Goal: Task Accomplishment & Management: Manage account settings

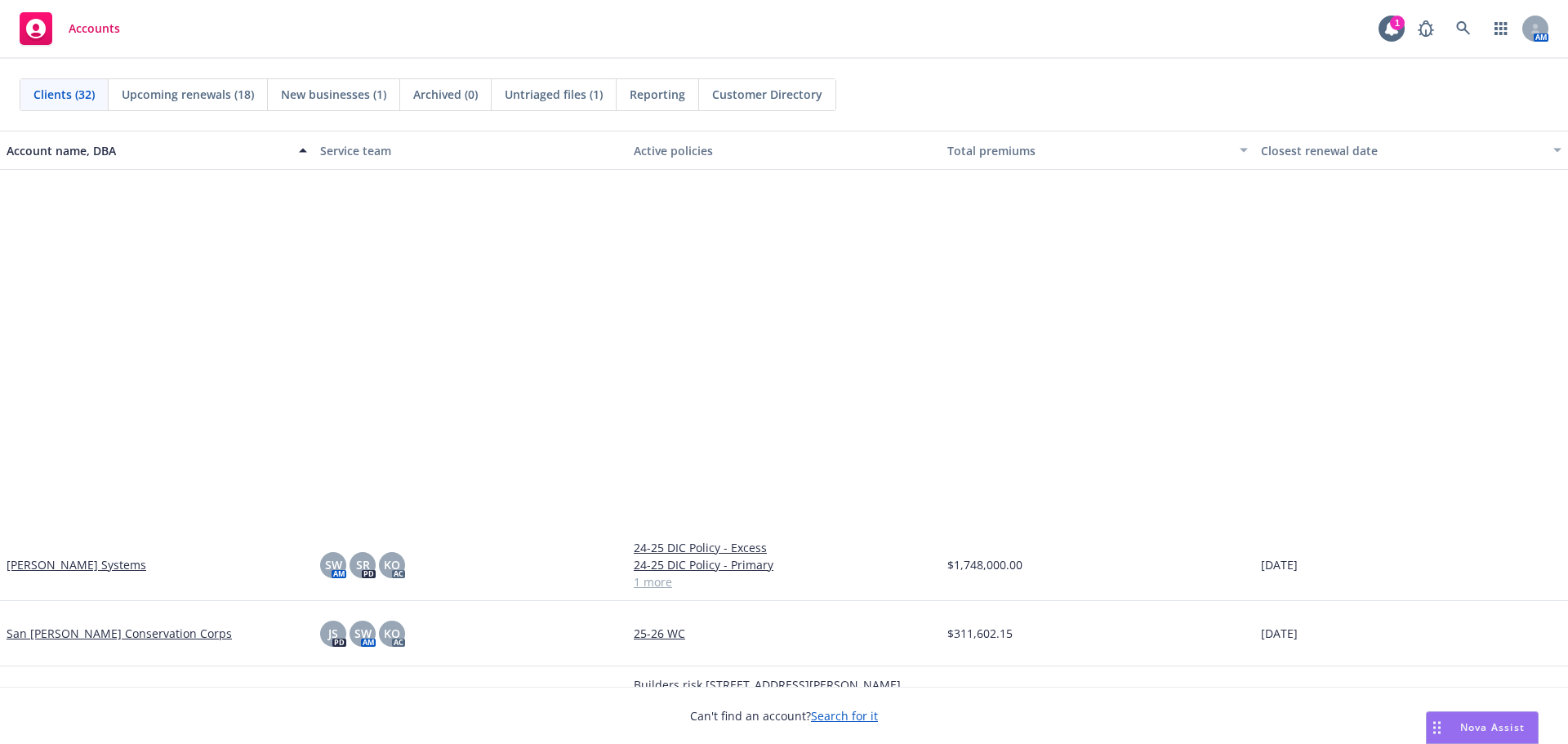
scroll to position [1574, 0]
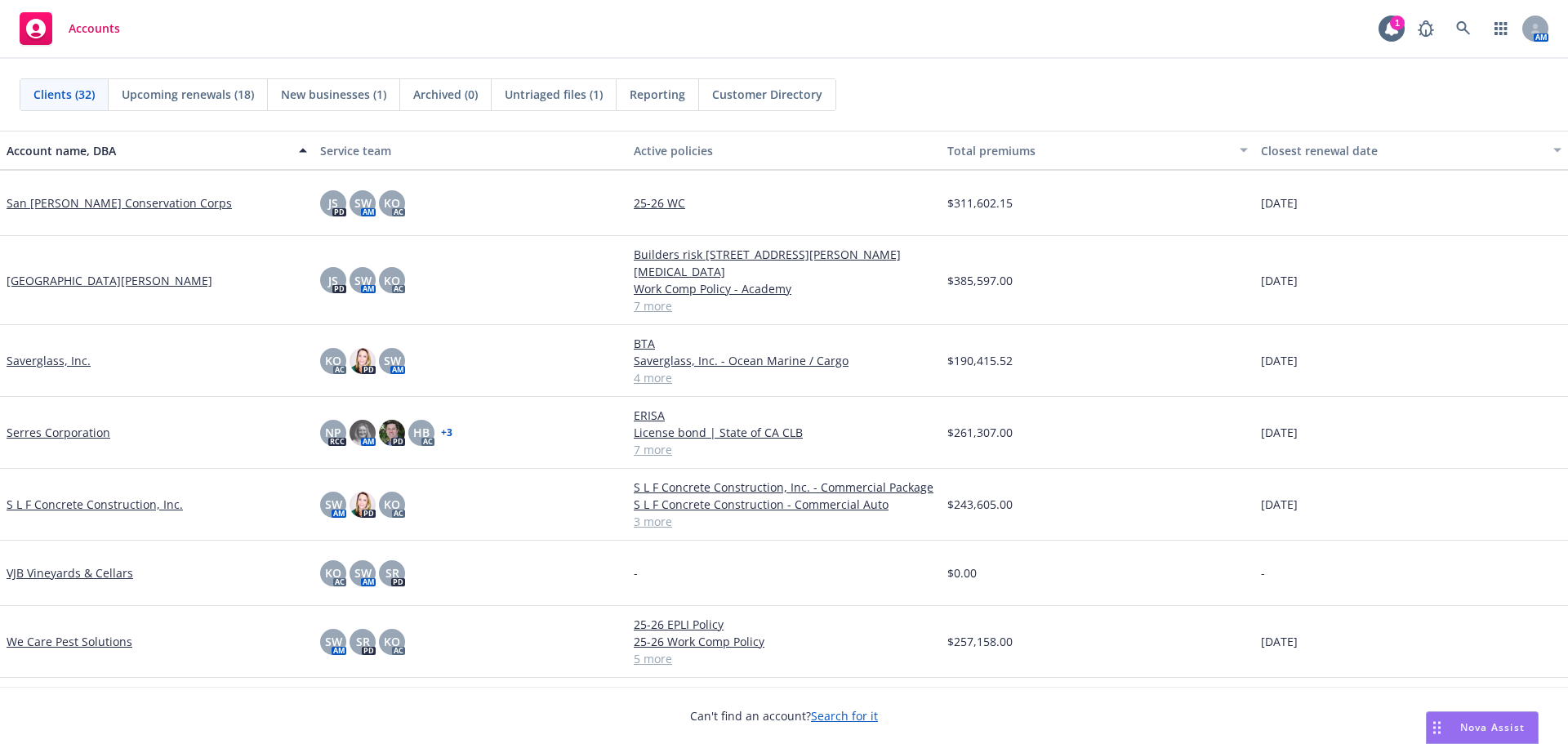
click at [69, 565] on link "VJB Vineyards & Cellars" at bounding box center [70, 573] width 127 height 17
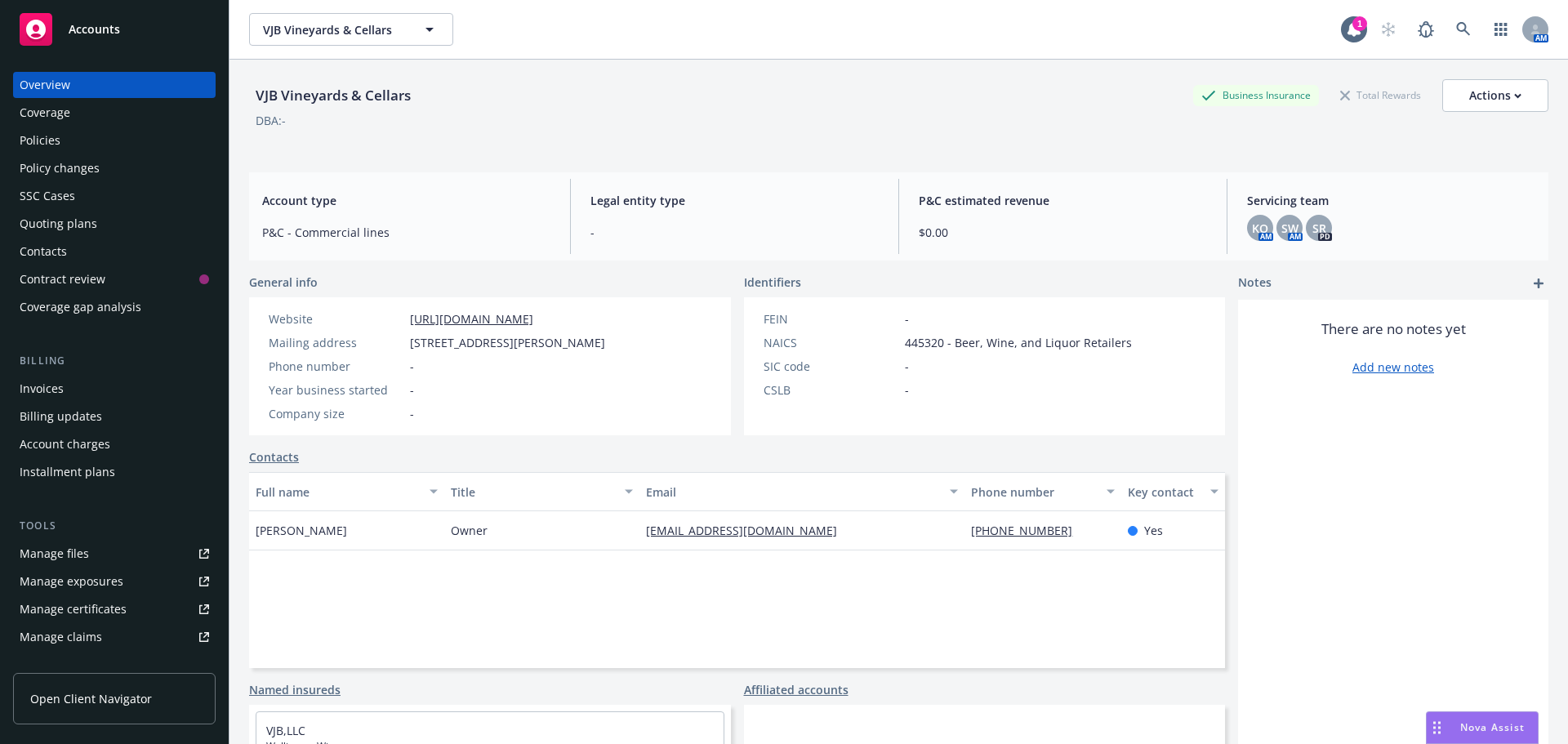
click at [60, 145] on div "Policies" at bounding box center [114, 141] width 190 height 26
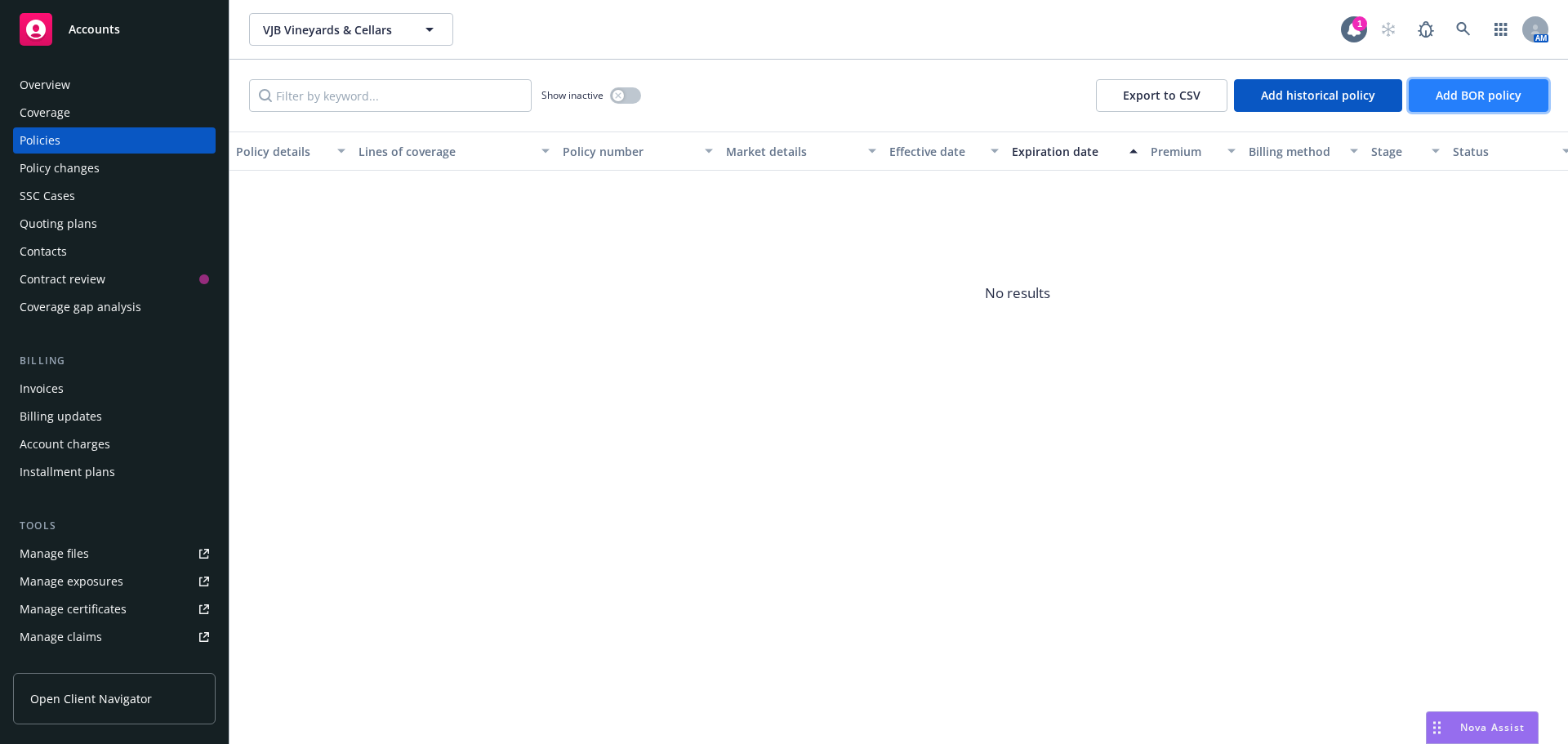
click at [1488, 101] on span "Add BOR policy" at bounding box center [1478, 95] width 85 height 15
select select "other"
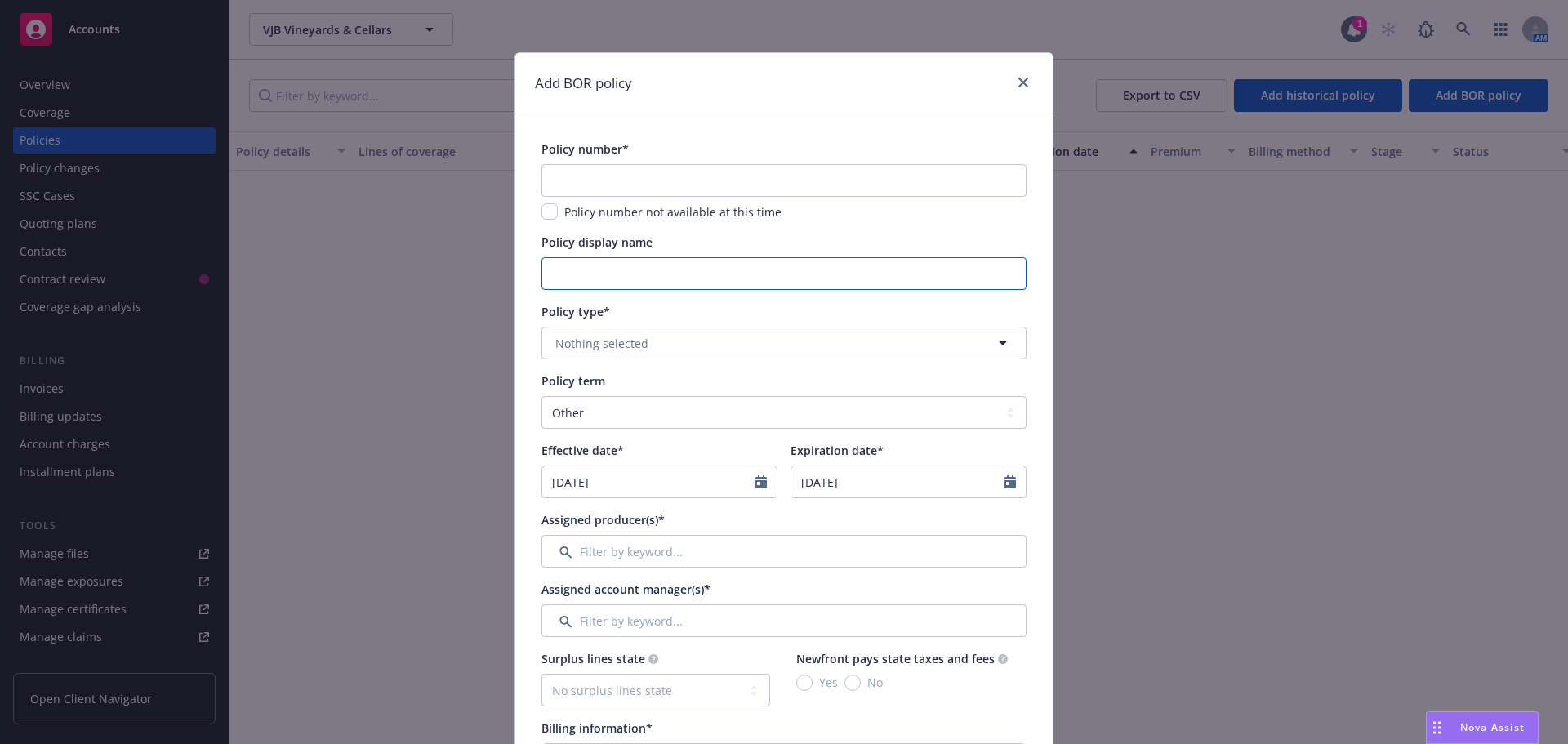
click at [631, 268] on input "Policy display name" at bounding box center [784, 273] width 485 height 33
type input "24-25 Package Policy"
click at [584, 350] on span "Nothing selected" at bounding box center [602, 344] width 93 height 17
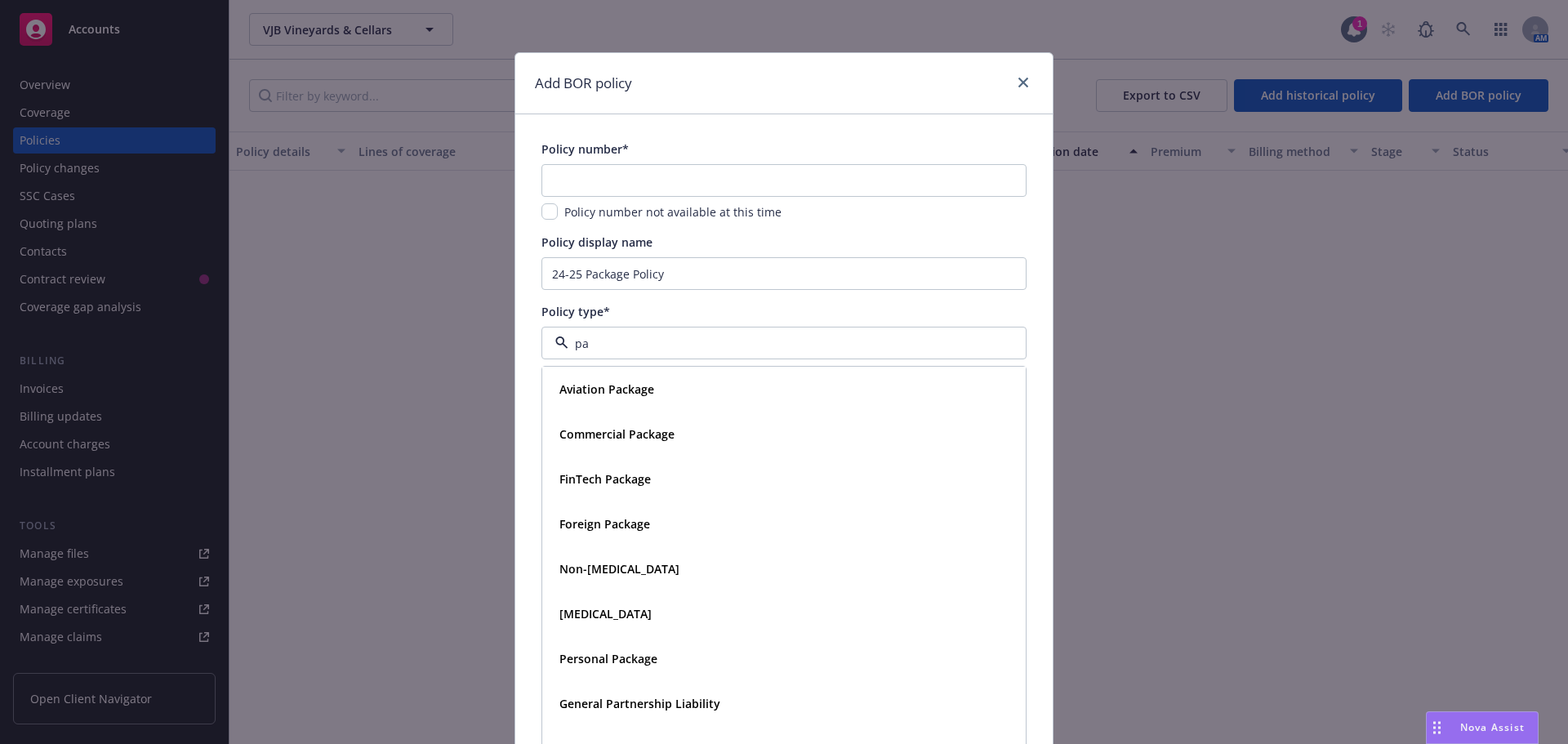
type input "pac"
click at [600, 441] on strong "Commercial Package" at bounding box center [617, 434] width 115 height 15
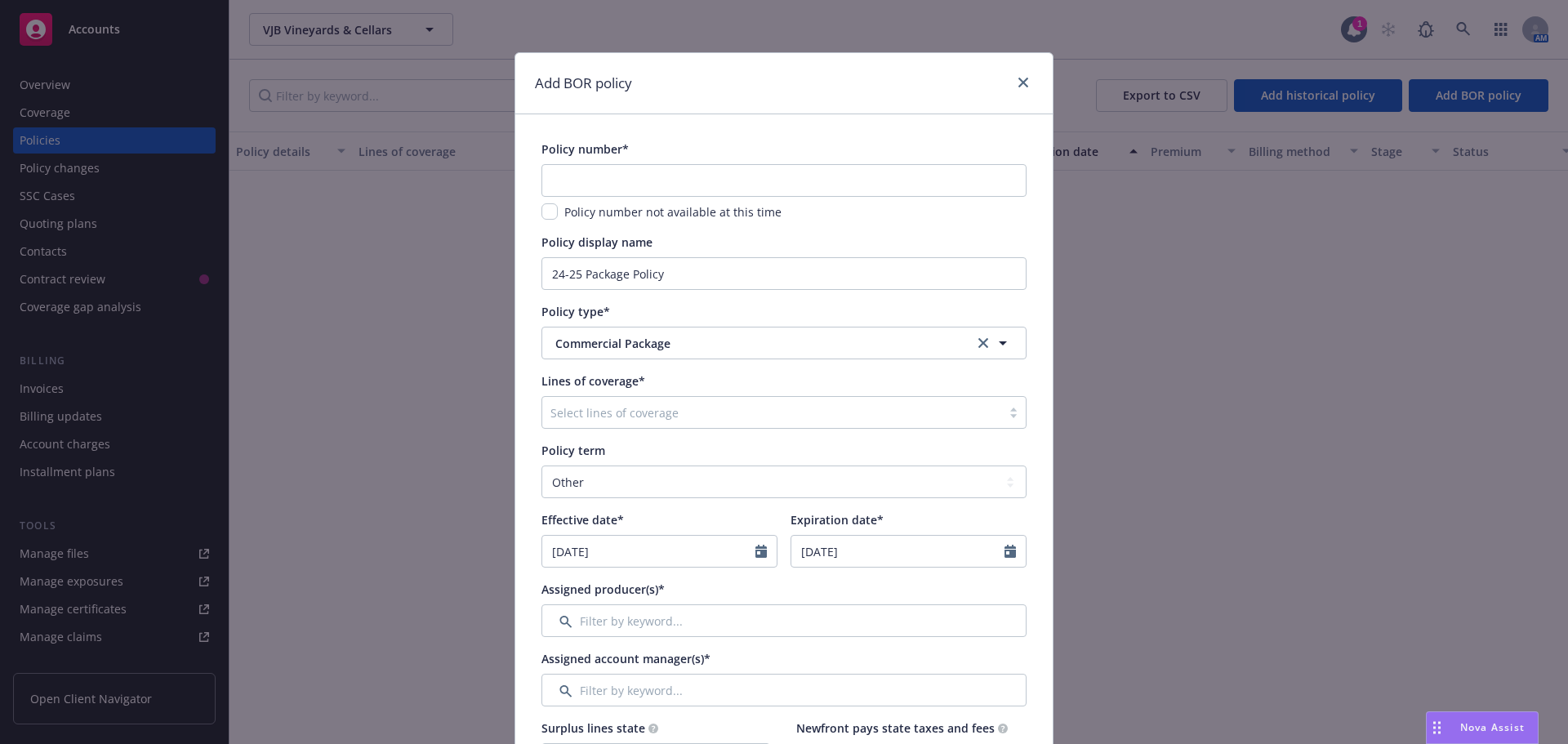
click at [600, 414] on div at bounding box center [772, 412] width 443 height 19
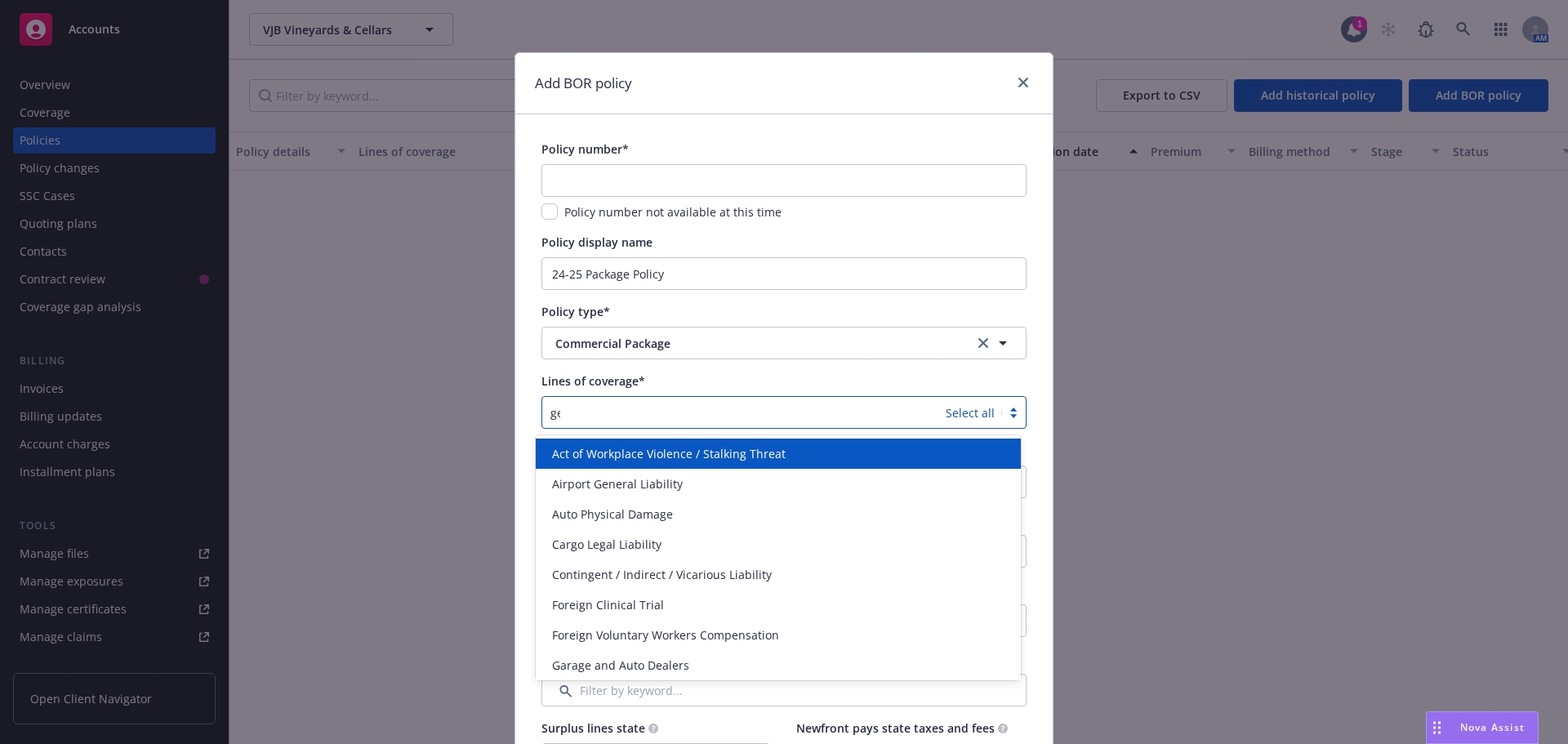
type input "gen"
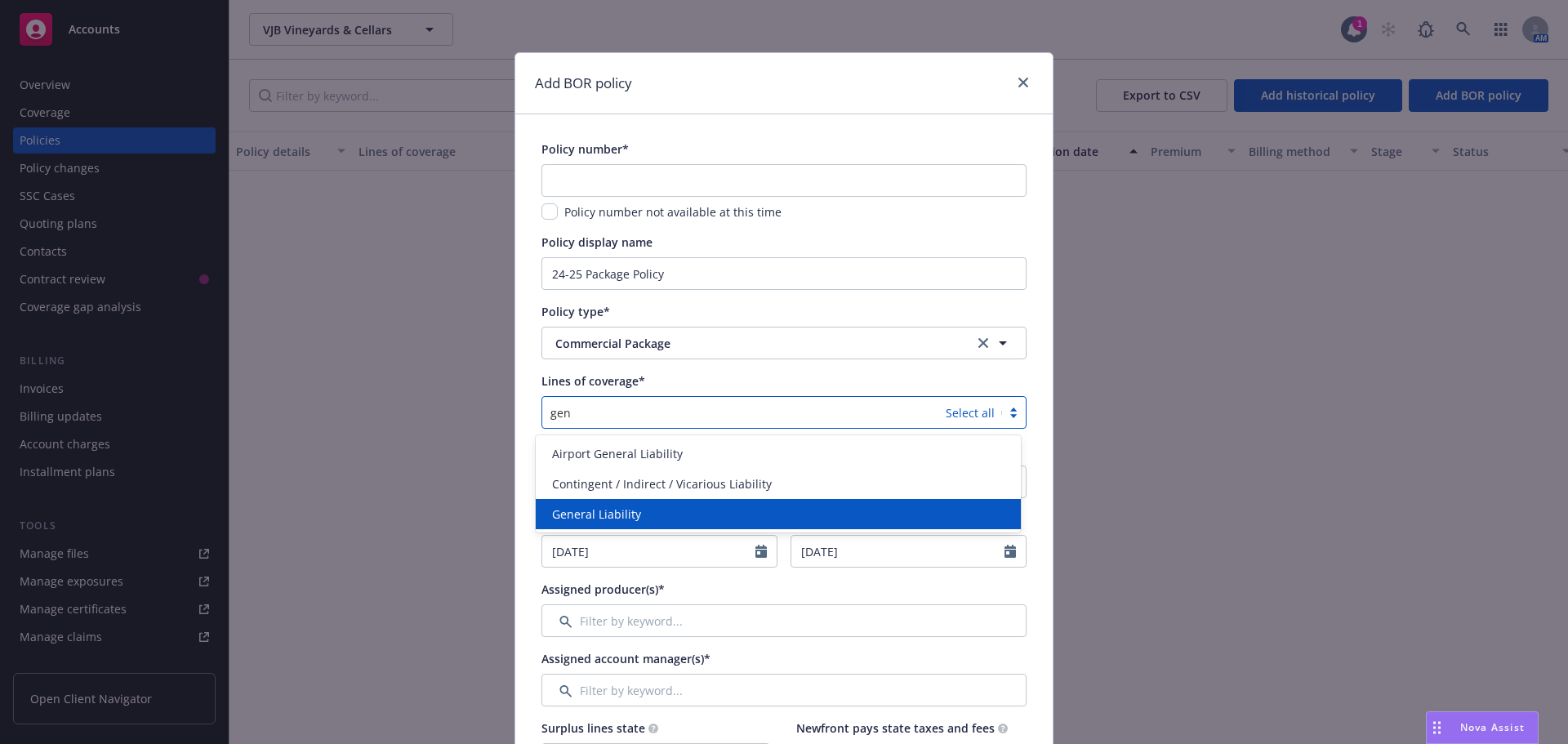
click at [594, 521] on span "General Liability" at bounding box center [597, 515] width 89 height 17
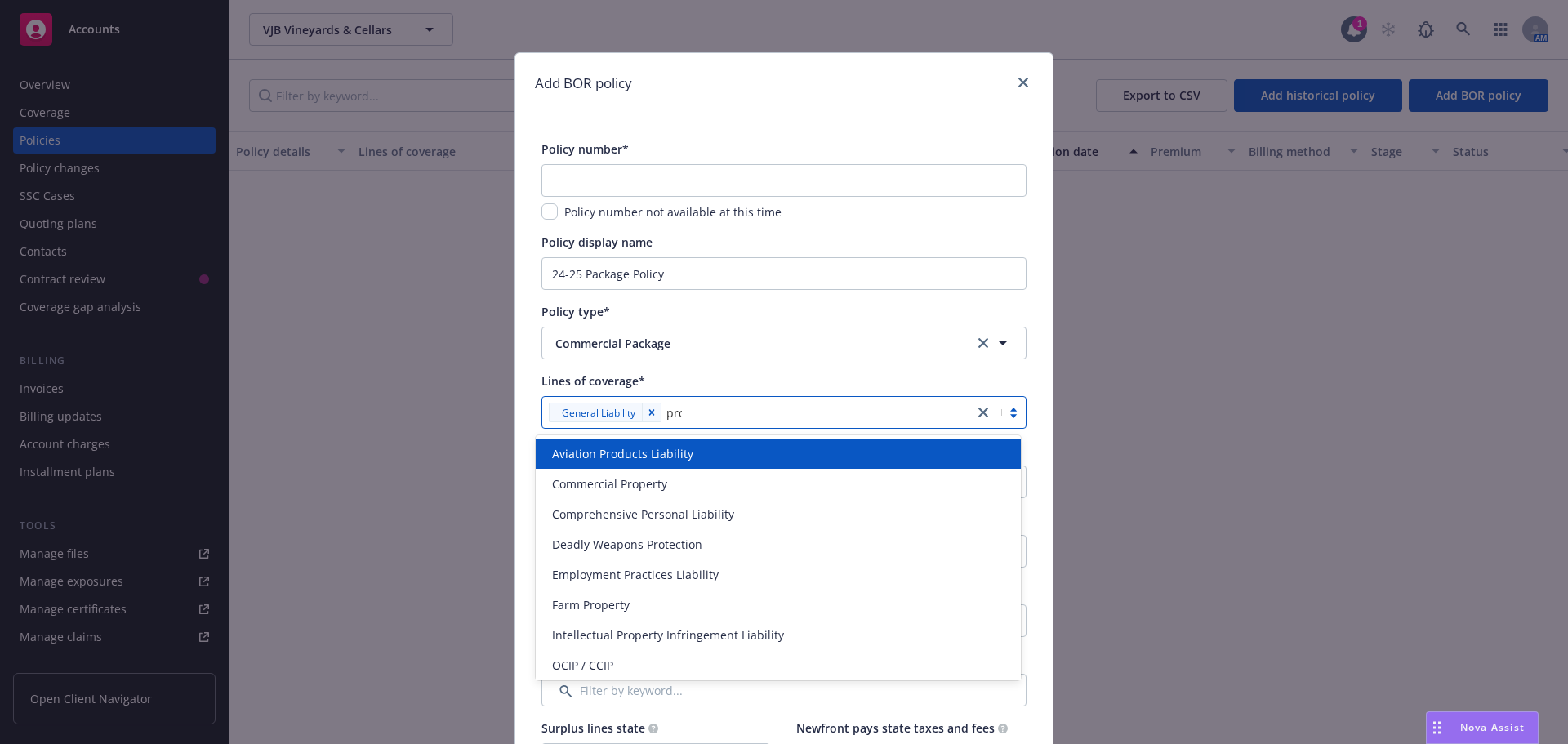
type input "prope"
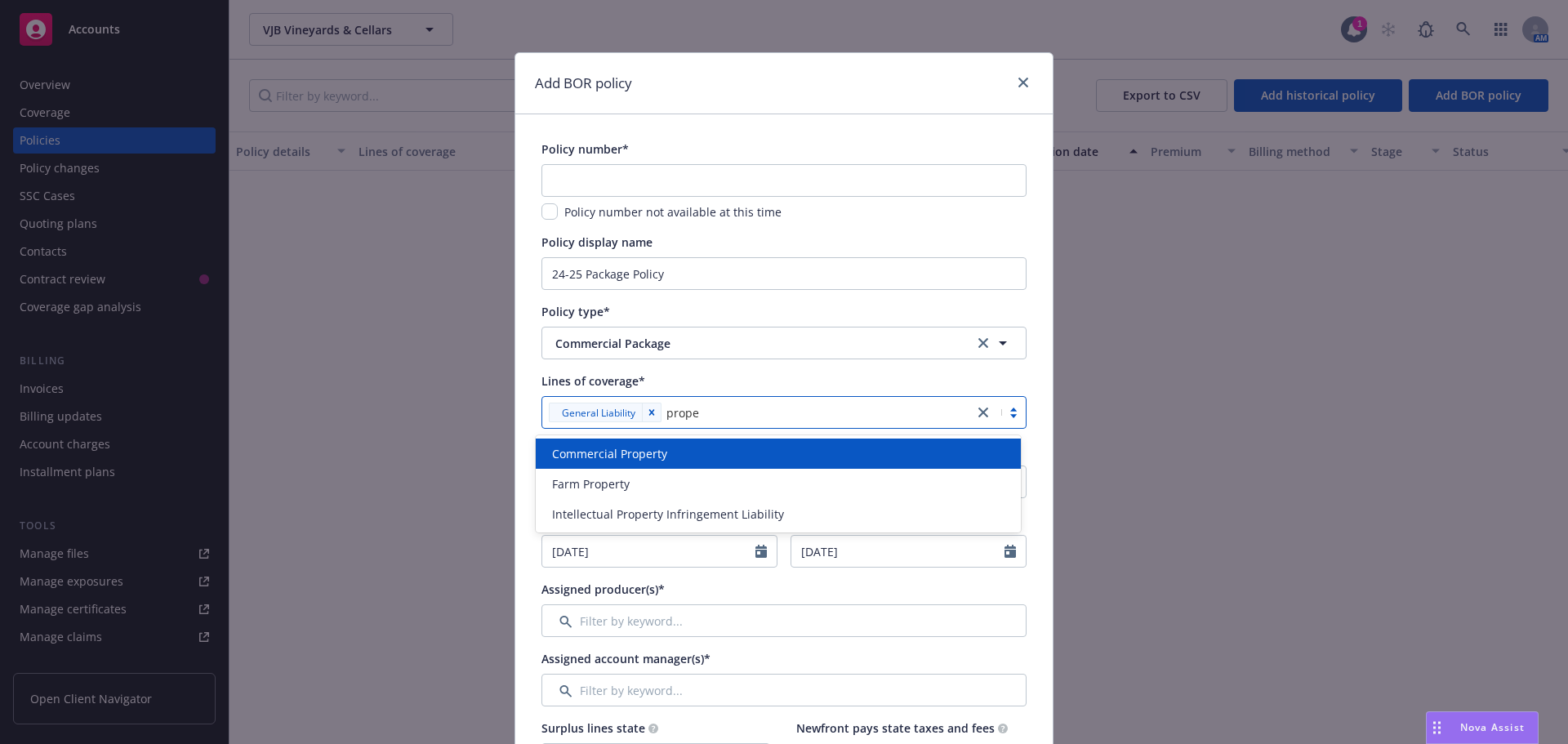
click at [619, 461] on span "Commercial Property" at bounding box center [610, 454] width 115 height 17
type input "inlan"
click at [651, 460] on span "Commercial Inland Marine" at bounding box center [625, 454] width 146 height 17
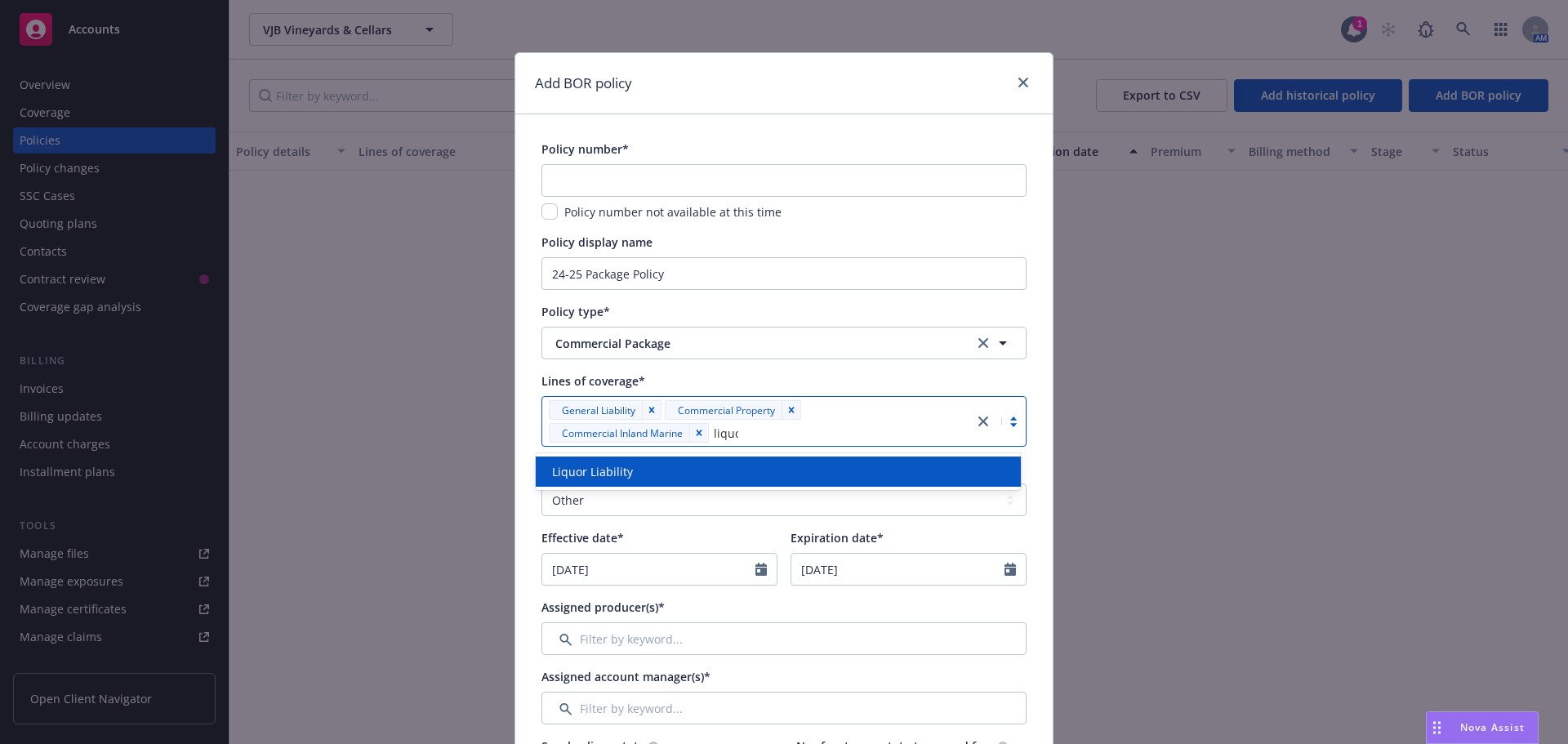
type input "liquor"
click at [650, 466] on div "Liquor Liability" at bounding box center [778, 471] width 465 height 17
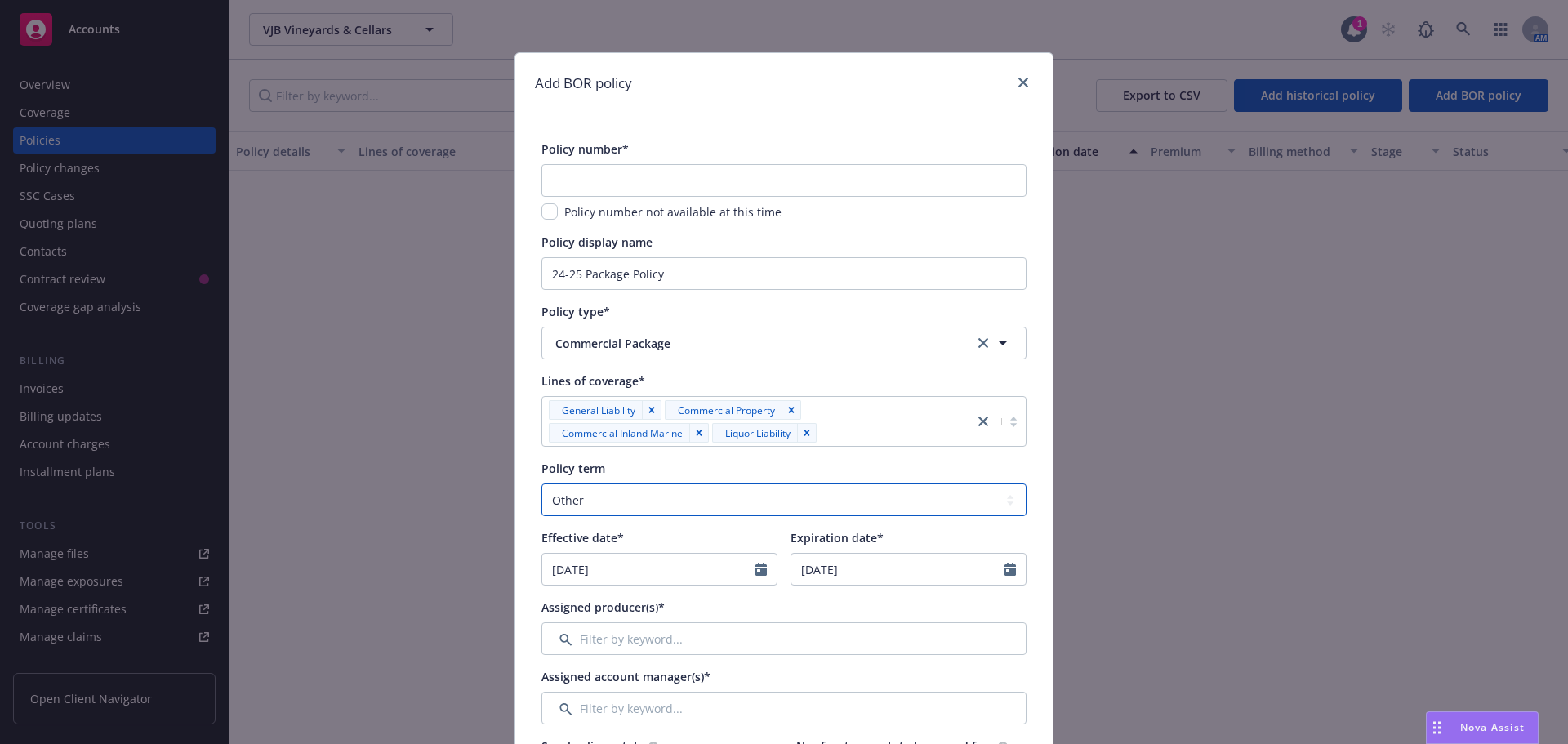
click at [585, 502] on select "Select policy term 12 Month 6 Month 4 Month 3 Month 2 Month 1 Month 36 Month (3…" at bounding box center [784, 499] width 485 height 33
select select "12"
click at [542, 483] on select "Select policy term 12 Month 6 Month 4 Month 3 Month 2 Month 1 Month 36 Month (3…" at bounding box center [784, 499] width 485 height 33
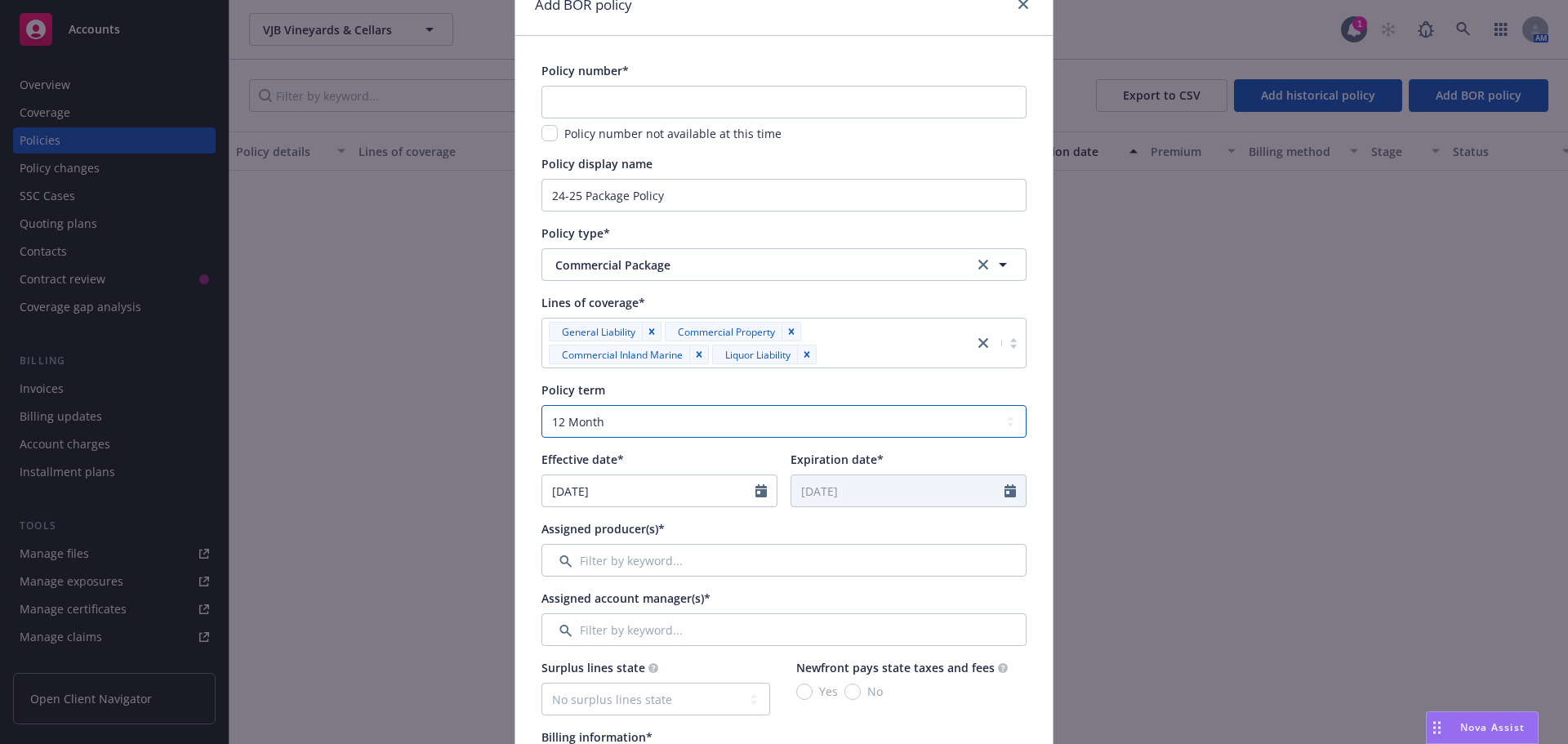
scroll to position [245, 0]
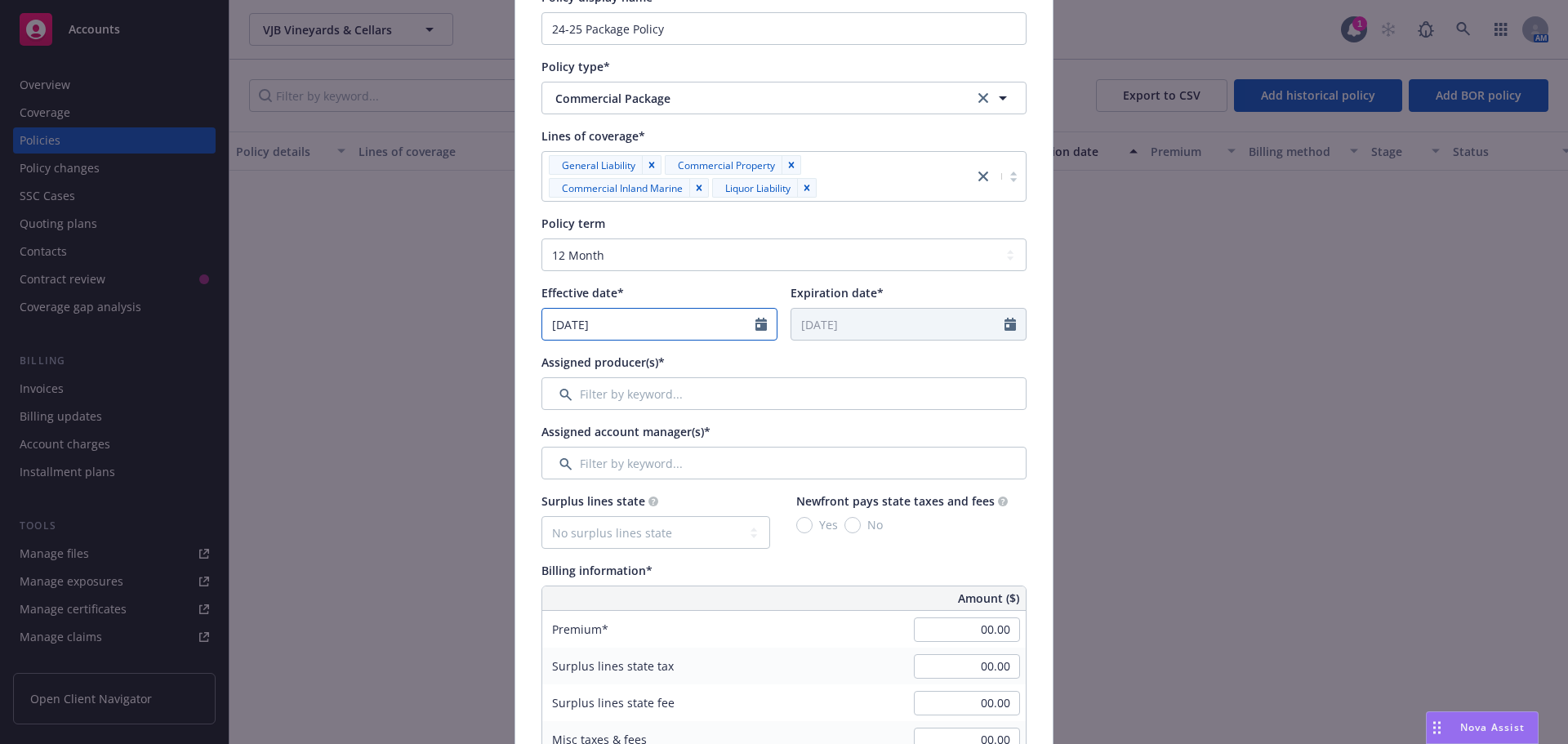
click at [756, 328] on icon "Calendar" at bounding box center [762, 324] width 12 height 13
click at [552, 369] on button "button" at bounding box center [559, 363] width 19 height 19
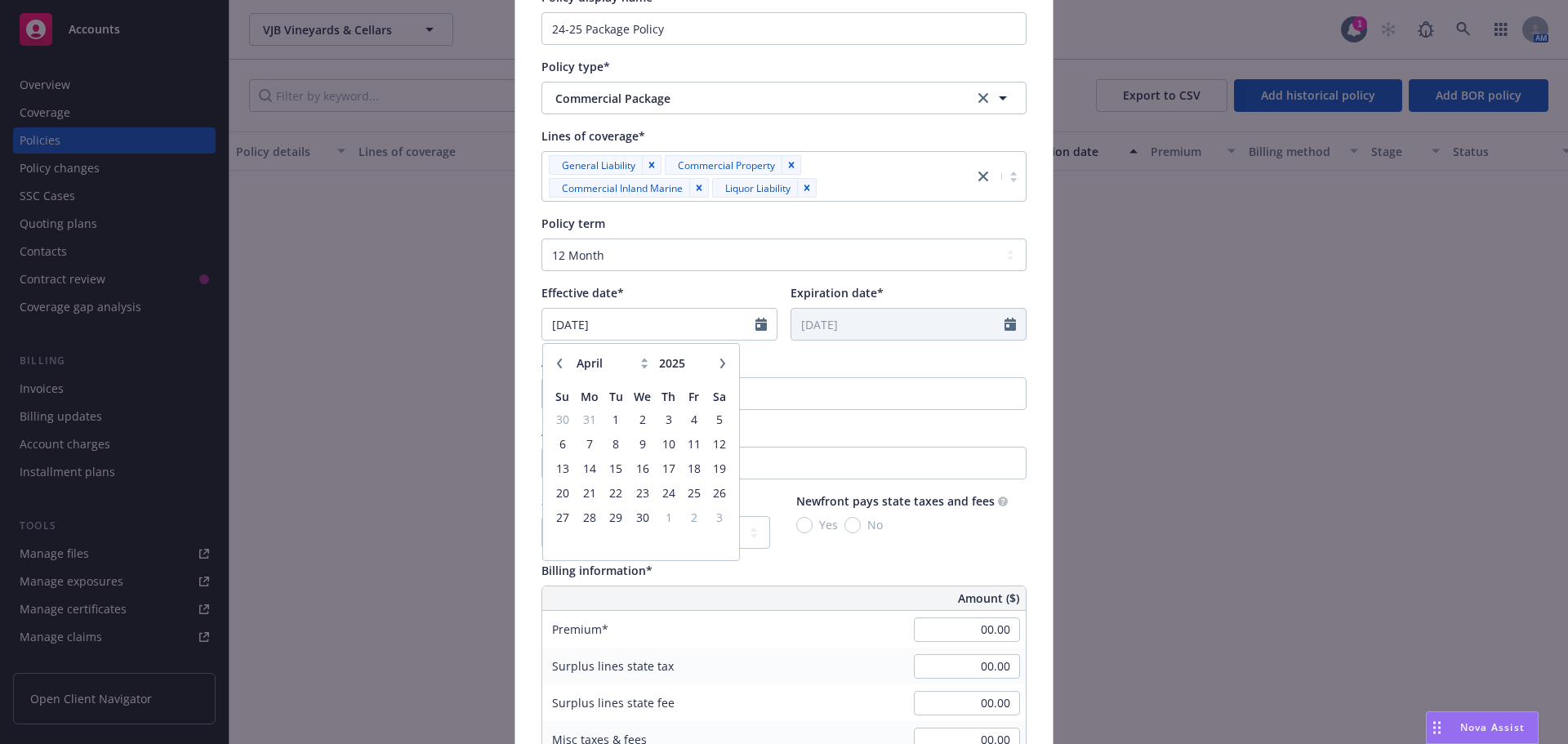
click at [552, 369] on button "button" at bounding box center [559, 363] width 19 height 19
select select "12"
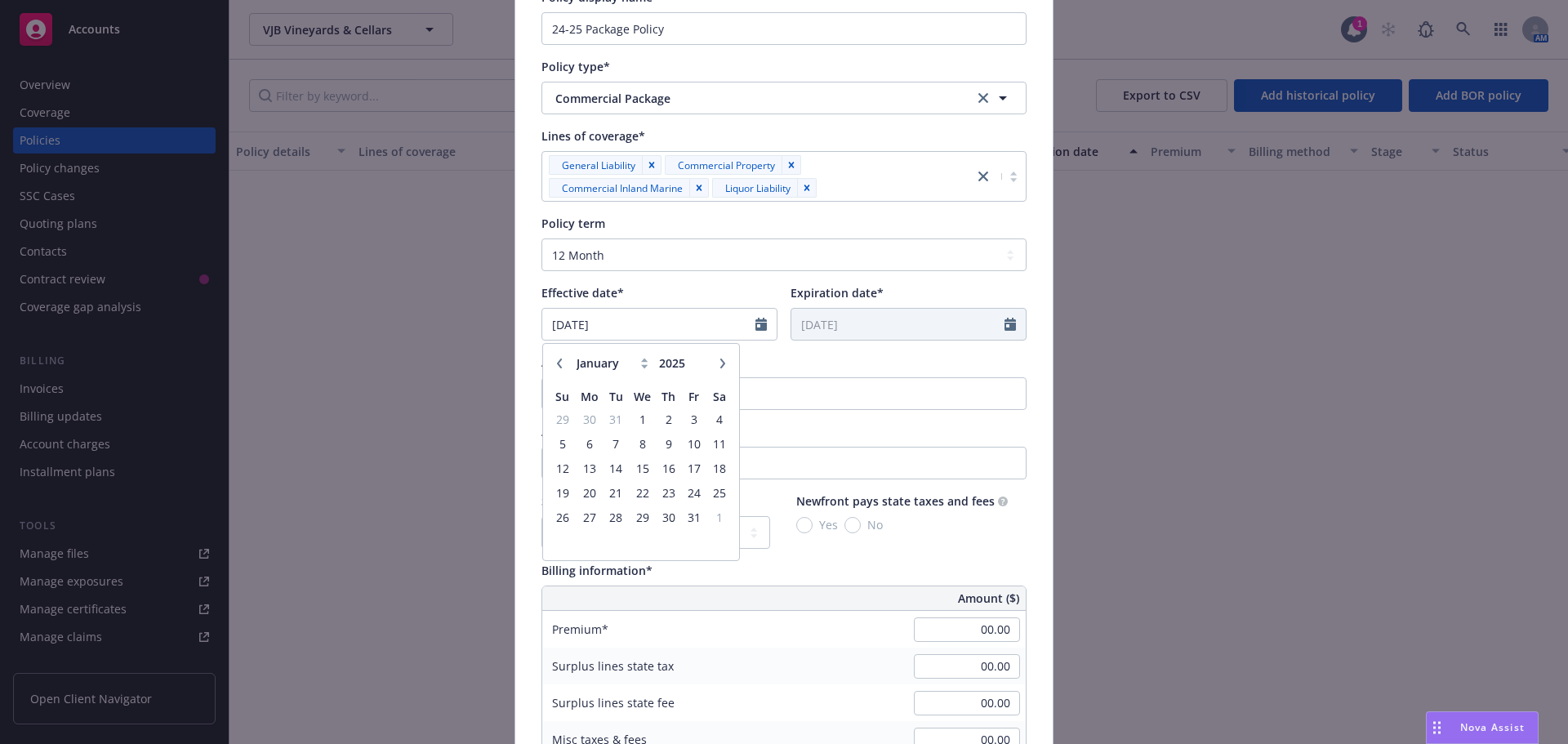
type input "2024"
click at [552, 369] on button "button" at bounding box center [559, 363] width 19 height 19
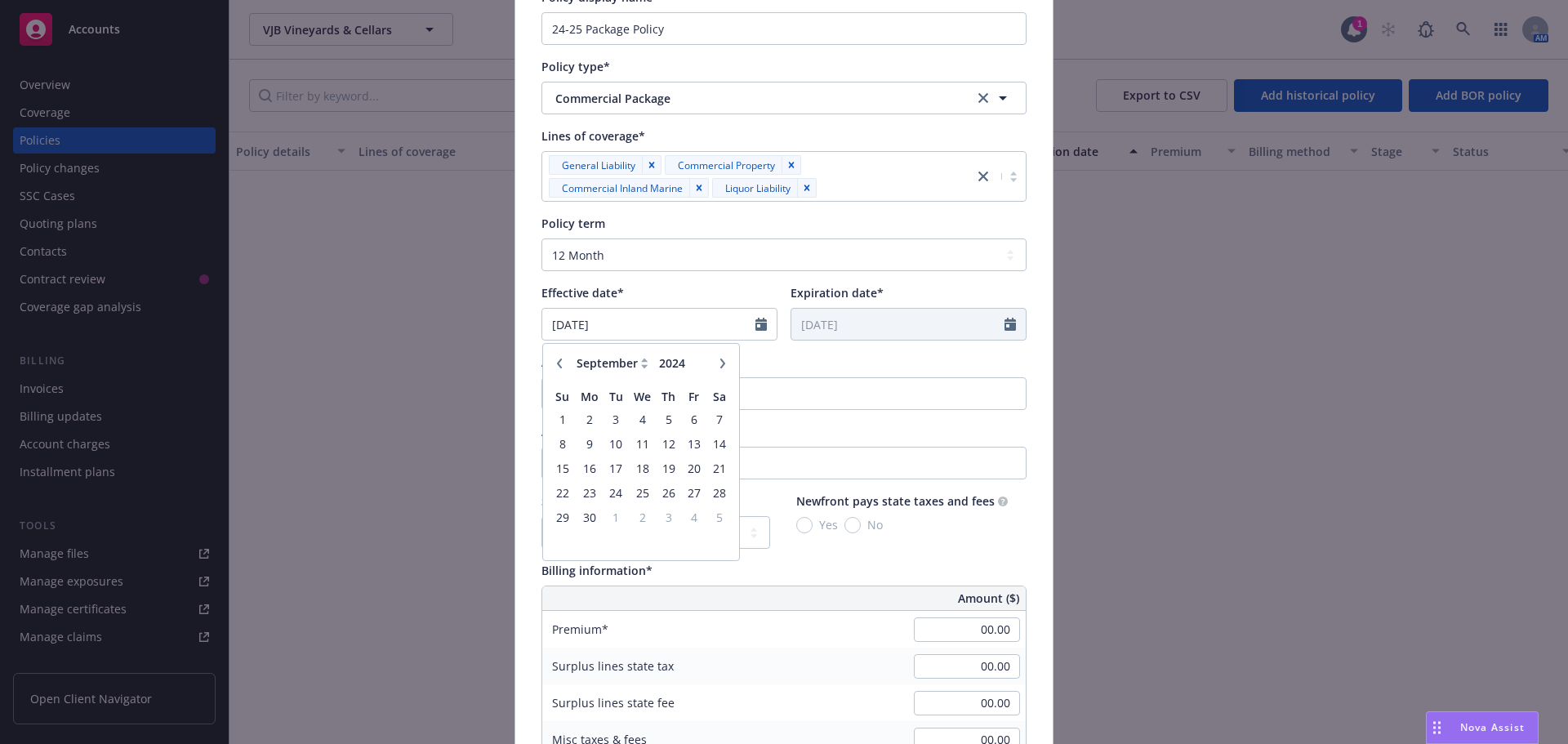
select select "8"
click at [718, 462] on span "17" at bounding box center [720, 469] width 22 height 20
type input "[DATE]"
click at [719, 403] on input "Filter by keyword..." at bounding box center [784, 394] width 485 height 33
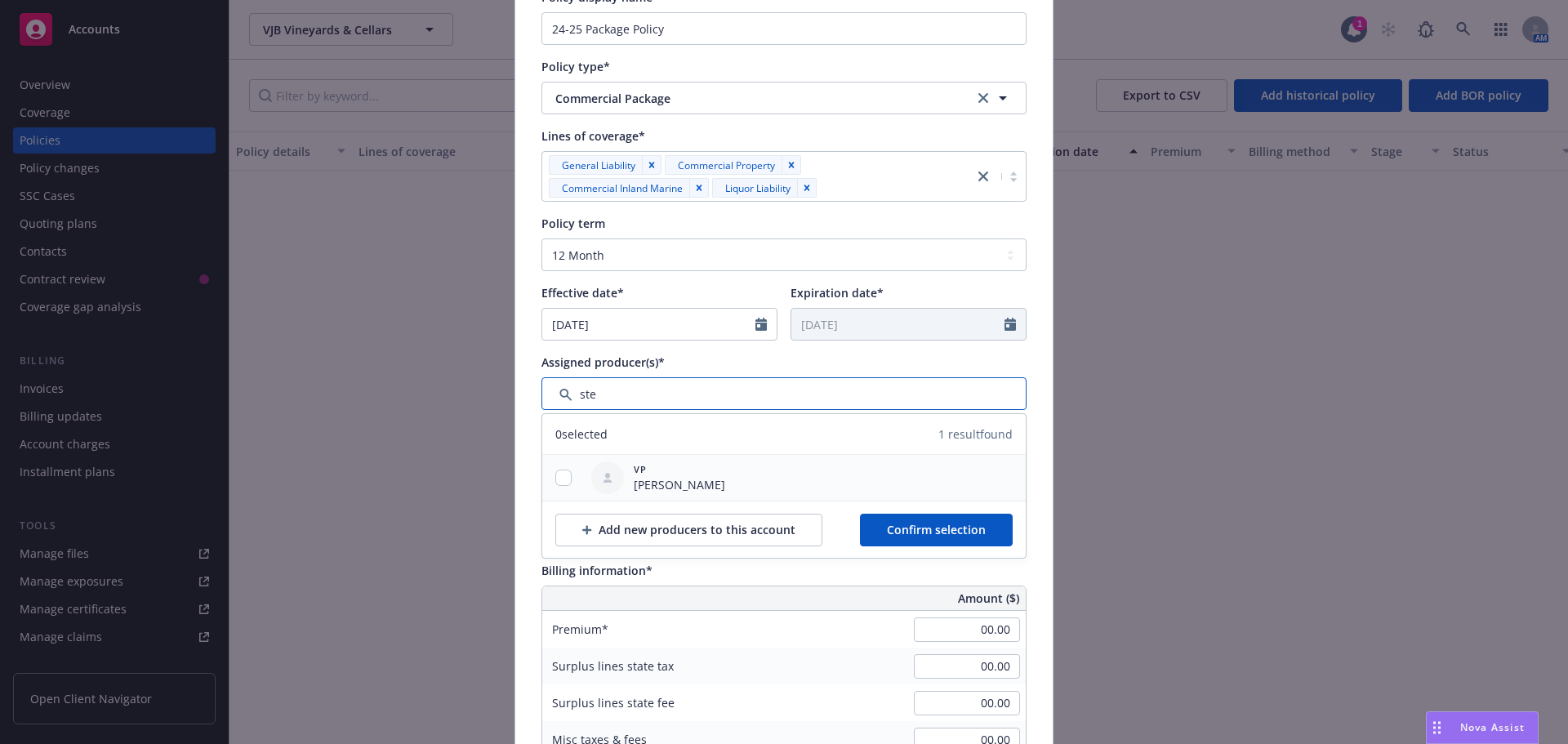
type input "ste"
click at [574, 476] on div at bounding box center [564, 478] width 42 height 17
click at [563, 478] on input "checkbox" at bounding box center [563, 477] width 16 height 16
checkbox input "true"
click at [923, 531] on span "Confirm selection" at bounding box center [936, 530] width 99 height 15
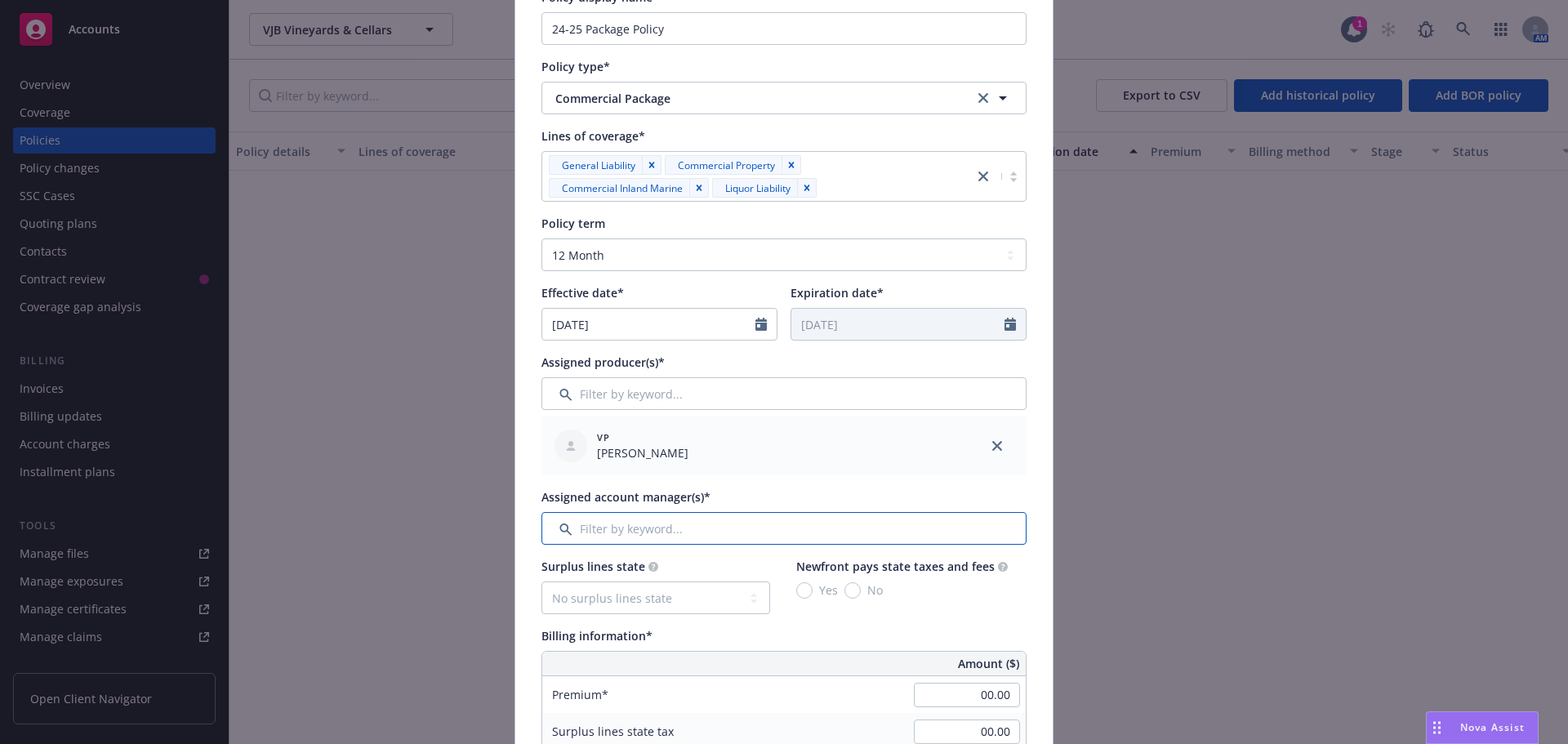
click at [597, 530] on input "Filter by keyword..." at bounding box center [784, 528] width 485 height 33
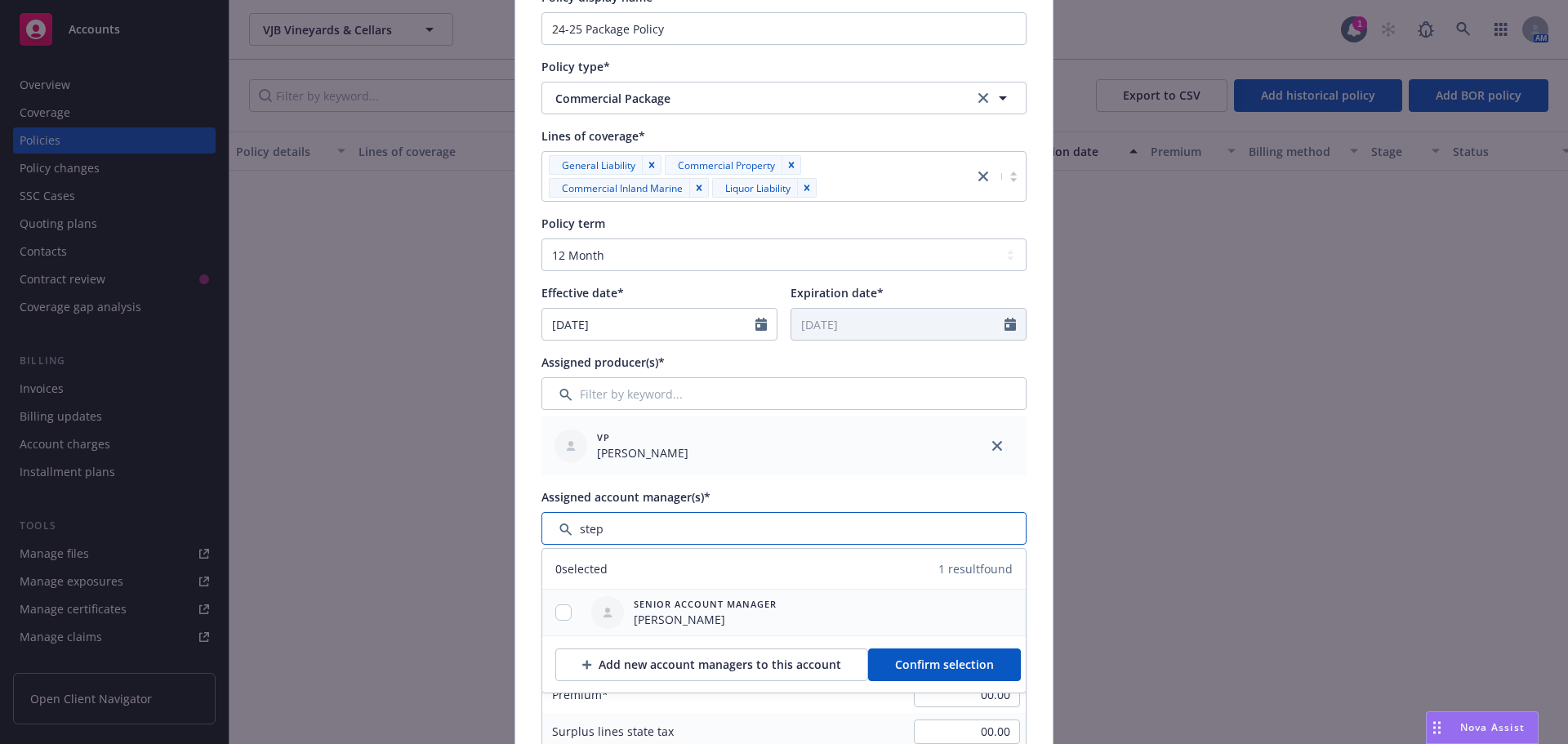
type input "step"
click at [561, 604] on input "checkbox" at bounding box center [563, 612] width 16 height 16
checkbox input "true"
click at [883, 657] on button "Confirm selection" at bounding box center [944, 664] width 153 height 33
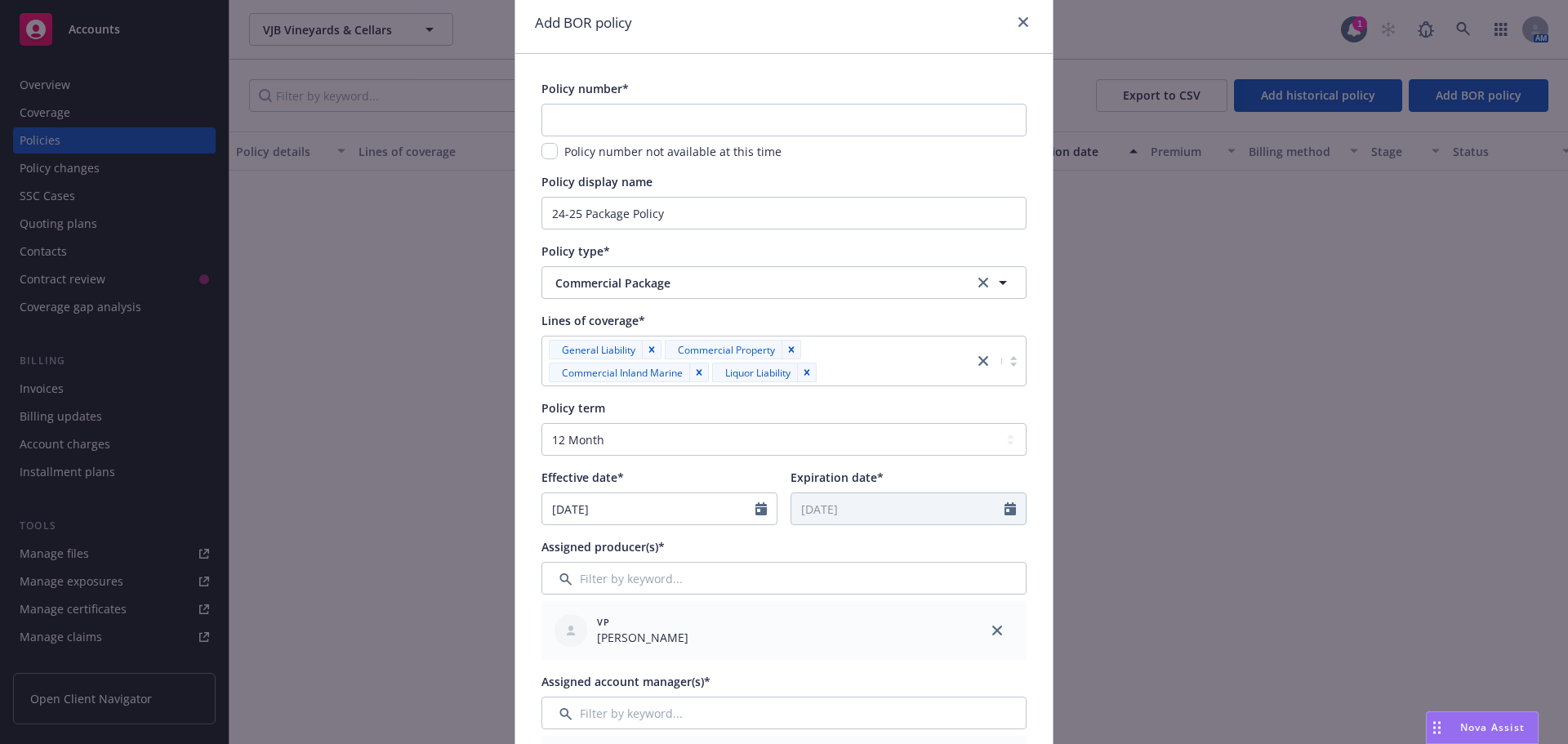
scroll to position [0, 0]
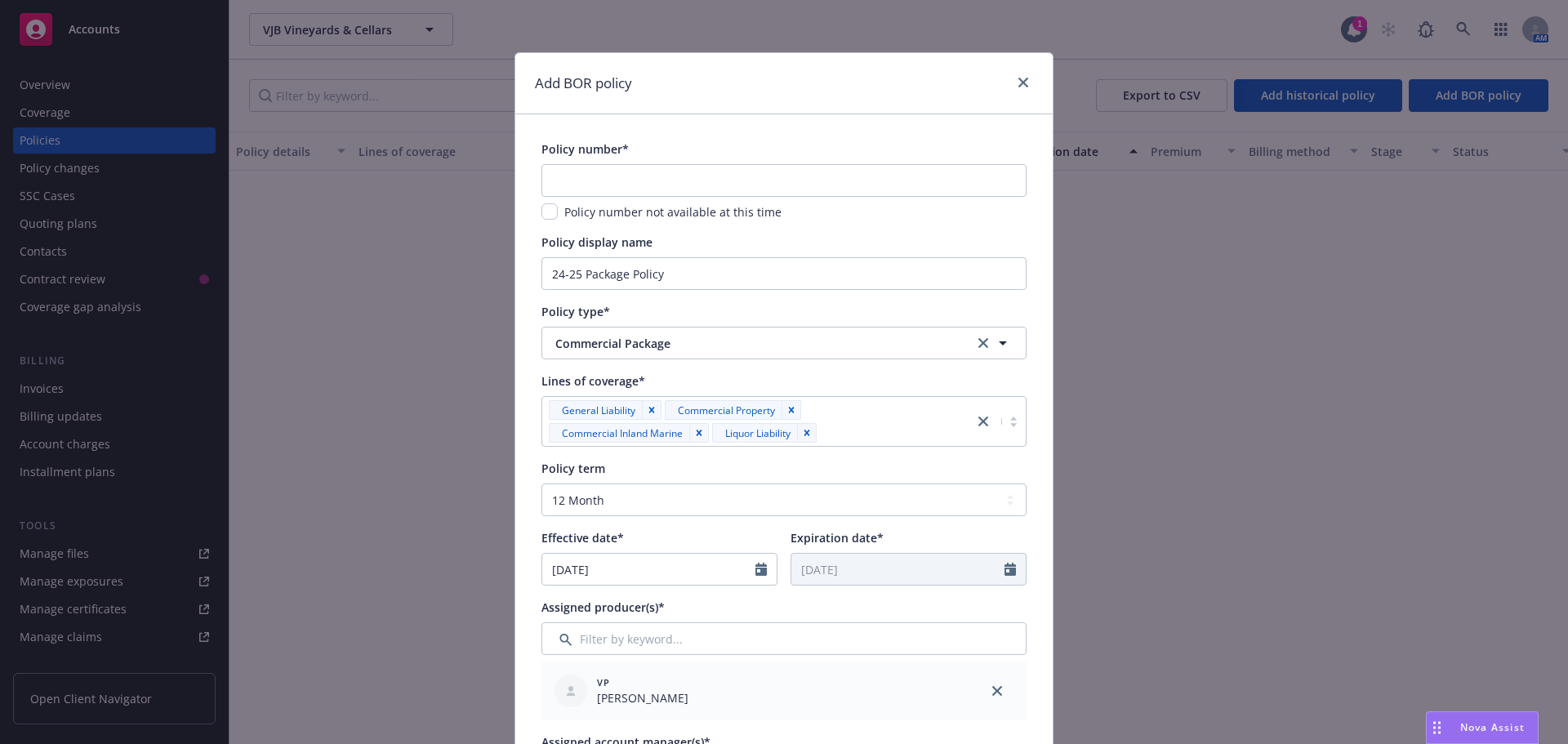
type input "171.00"
click at [1015, 92] on div at bounding box center [1020, 83] width 26 height 21
click at [1019, 86] on icon "close" at bounding box center [1024, 83] width 10 height 10
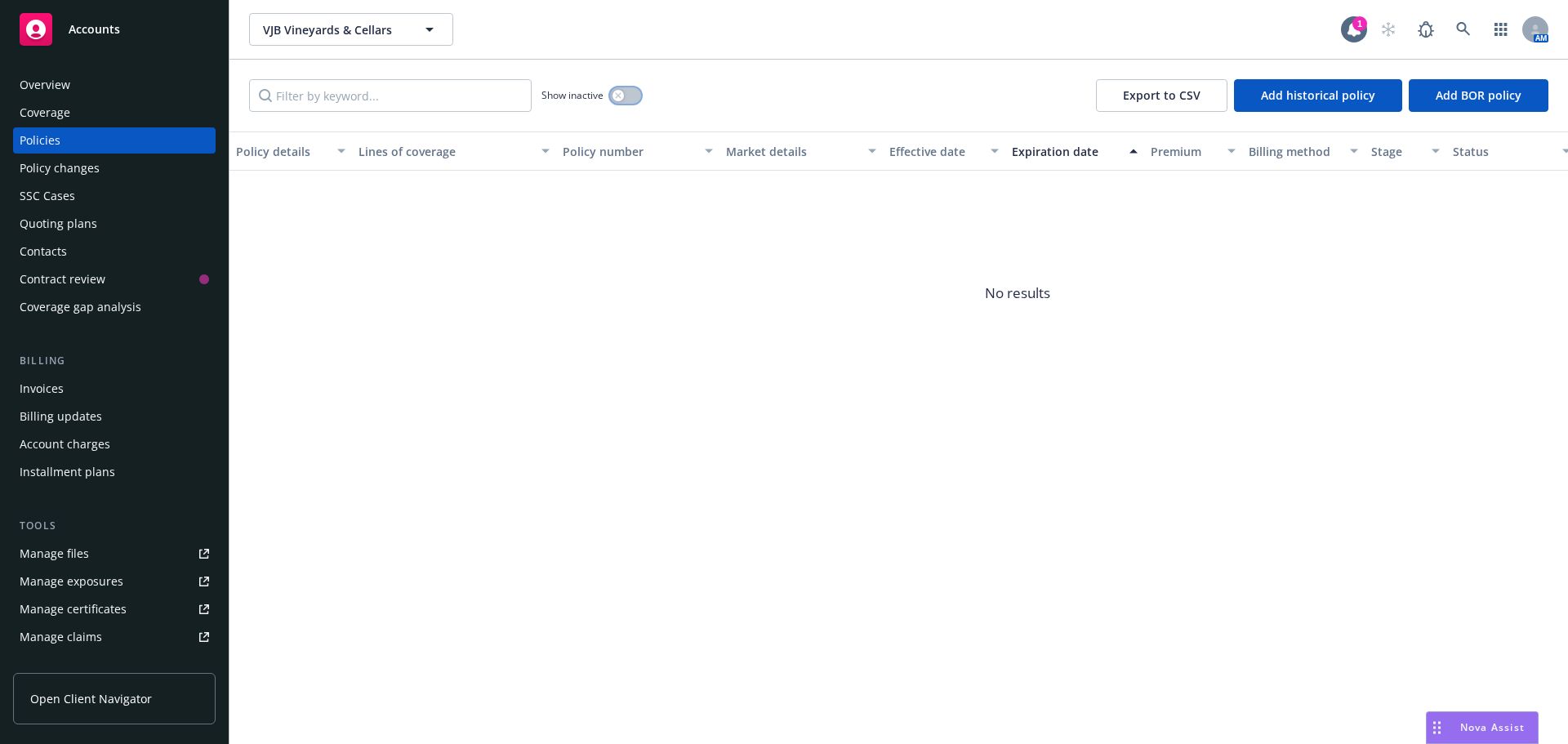
click at [633, 93] on button "button" at bounding box center [625, 95] width 31 height 16
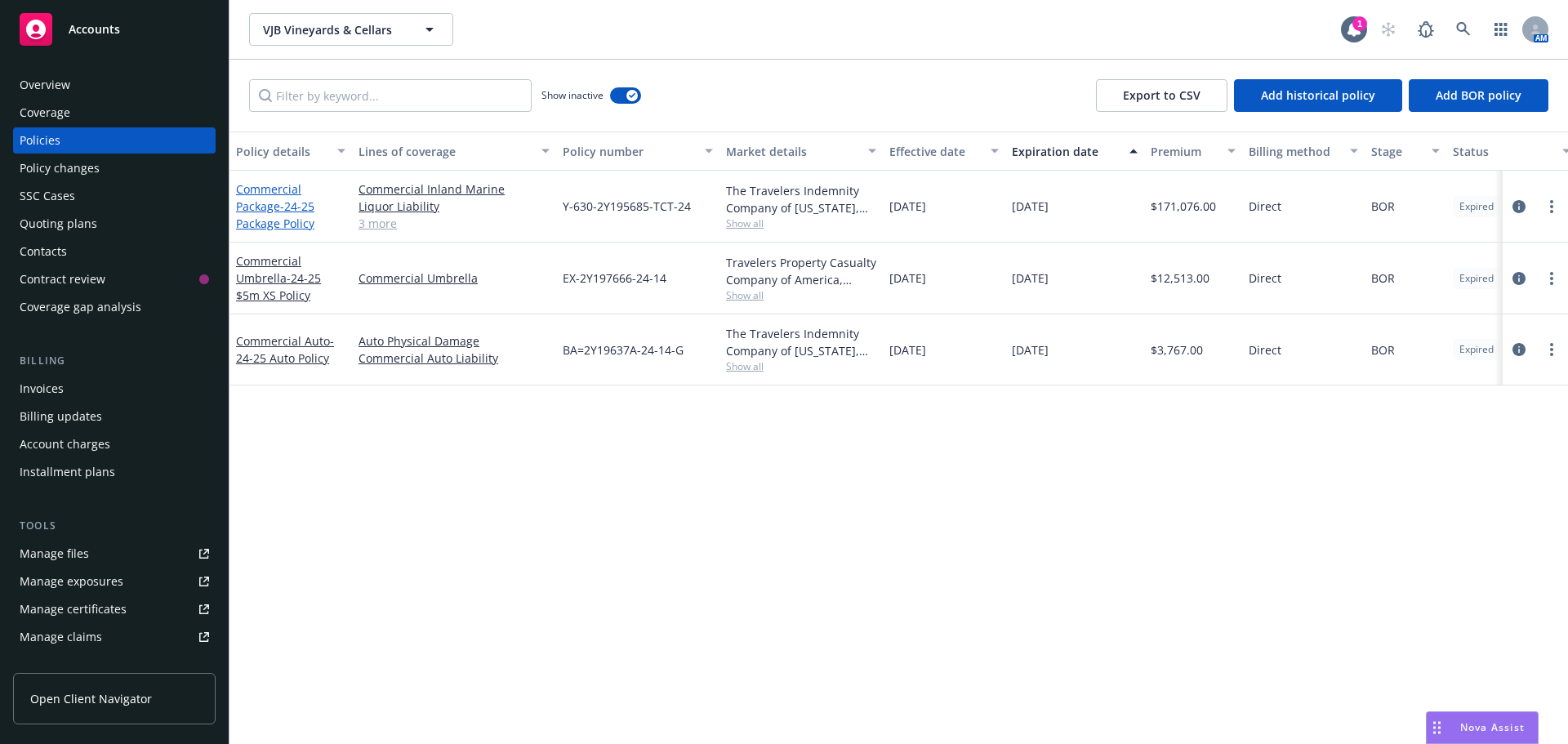
click at [250, 207] on link "Commercial Package - 24-25 Package Policy" at bounding box center [275, 206] width 79 height 50
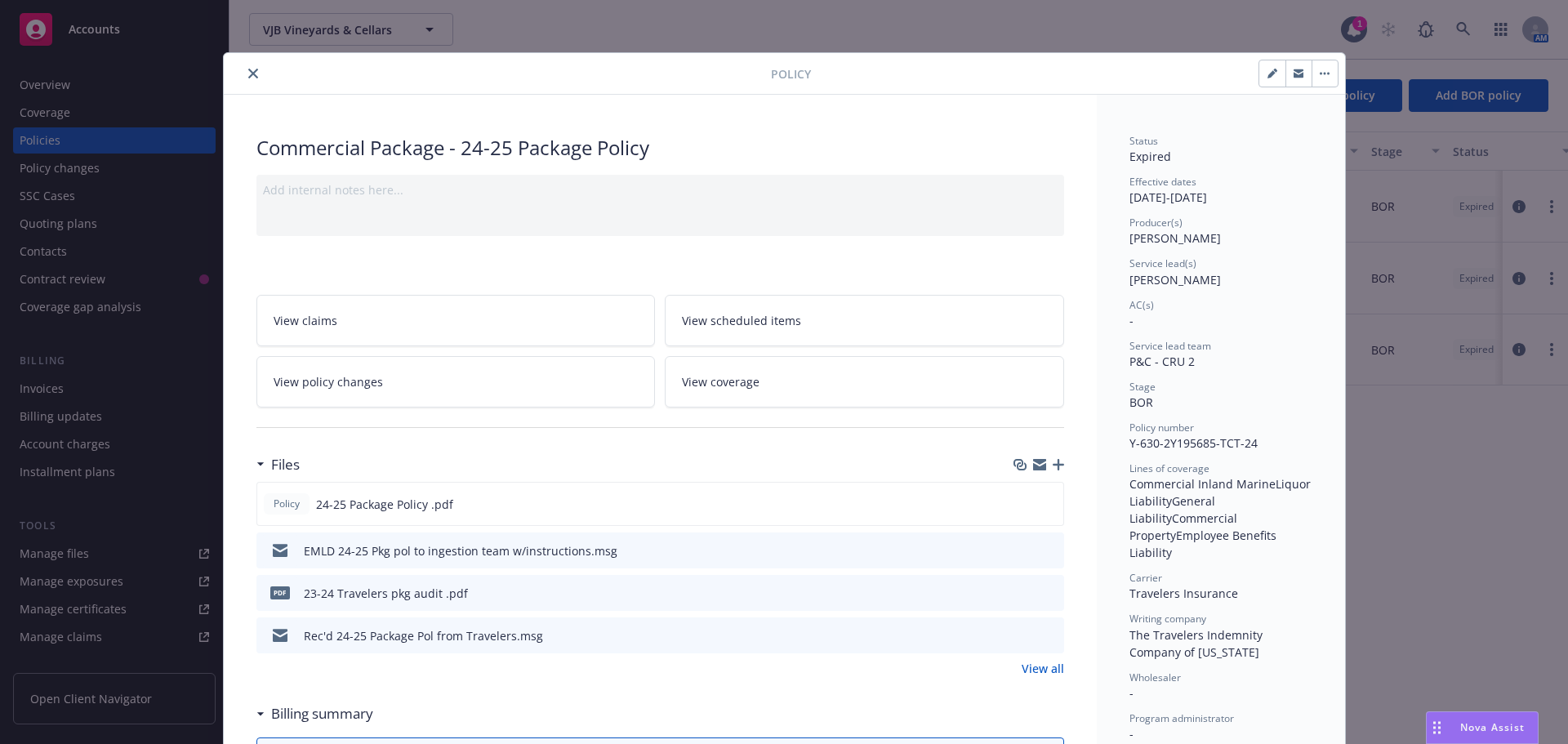
click at [1053, 464] on icon "button" at bounding box center [1059, 465] width 12 height 12
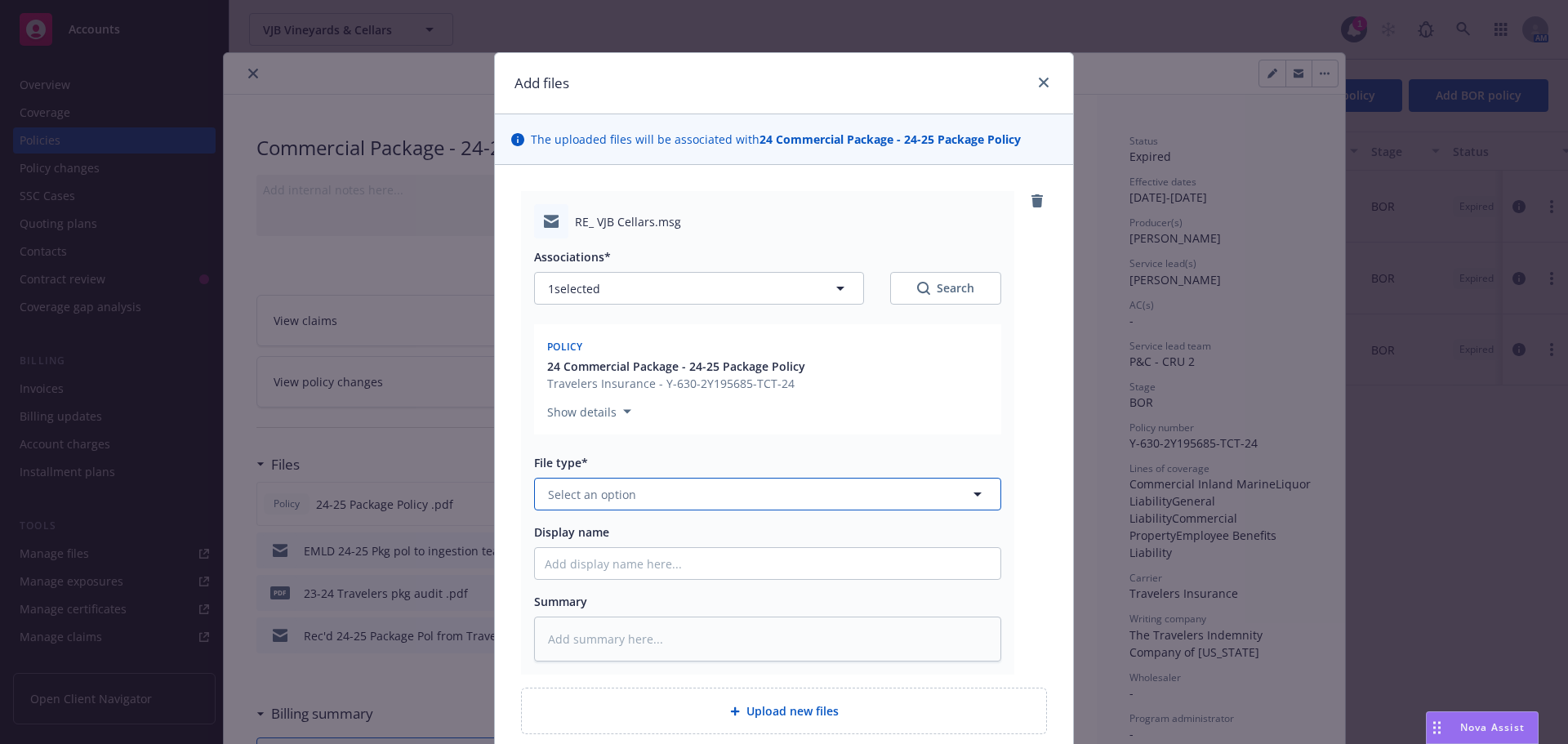
click at [598, 500] on span "Select an option" at bounding box center [592, 494] width 88 height 17
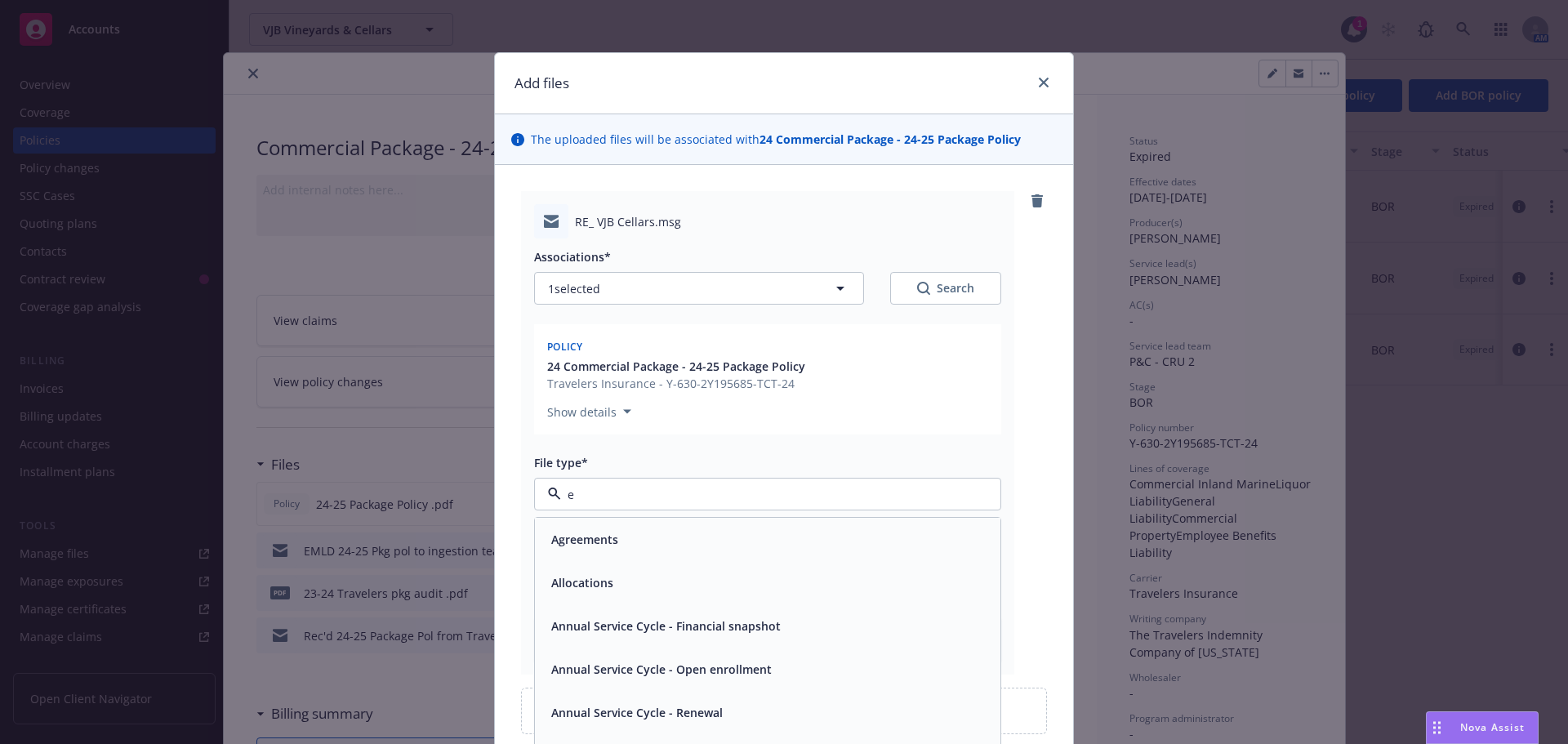
type input "em"
click at [573, 574] on div "Email" at bounding box center [564, 583] width 40 height 24
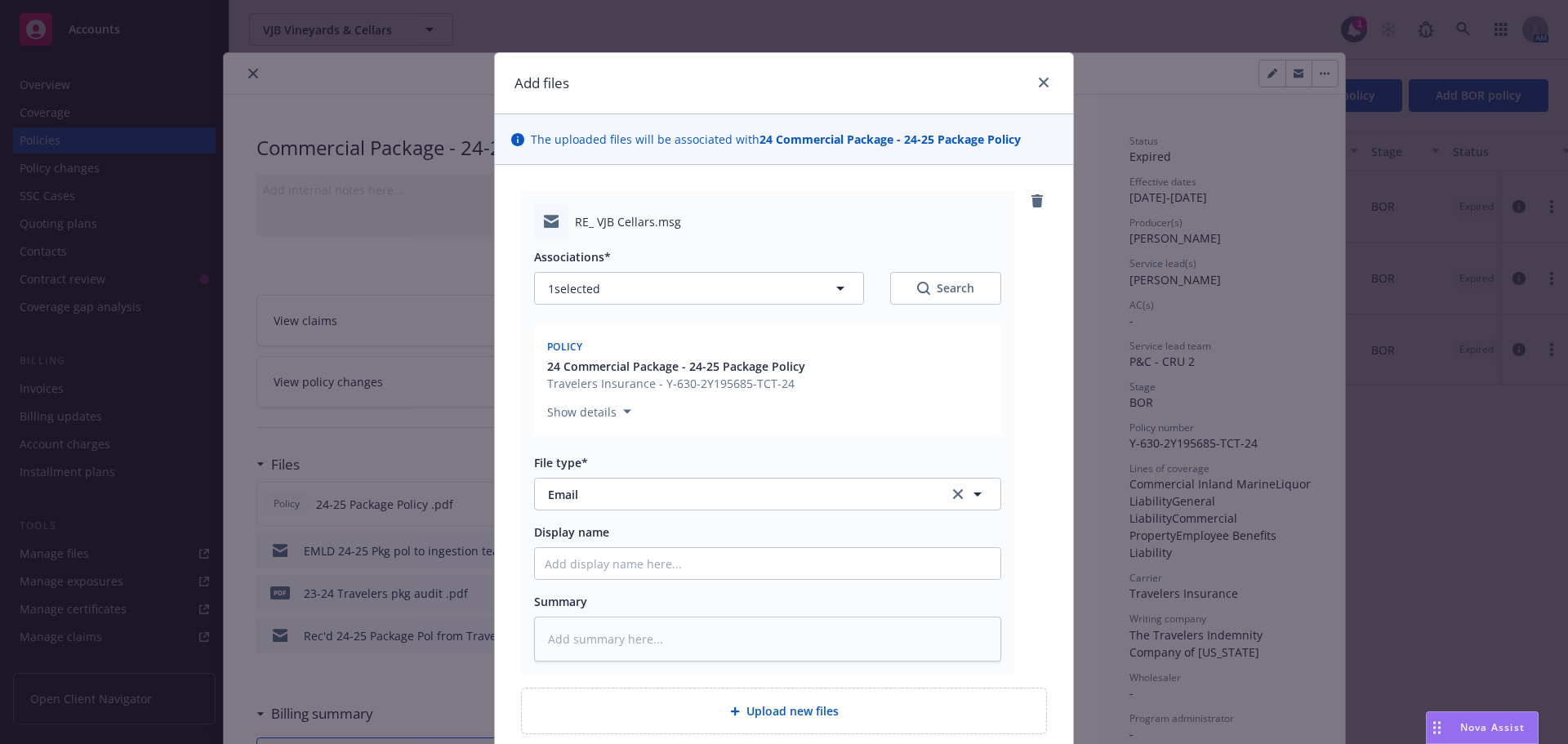
click at [575, 545] on div "Display name" at bounding box center [767, 552] width 467 height 57
click at [557, 556] on input "Display name" at bounding box center [767, 564] width 465 height 31
type textarea "x"
type input "EM"
type textarea "x"
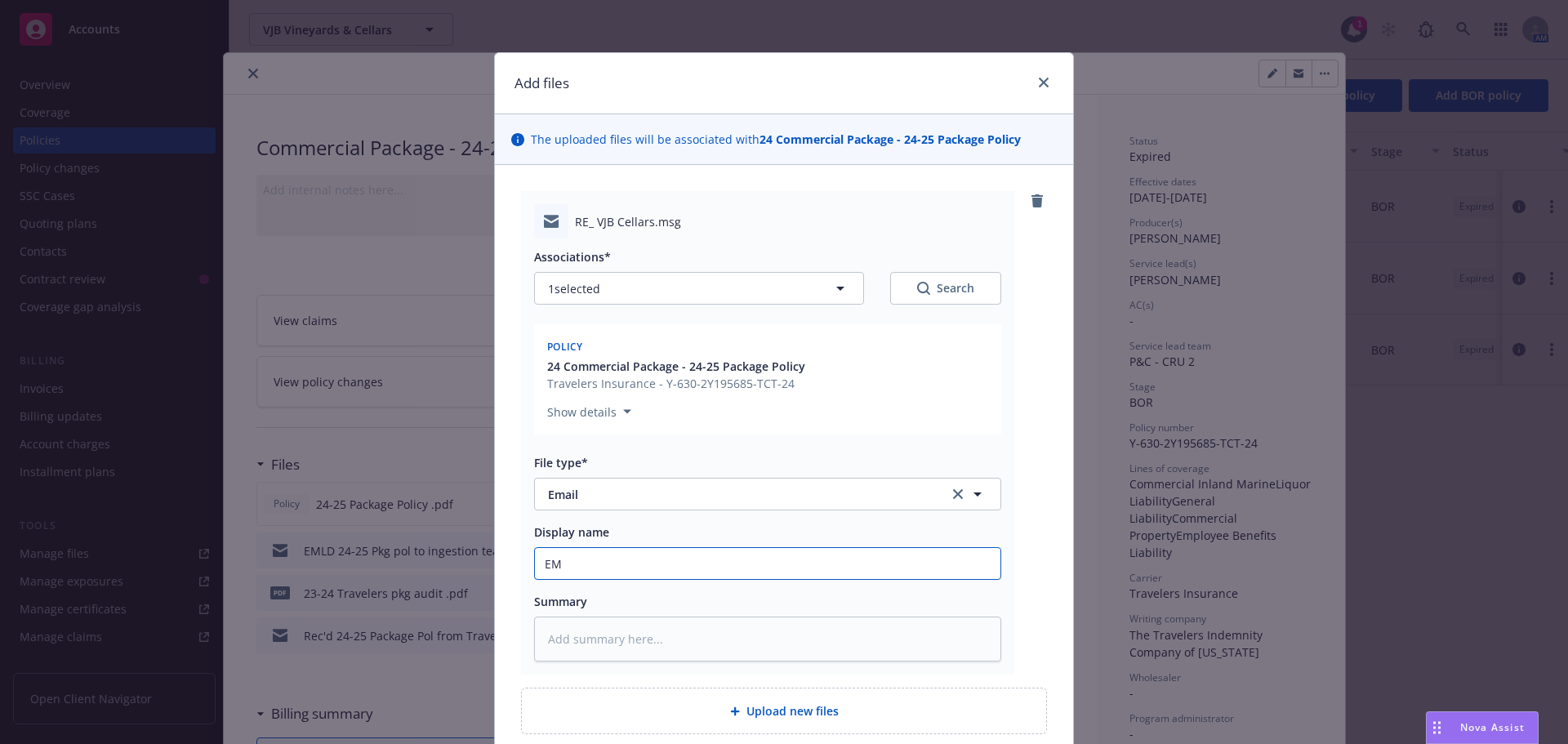
type input "EML"
type textarea "x"
type input "EML"
type textarea "x"
type input "EML f"
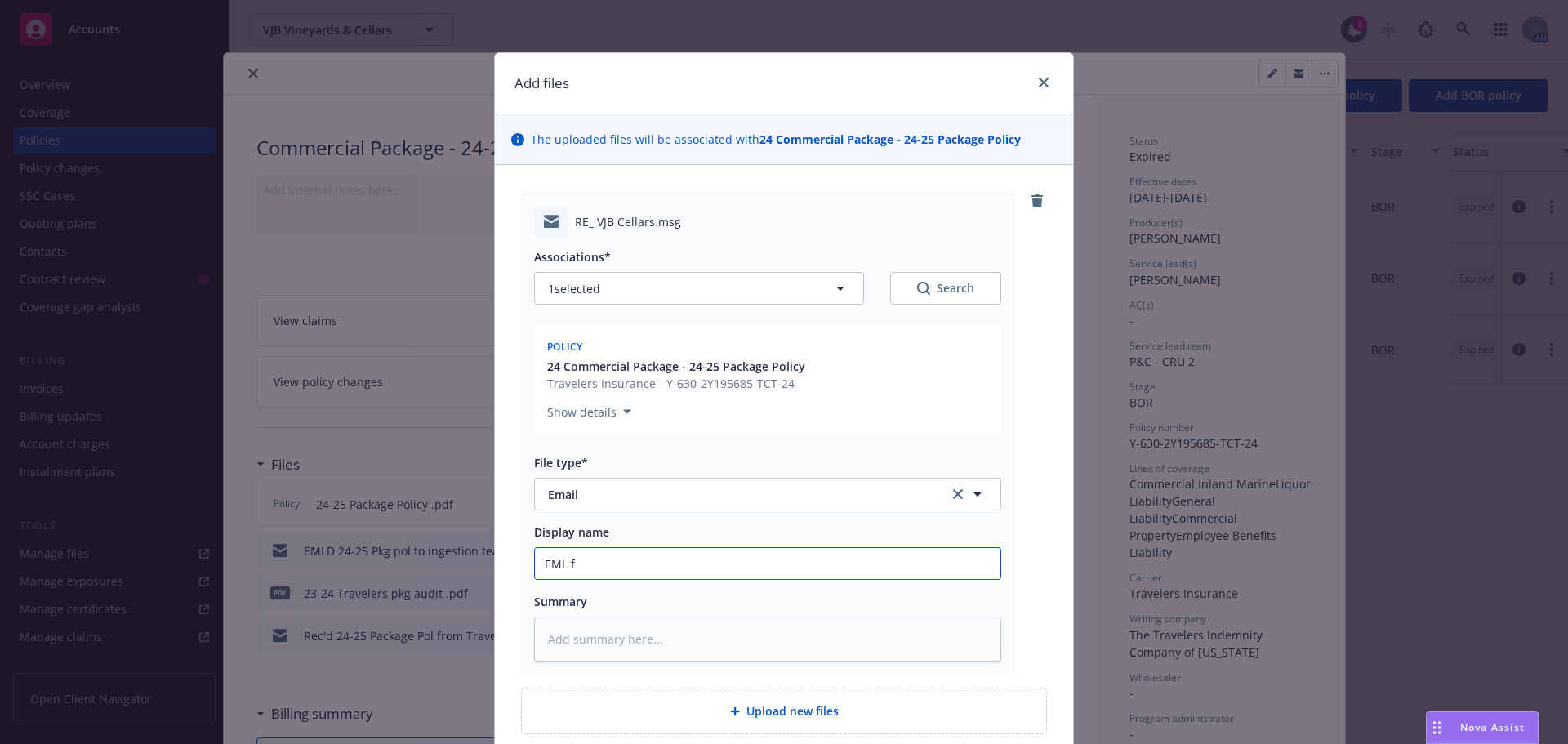
type textarea "x"
type input "EML fr"
type textarea "x"
type input "EML fro"
type textarea "x"
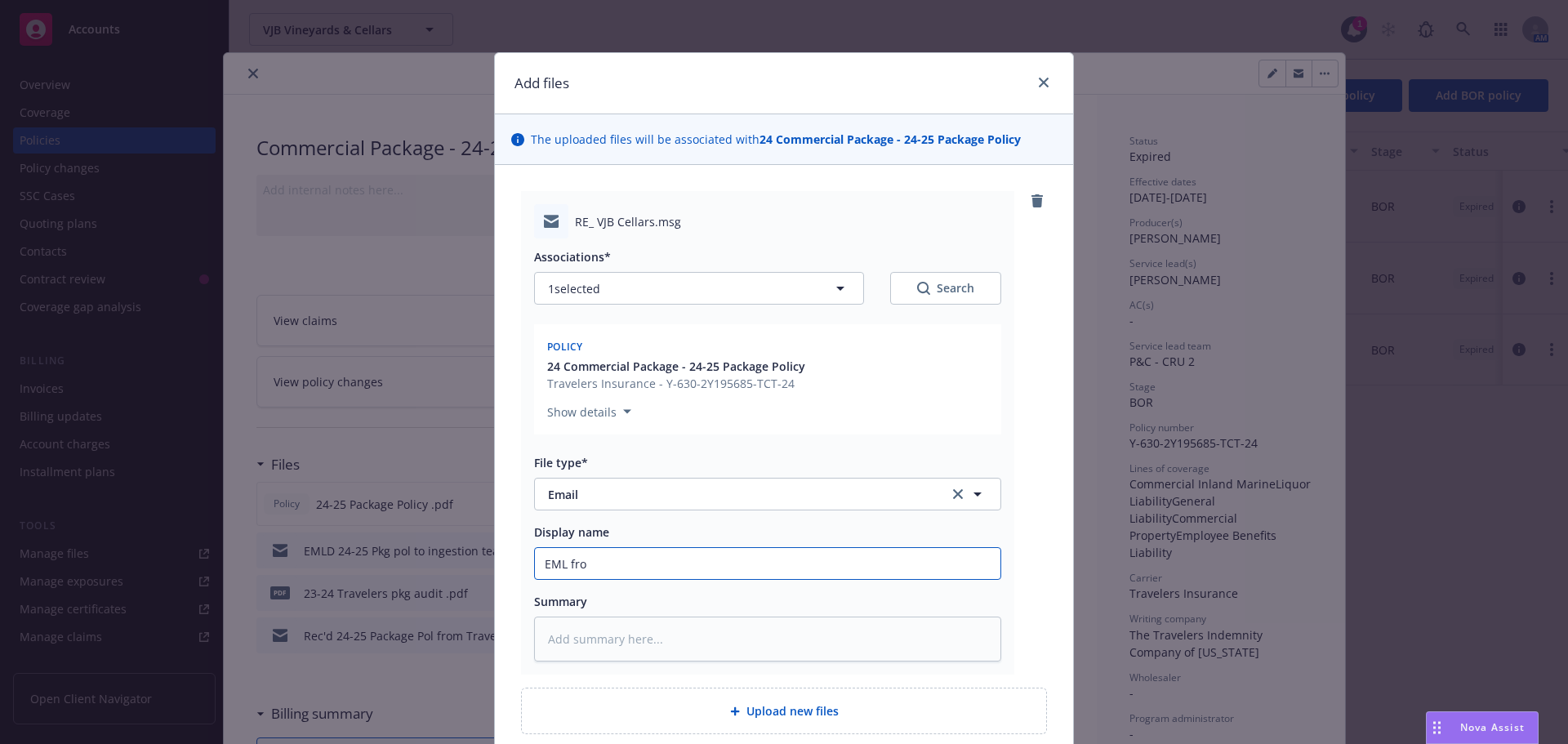
type input "EML from"
type textarea "x"
type input "EML from"
type textarea "x"
type input "EML from T"
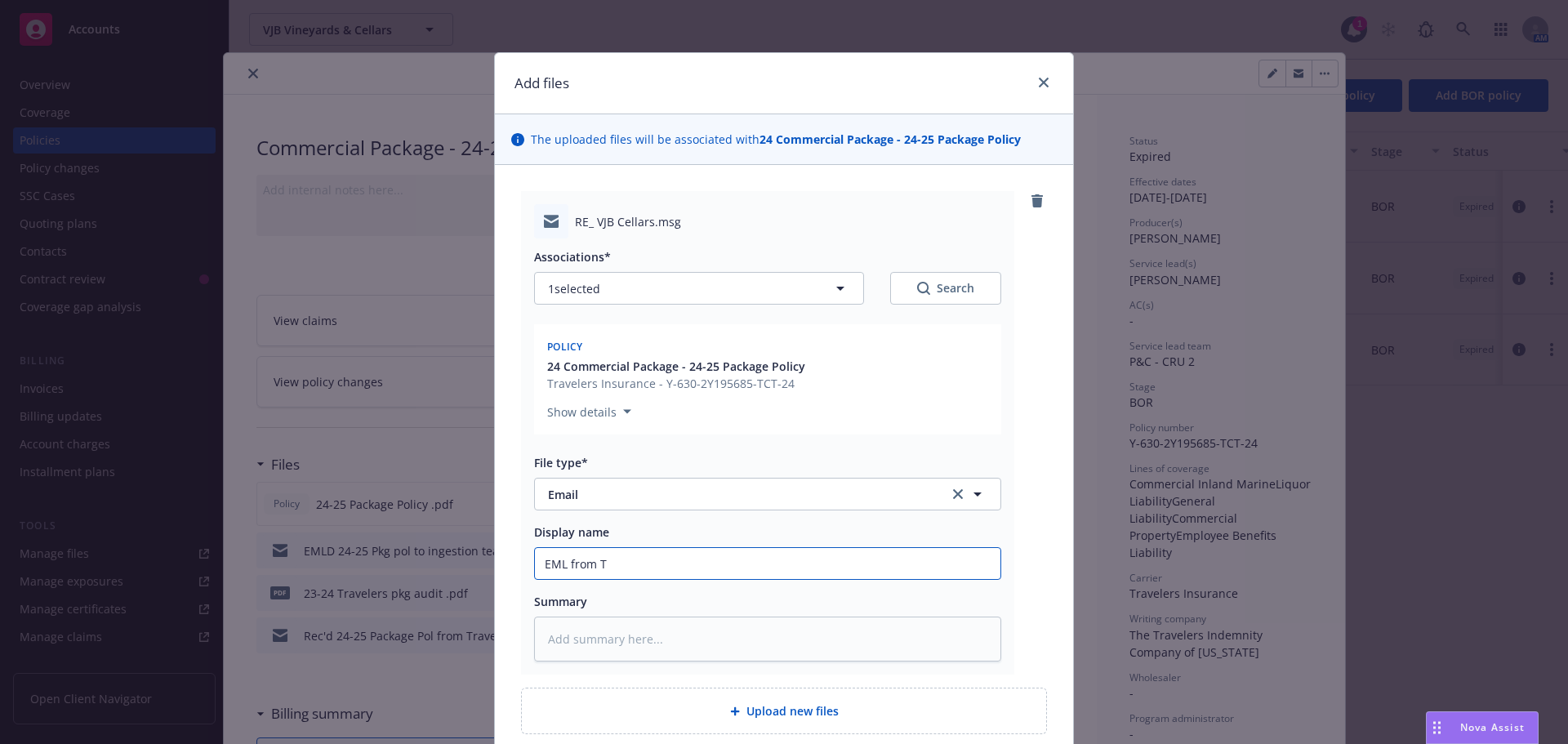
type textarea "x"
type input "EML from Tr"
type textarea "x"
type input "EML from Tra"
type textarea "x"
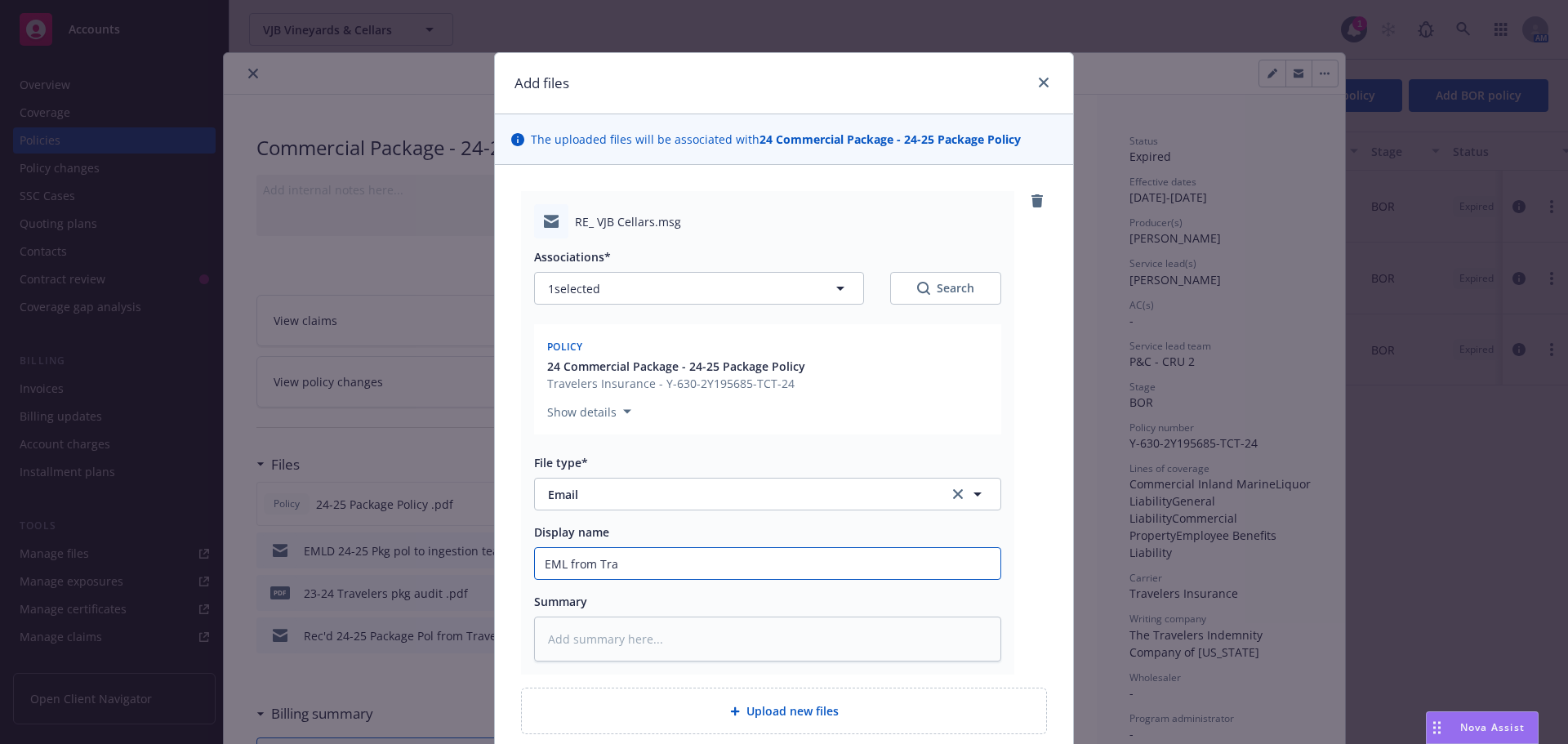
type input "EML from Trav"
type textarea "x"
type input "EML from Trave"
type textarea "x"
type input "EML from Travel"
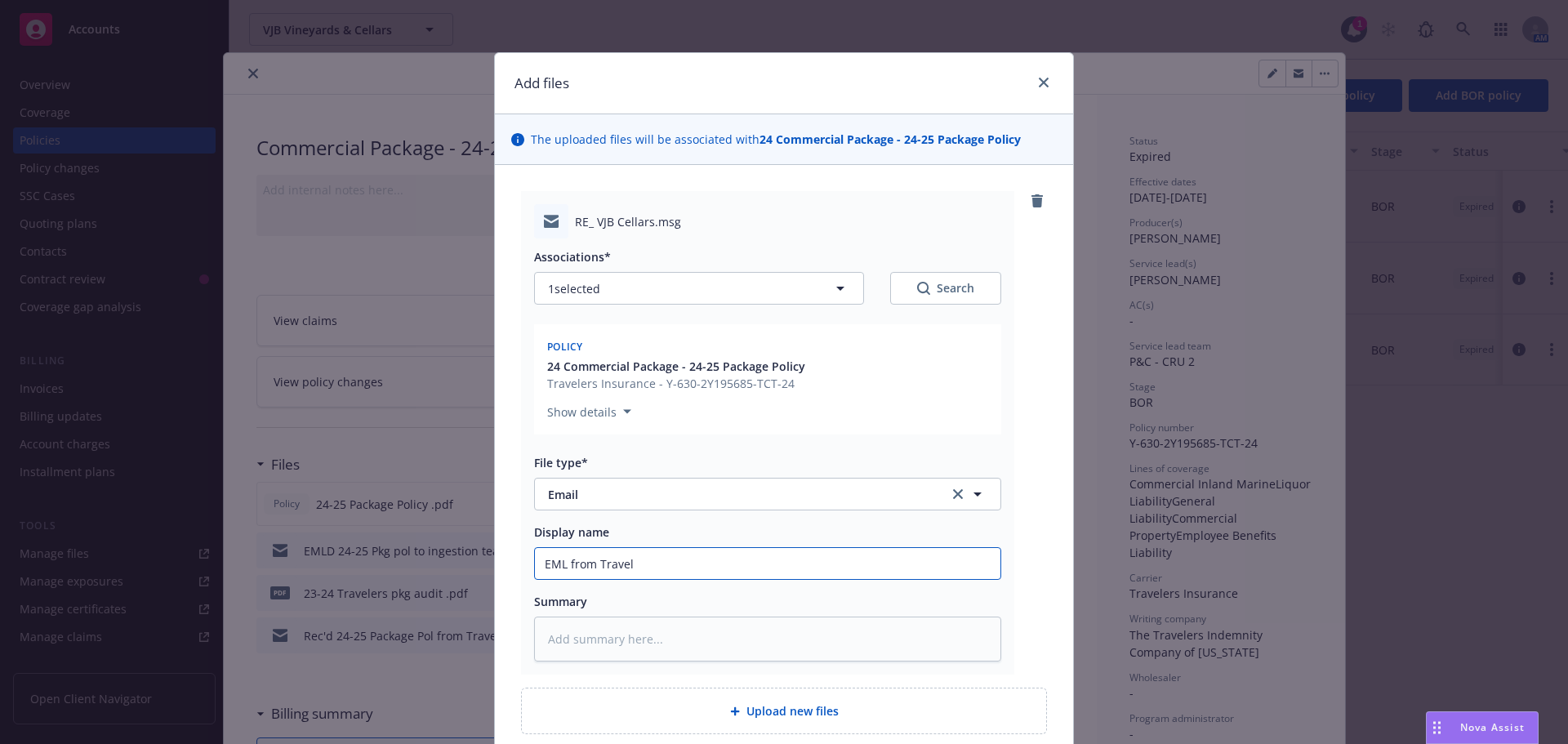
type textarea "x"
type input "EML from Travele"
type textarea "x"
type input "EML from Traveler"
type textarea "x"
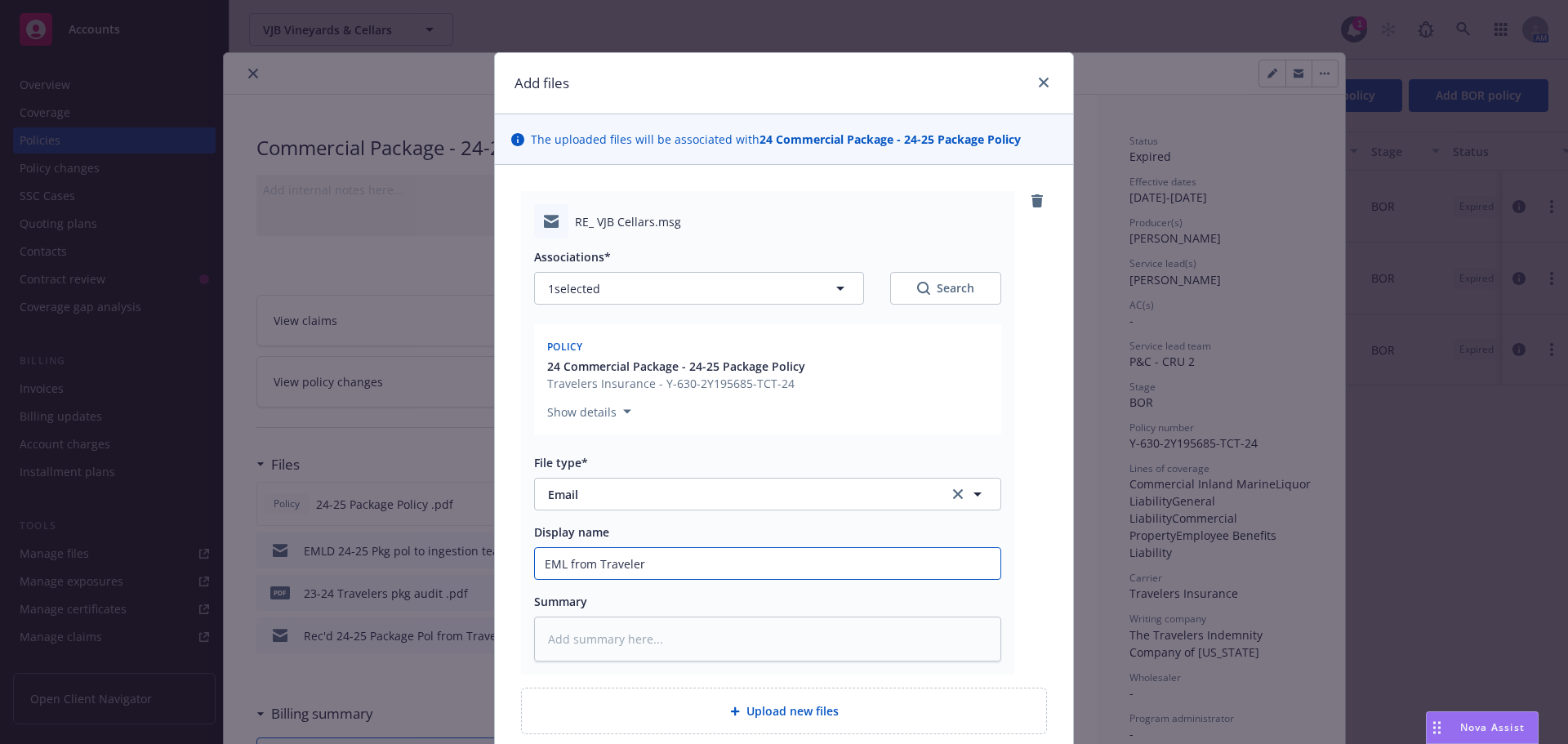
type input "EML from Travelers"
type textarea "x"
type input "EML from Travelers"
type textarea "x"
type input "EML from Travelers B"
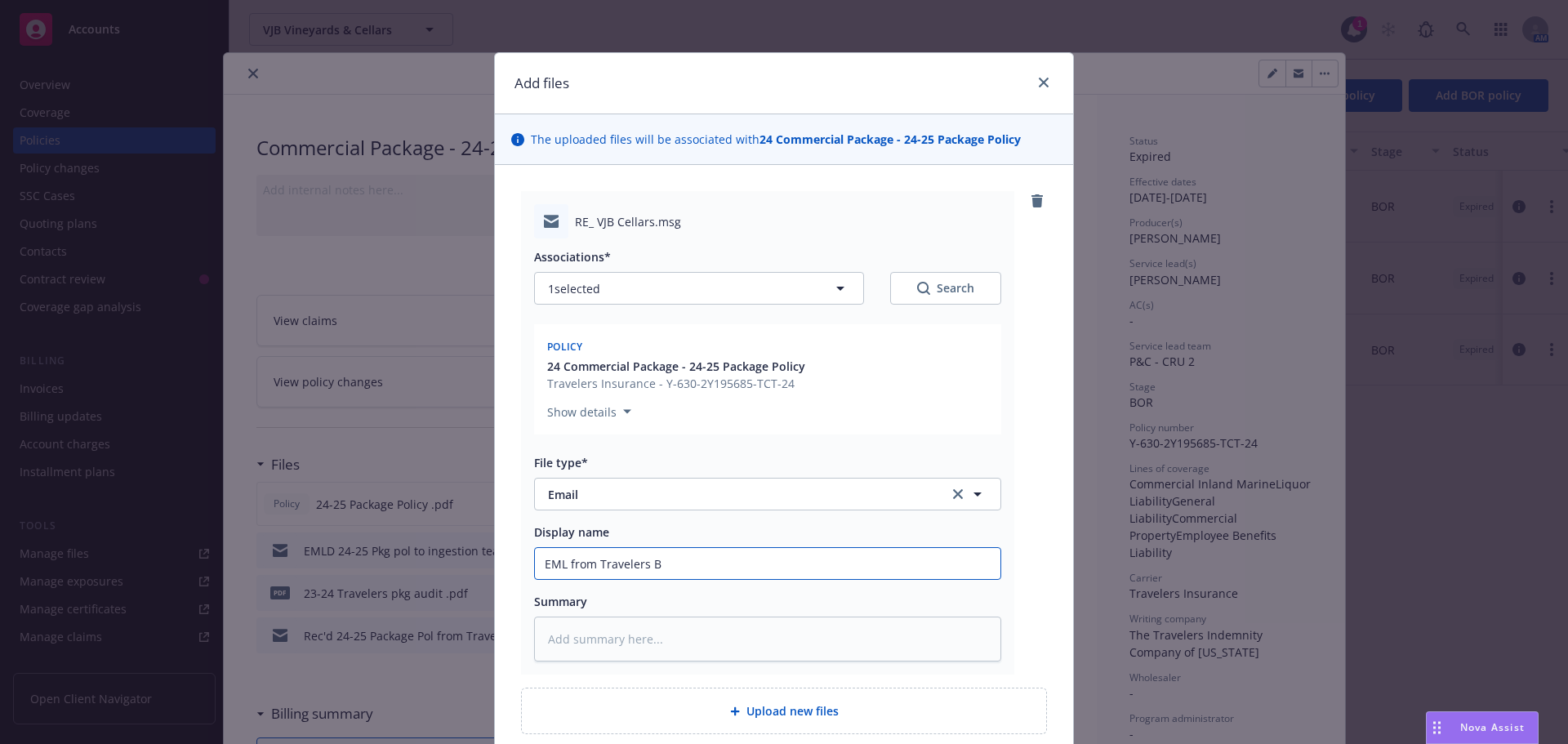
type textarea "x"
type input "EML from Travelers BO"
type textarea "x"
type input "EML from Travelers BOR"
type textarea "x"
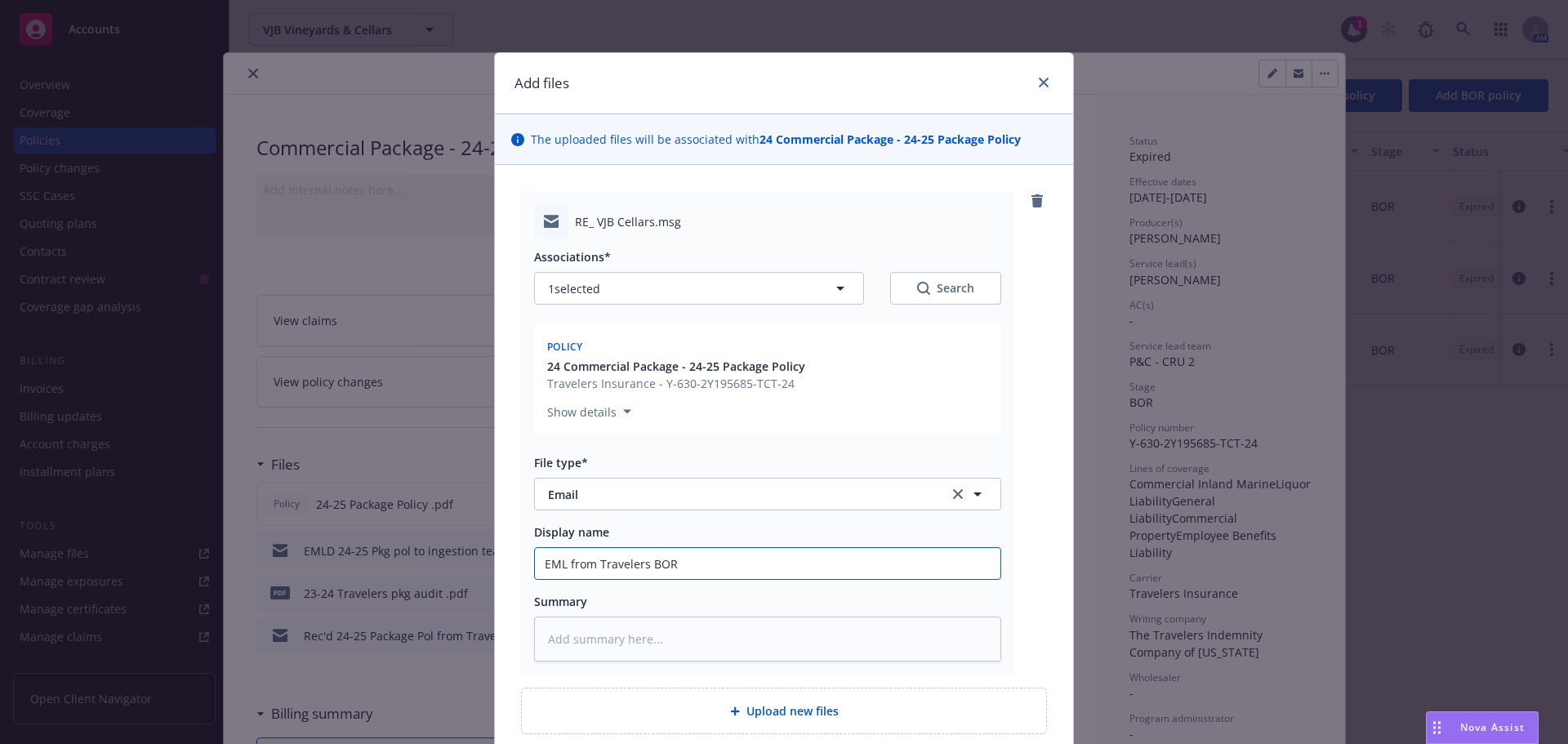
type input "EML from Travelers BOR l"
type textarea "x"
type input "EML from Travelers BOR le"
type textarea "x"
type input "EML from Travelers BOR let"
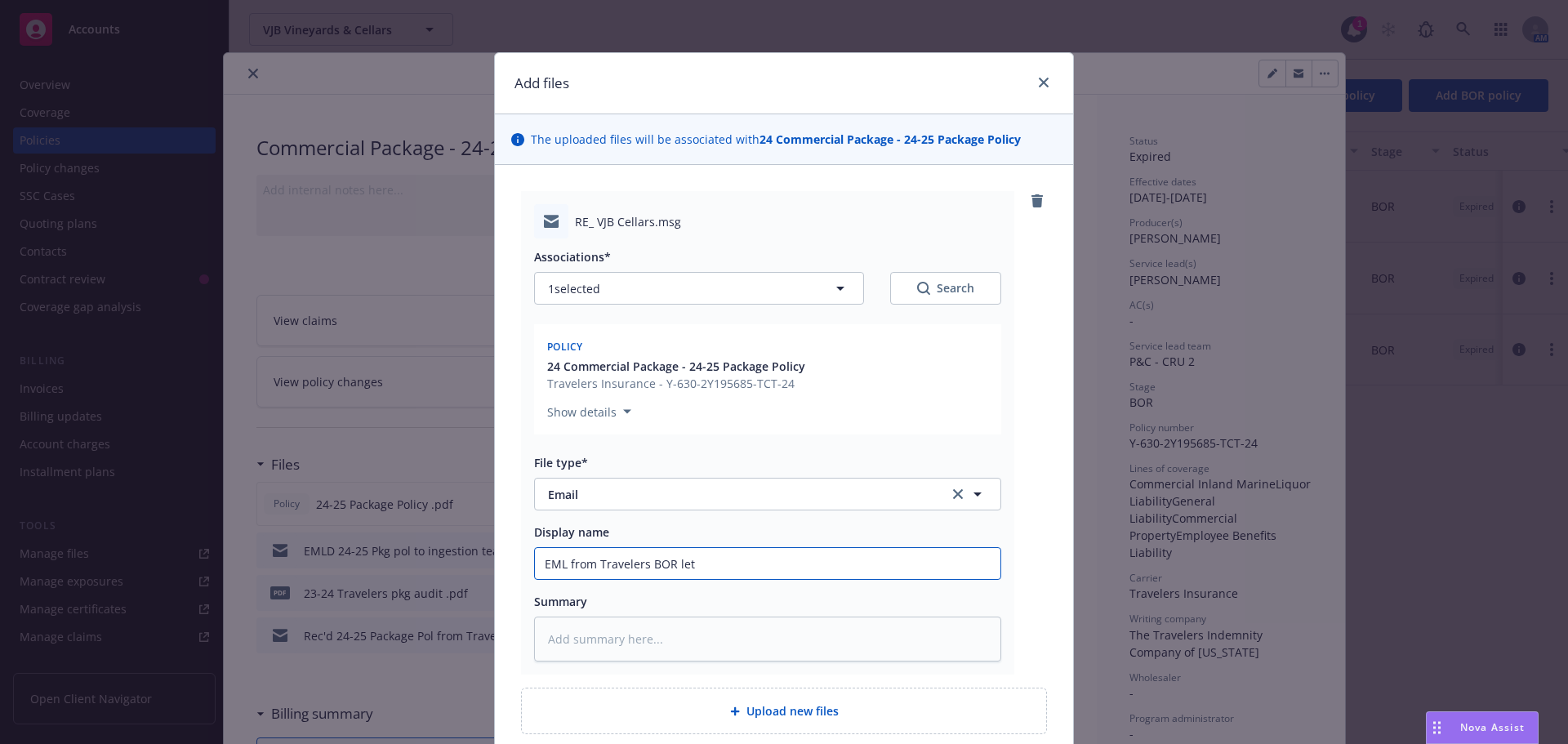
type textarea "x"
type input "EML from Travelers BOR lett"
type textarea "x"
type input "EML from Travelers BOR lette"
type textarea "x"
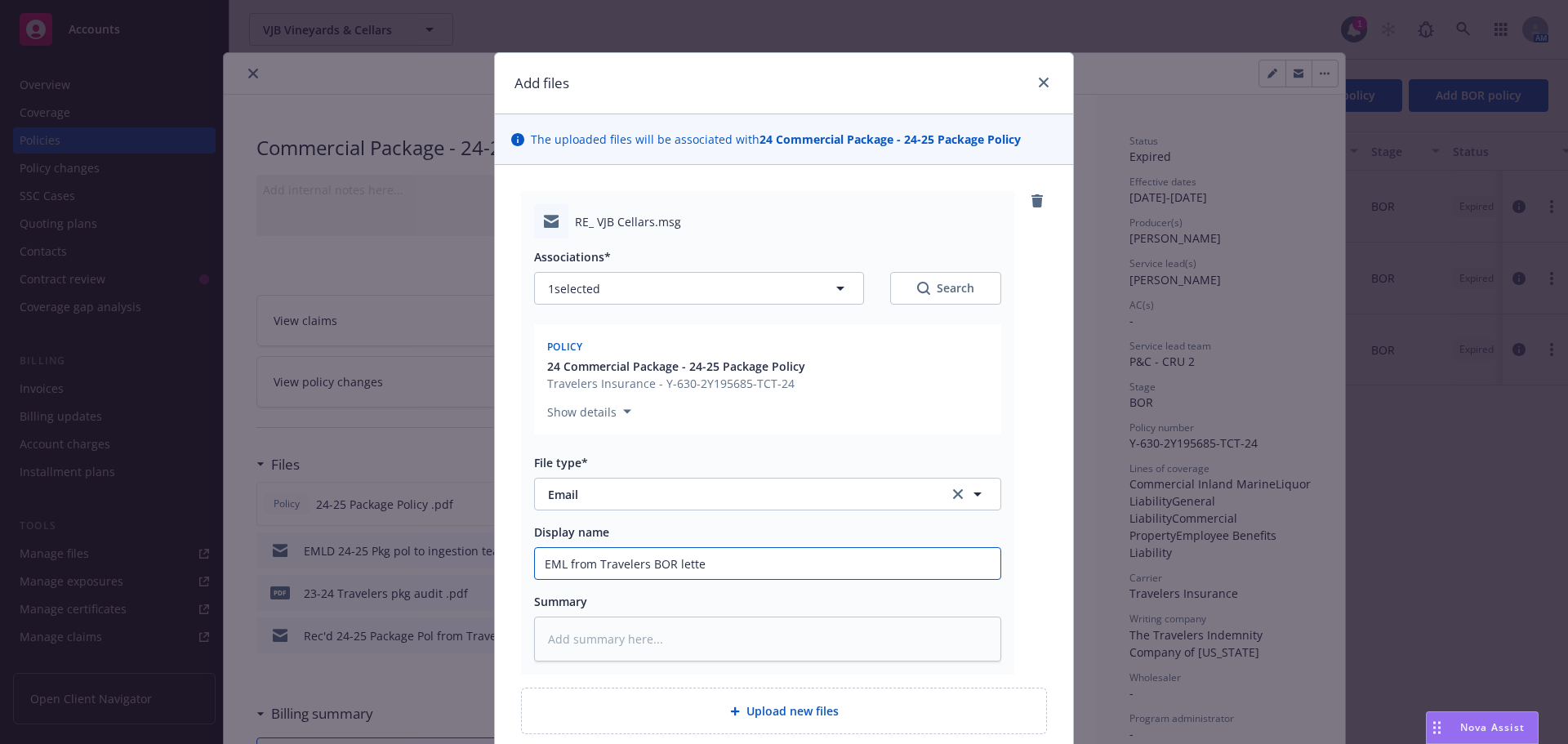
type input "EML from Travelers BOR letter"
type textarea "x"
type input "EML from Travelers BOR letter"
type textarea "x"
type input "EML from Travelers BOR letter r"
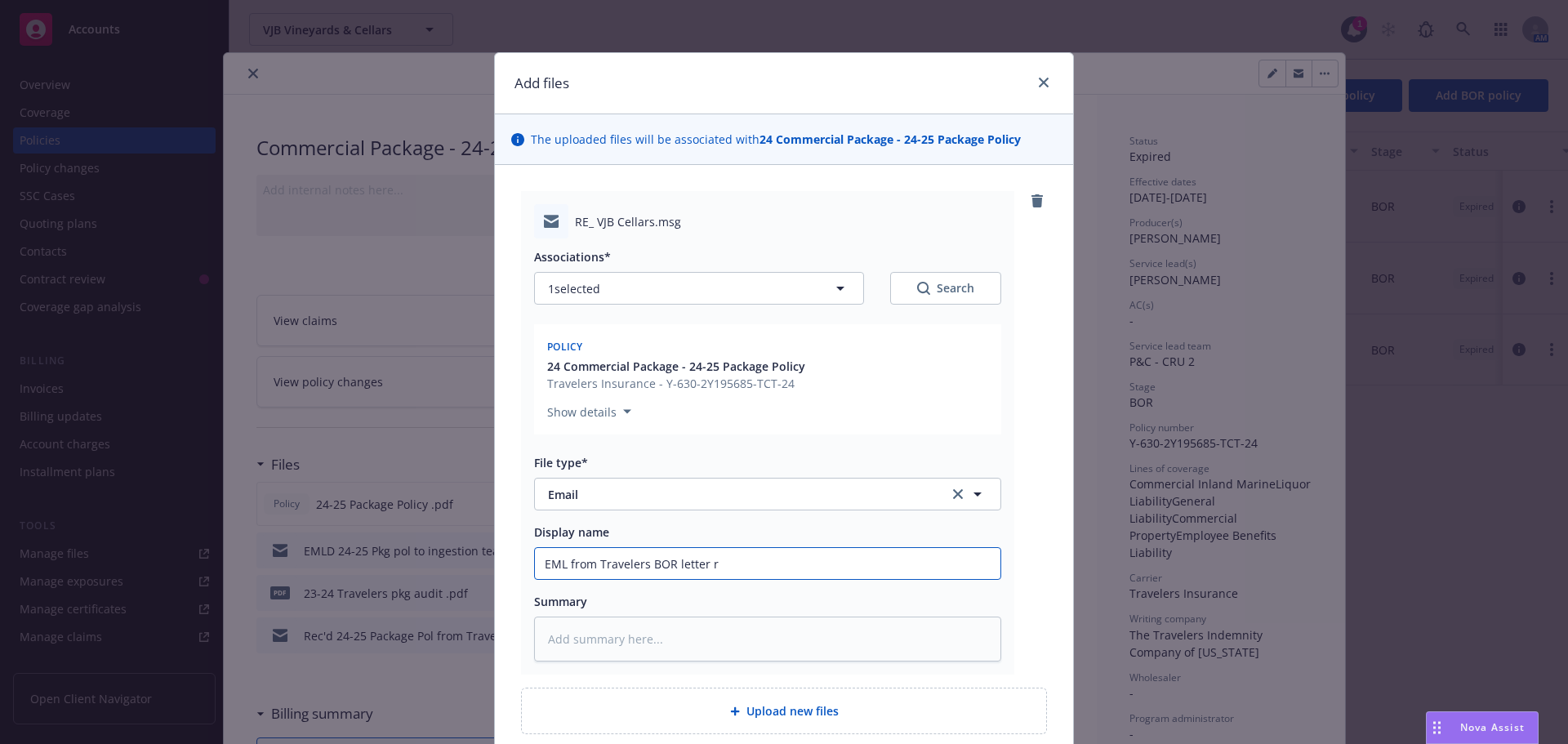
type textarea "x"
type input "EML from Travelers BOR letter re"
type textarea "x"
type input "EML from Travelers BOR letter rec"
type textarea "x"
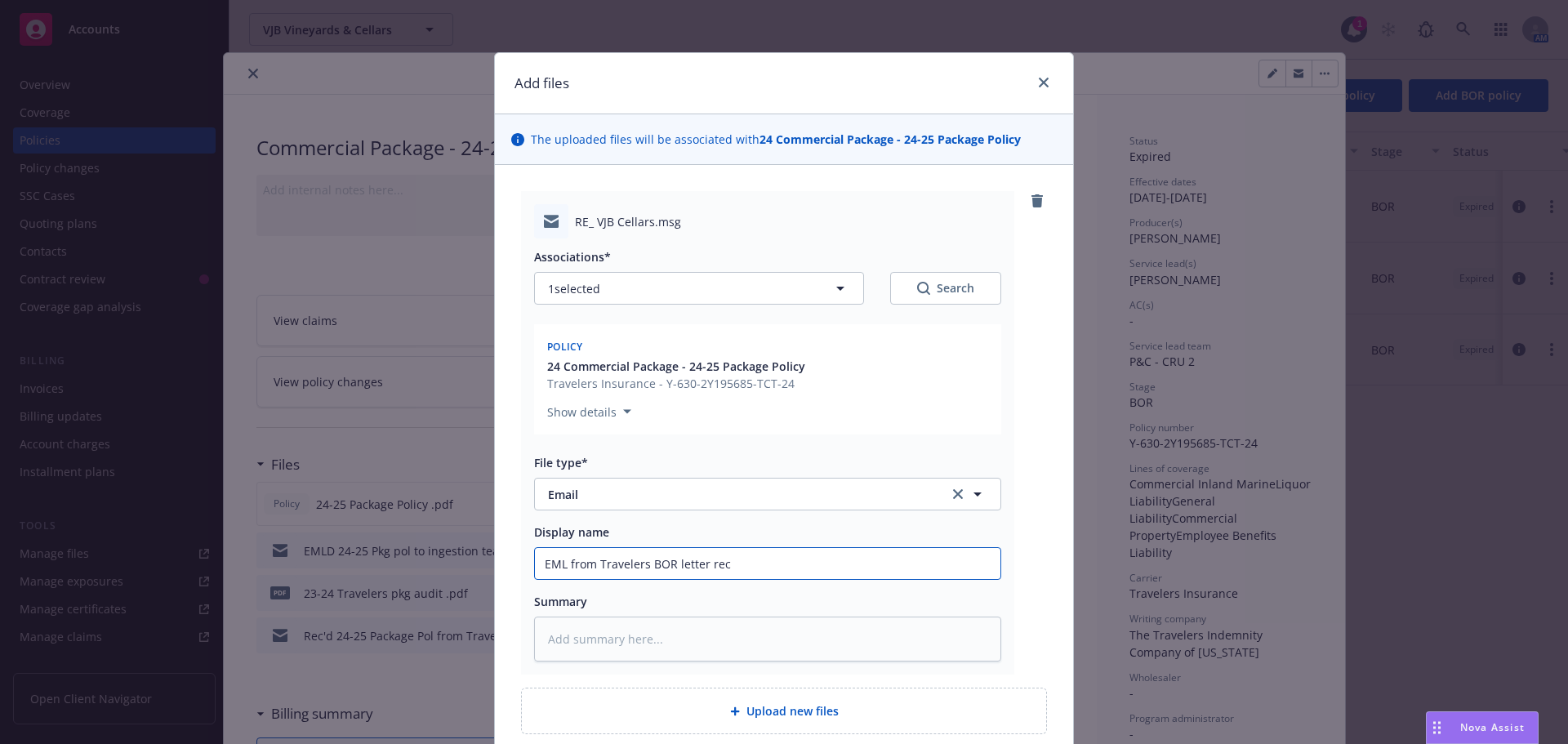
type input "EML from Travelers BOR letter rec'"
type textarea "x"
type input "EML from Travelers BOR letter rec'd"
type textarea "x"
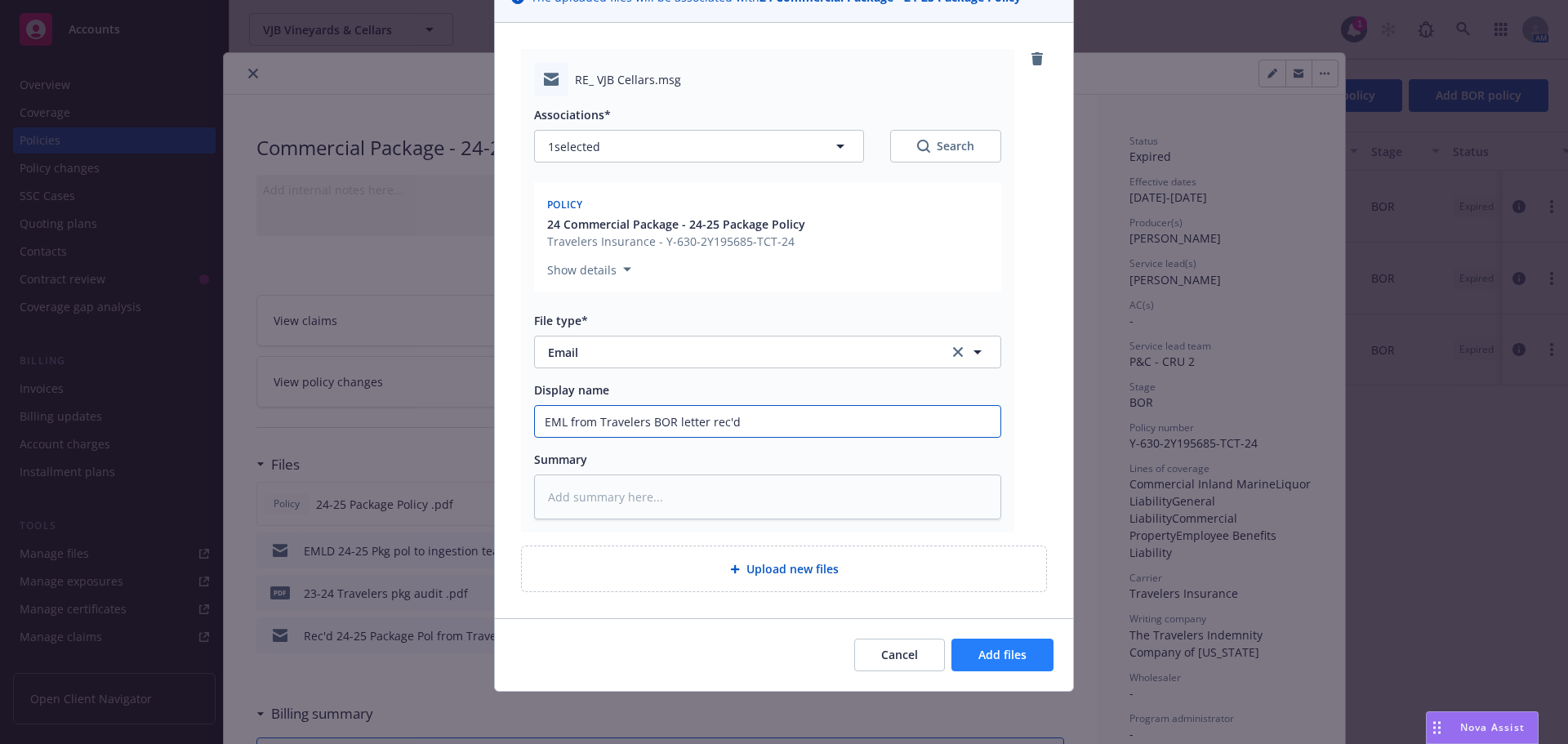
type input "EML from Travelers BOR letter rec'd"
click at [1013, 662] on span "Add files" at bounding box center [1002, 655] width 48 height 15
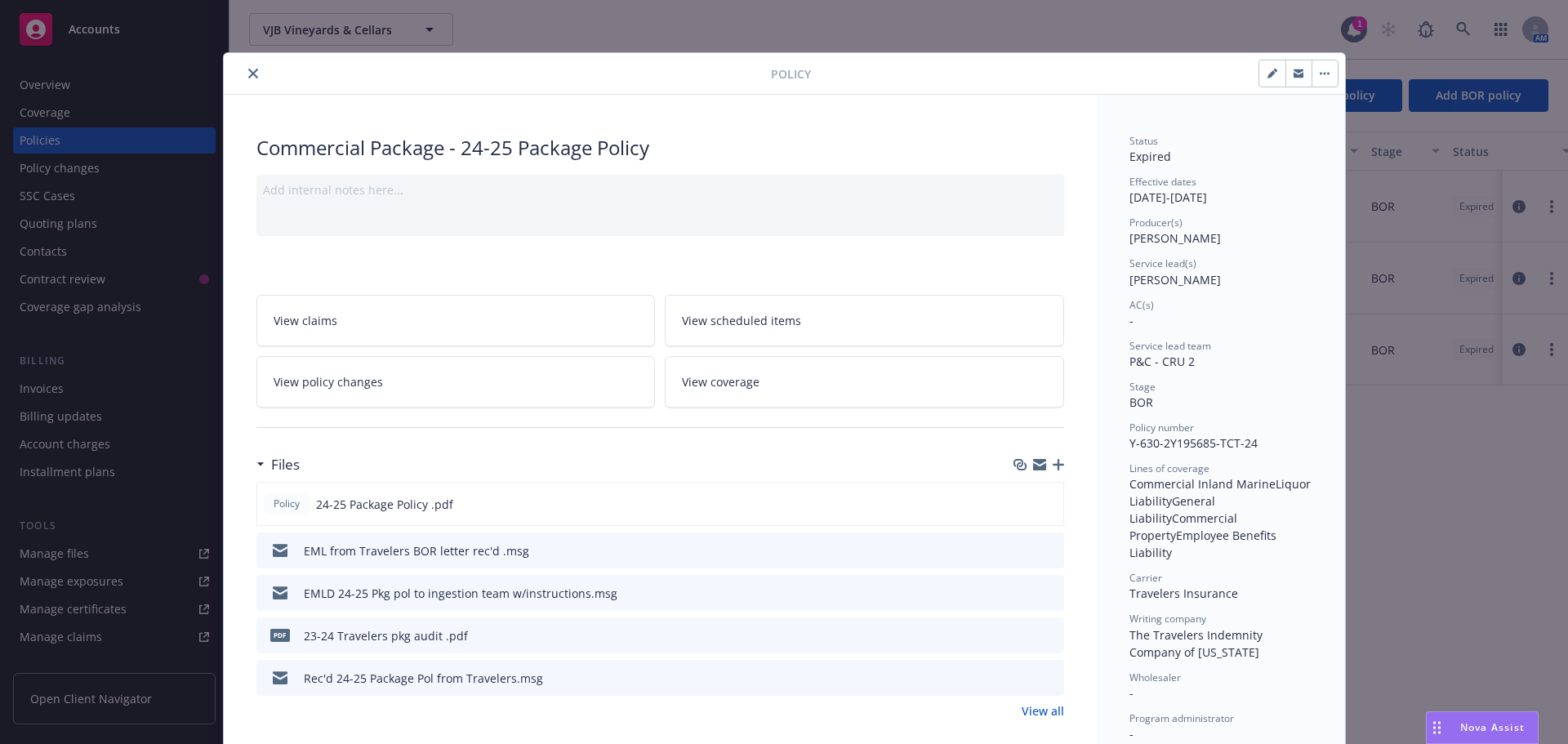
click at [1053, 463] on icon "button" at bounding box center [1059, 465] width 12 height 12
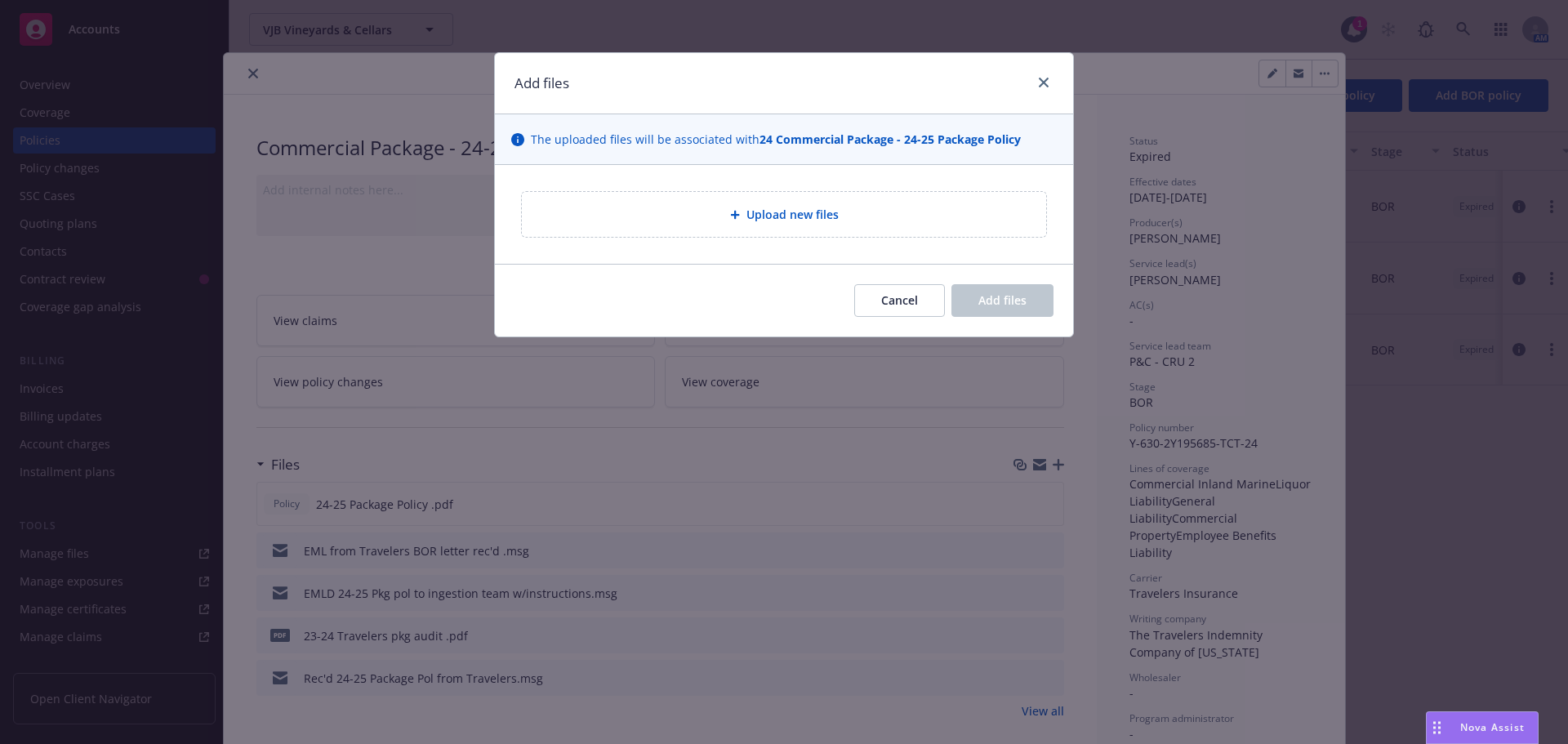
type textarea "x"
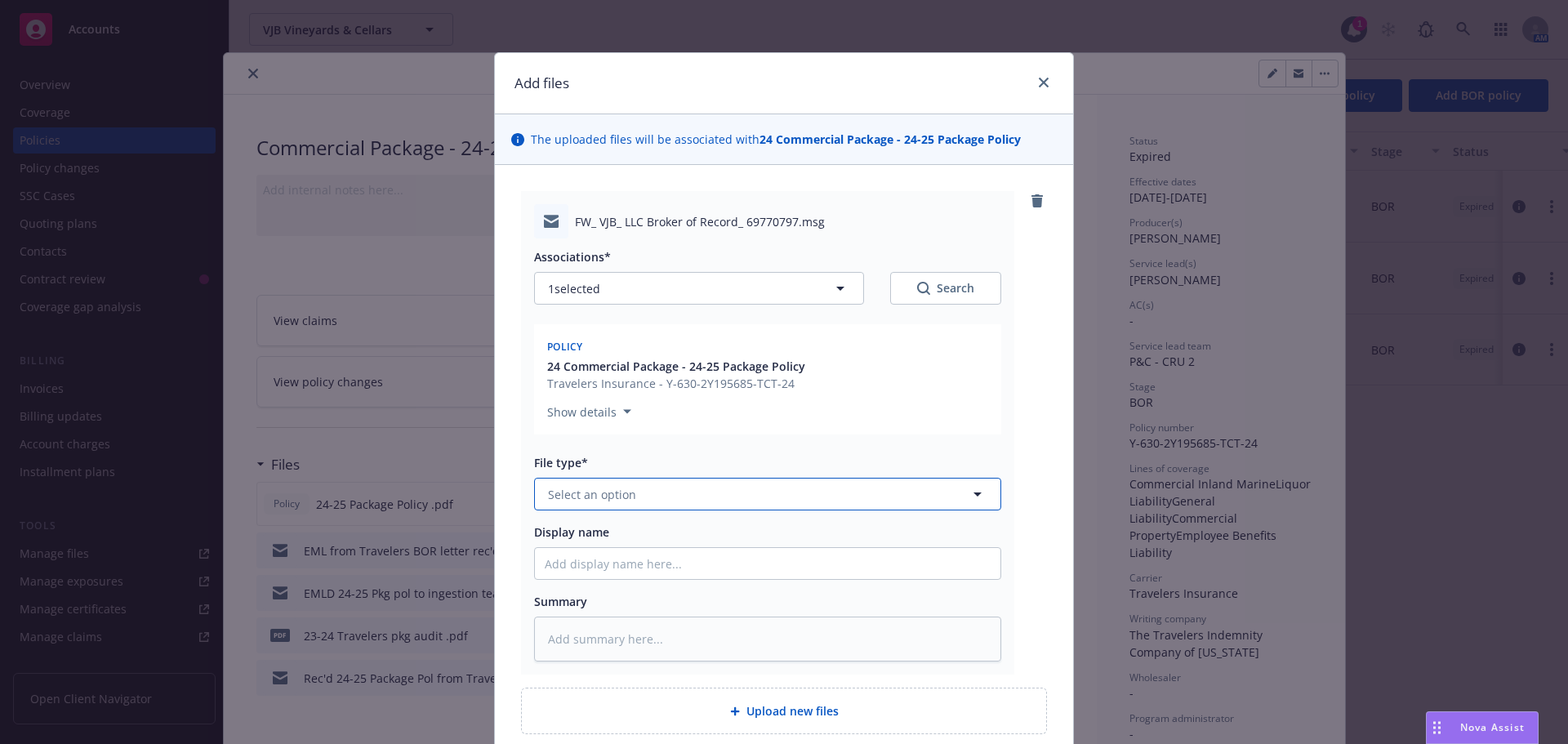
click at [625, 497] on span "Select an option" at bounding box center [592, 494] width 88 height 17
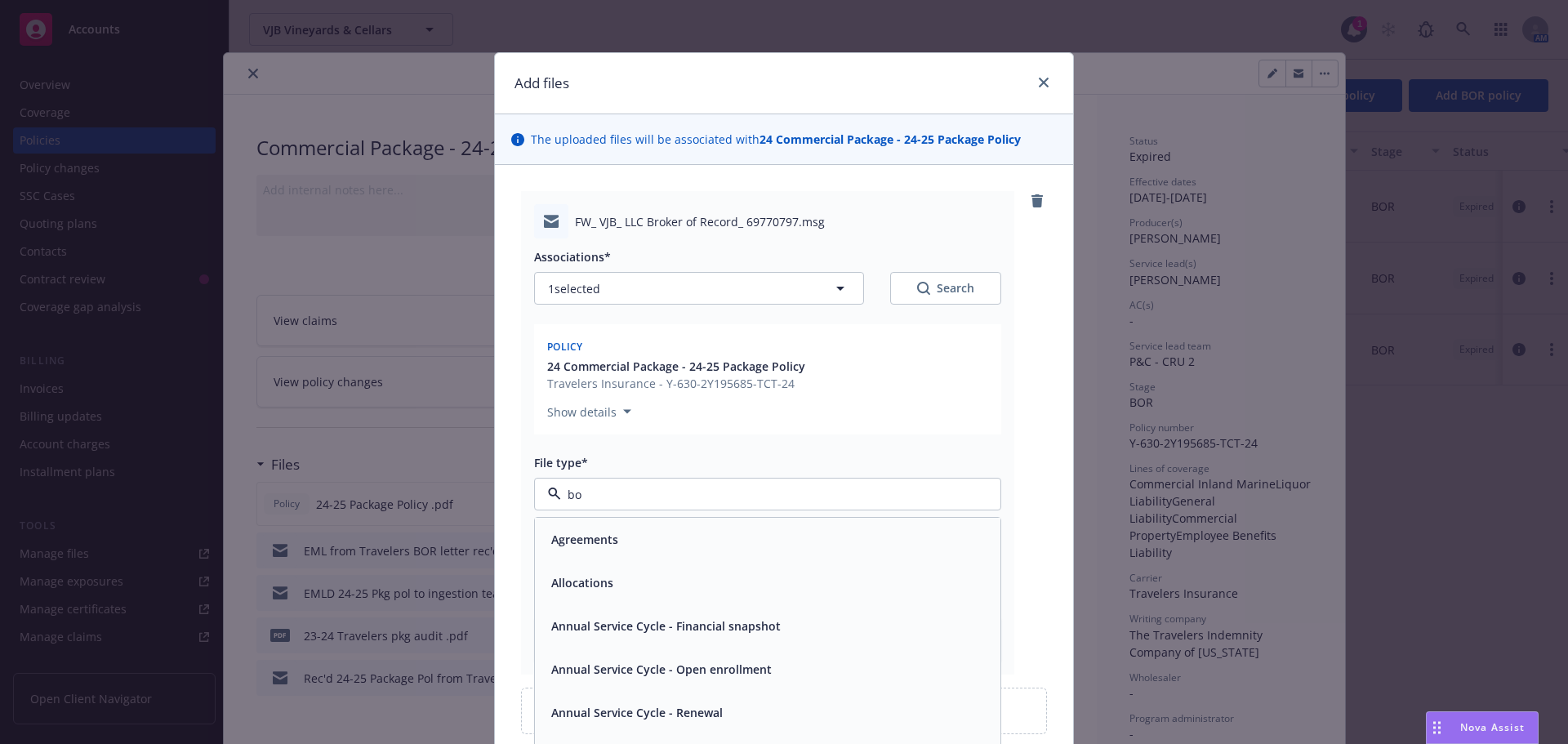
type input "bor"
click at [625, 541] on span "BOR Confirmation" at bounding box center [602, 539] width 102 height 17
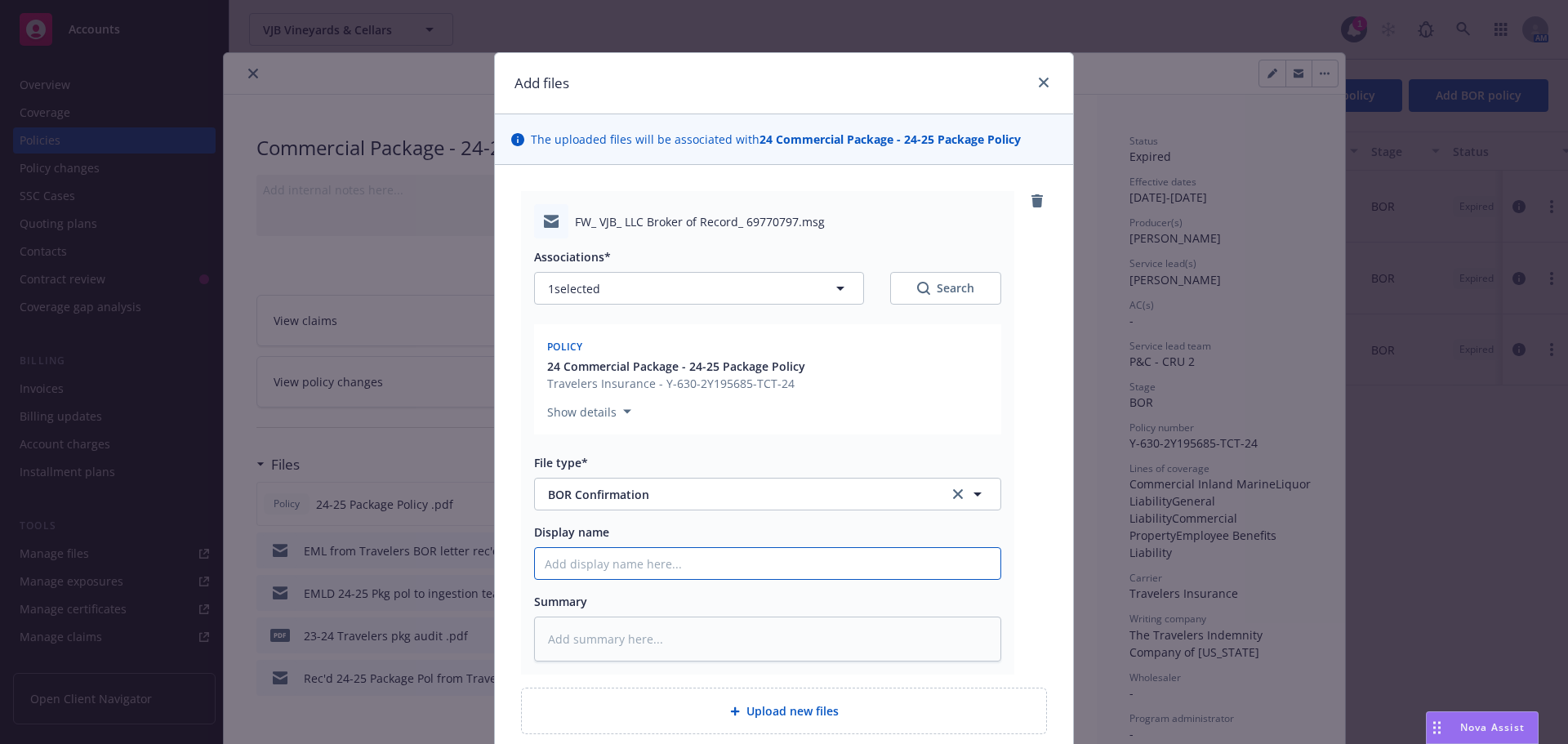
click at [620, 561] on input "Display name" at bounding box center [767, 564] width 465 height 31
type textarea "x"
type input "T"
type textarea "x"
type input "Tr"
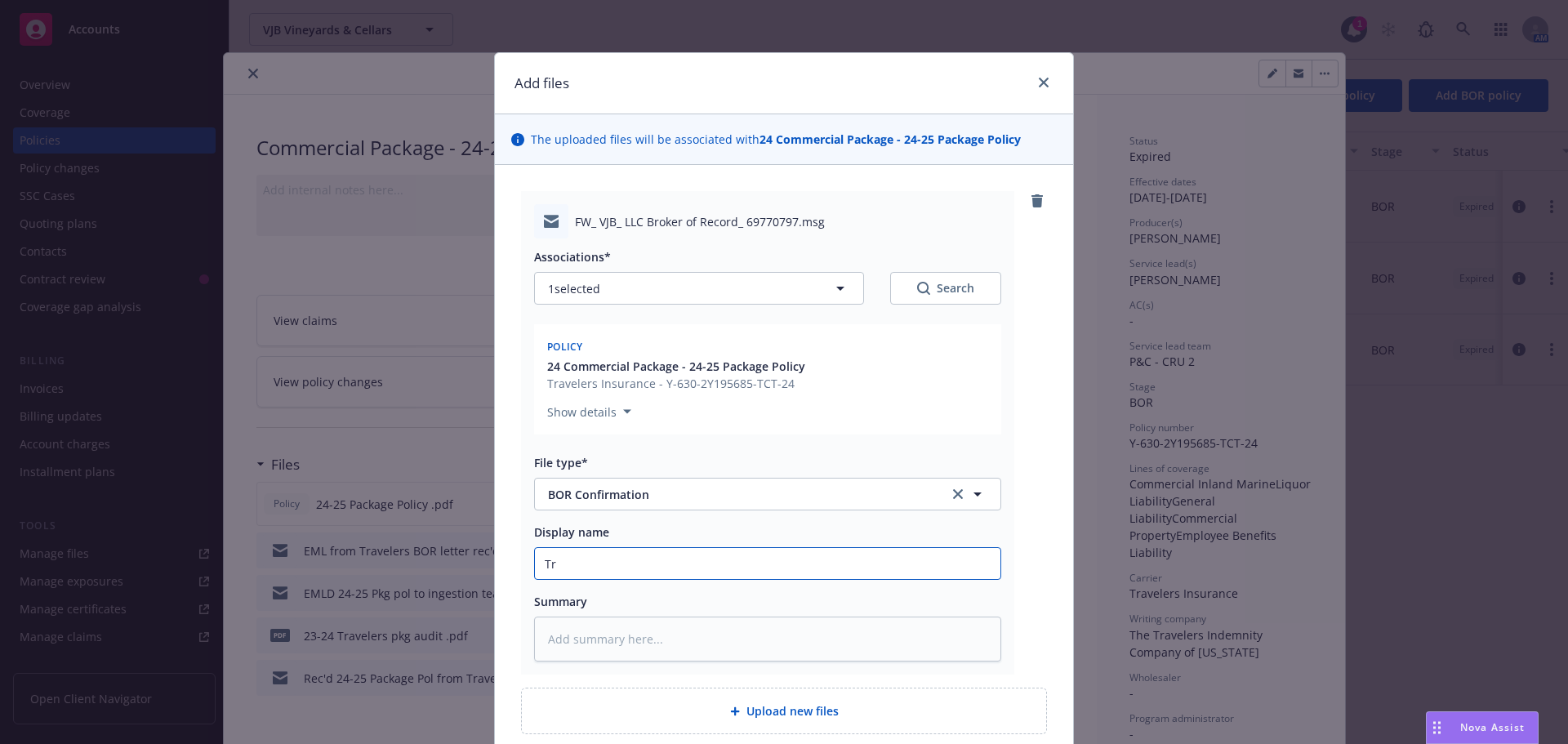
type textarea "x"
type input "Tra"
type textarea "x"
type input "Trav"
type textarea "x"
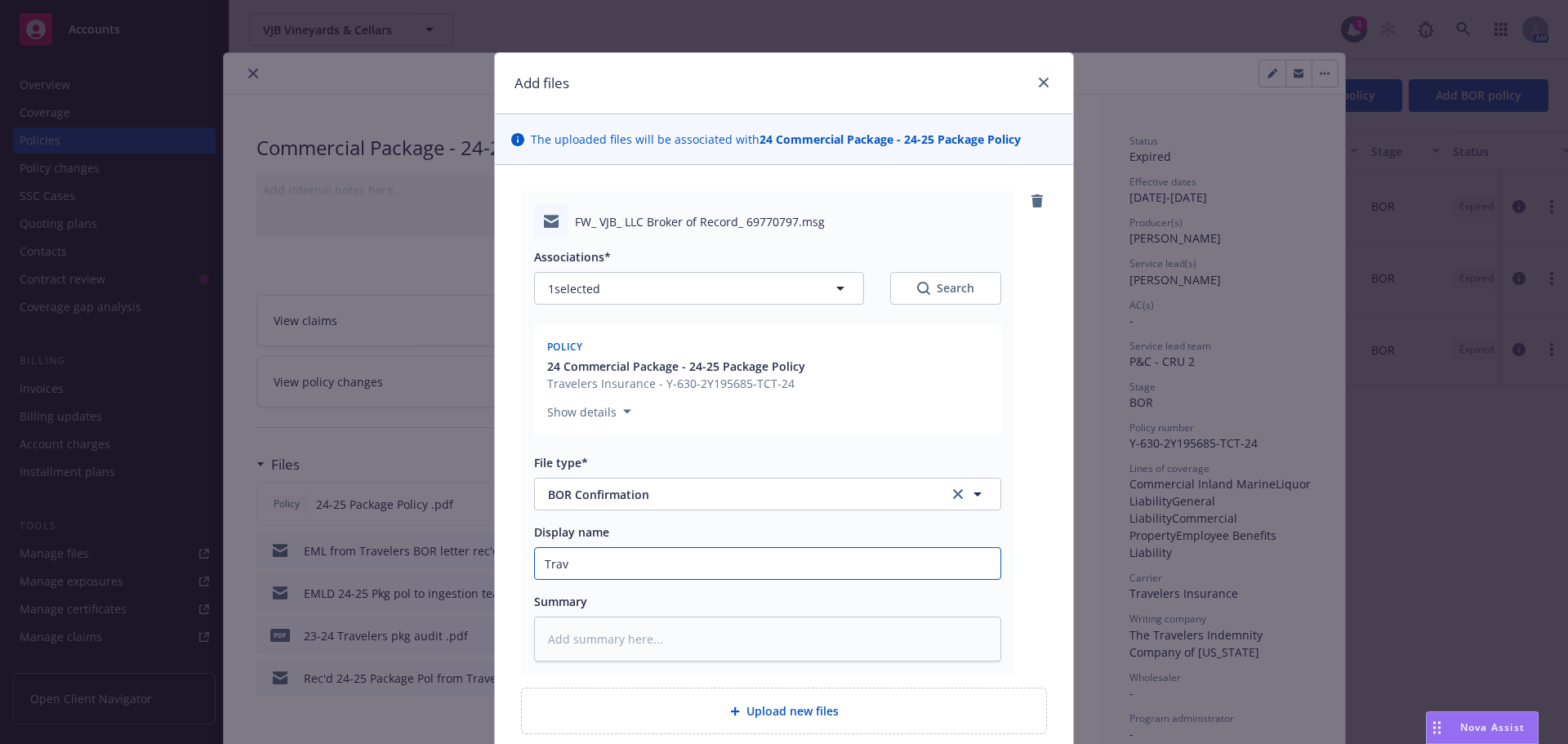
type input "Trave"
type textarea "x"
type input "Travel"
type textarea "x"
type input "Travele"
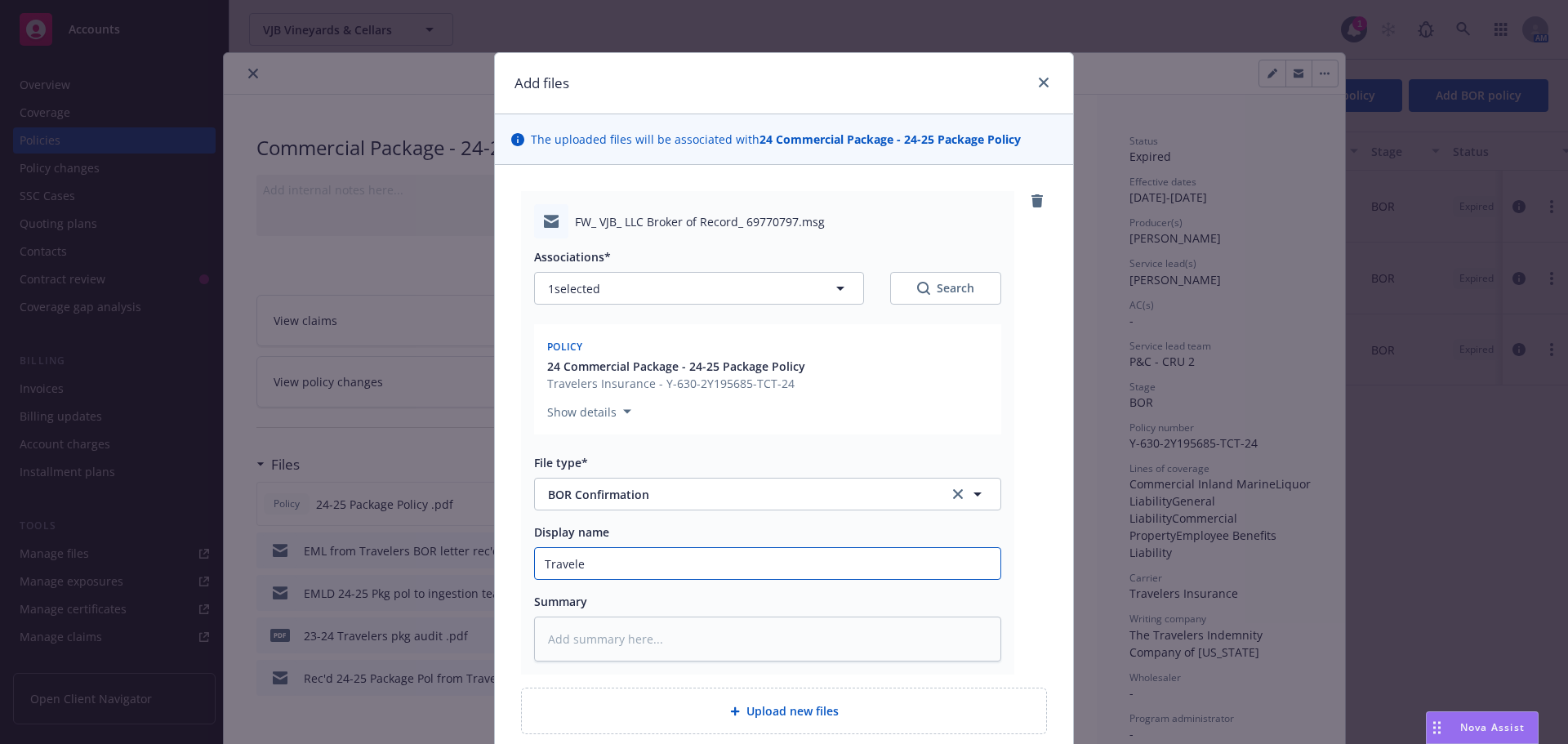
type textarea "x"
type input "Traveler"
type textarea "x"
type input "Travelers"
type textarea "x"
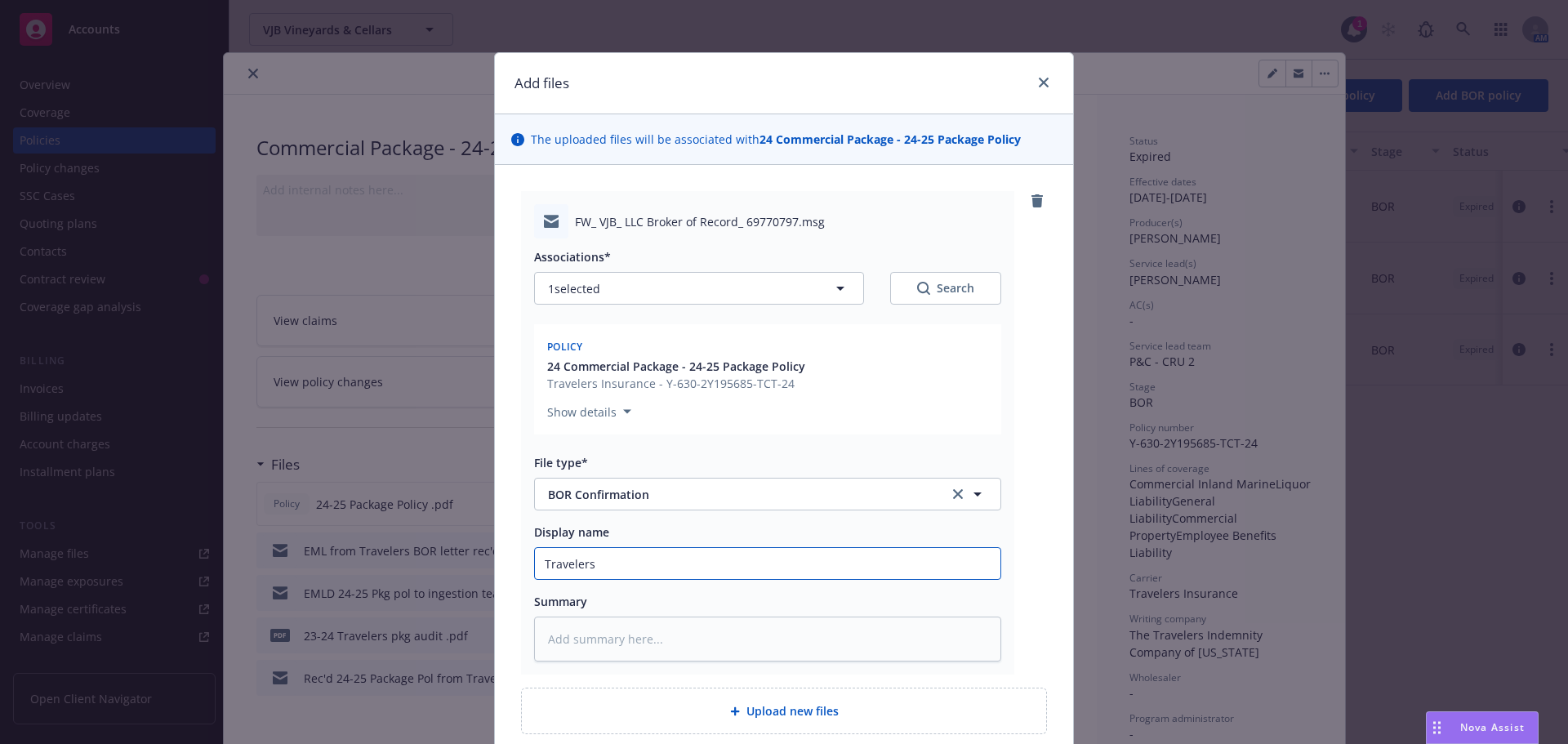
type input "Travelers"
type textarea "x"
type input "Travelers B"
type textarea "x"
type input "Travelers BO"
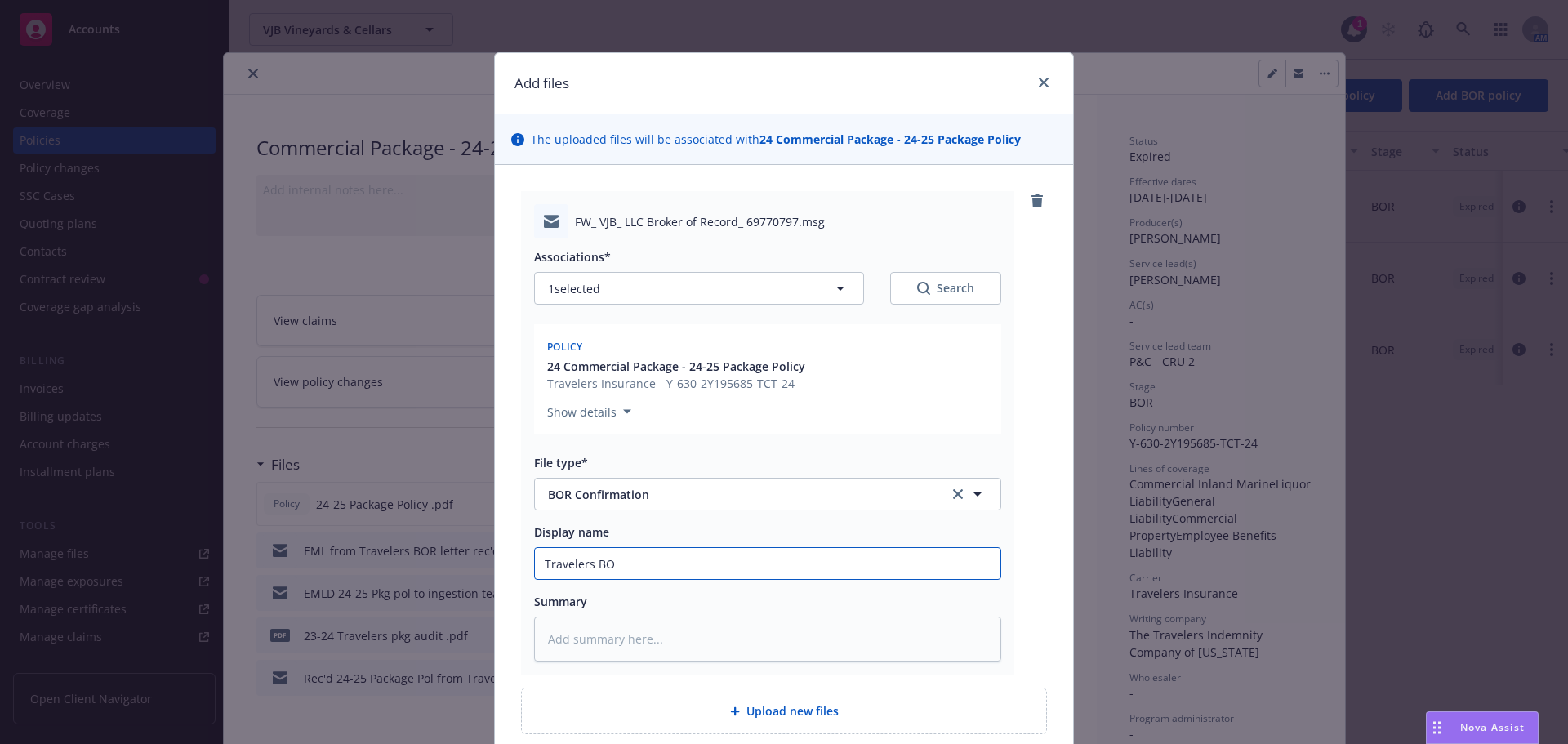
type textarea "x"
type input "Travelers BOR"
type textarea "x"
type input "Travelers BOR"
type textarea "x"
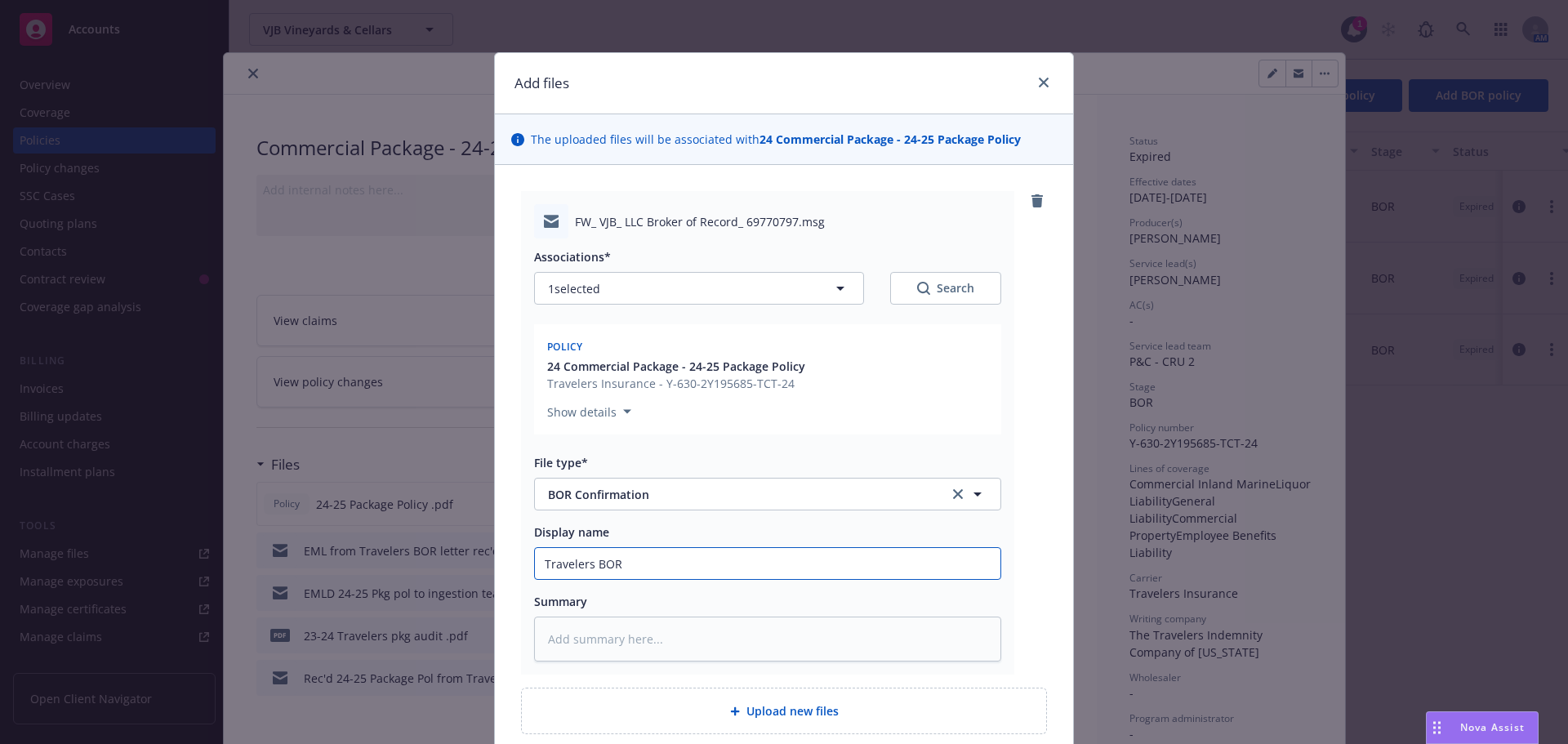
type input "Travelers BOR c"
type textarea "x"
type input "Travelers BOR con"
type textarea "x"
type input "Travelers BOR conf"
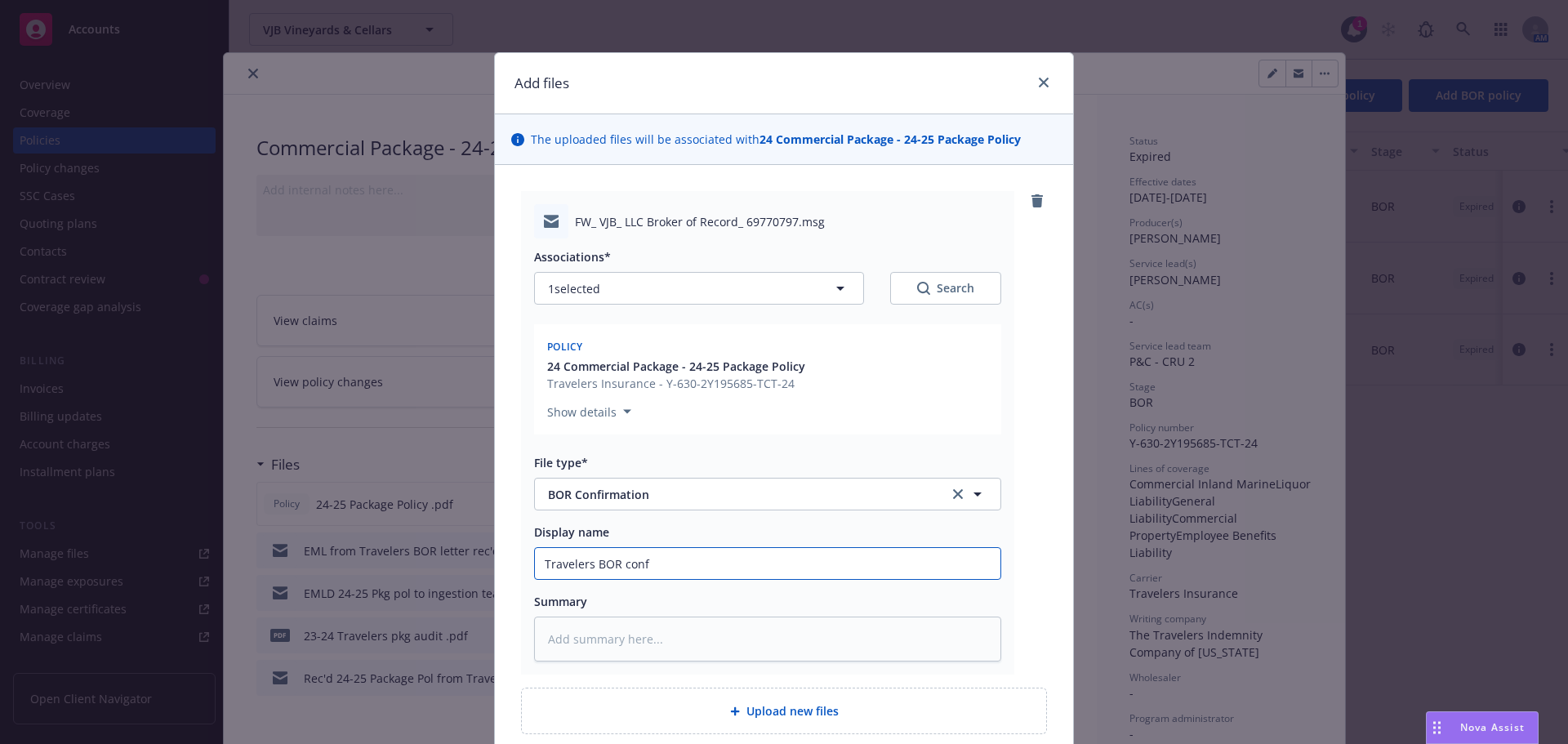
type textarea "x"
type input "Travelers BOR confi"
type textarea "x"
type input "Travelers BOR confir"
type textarea "x"
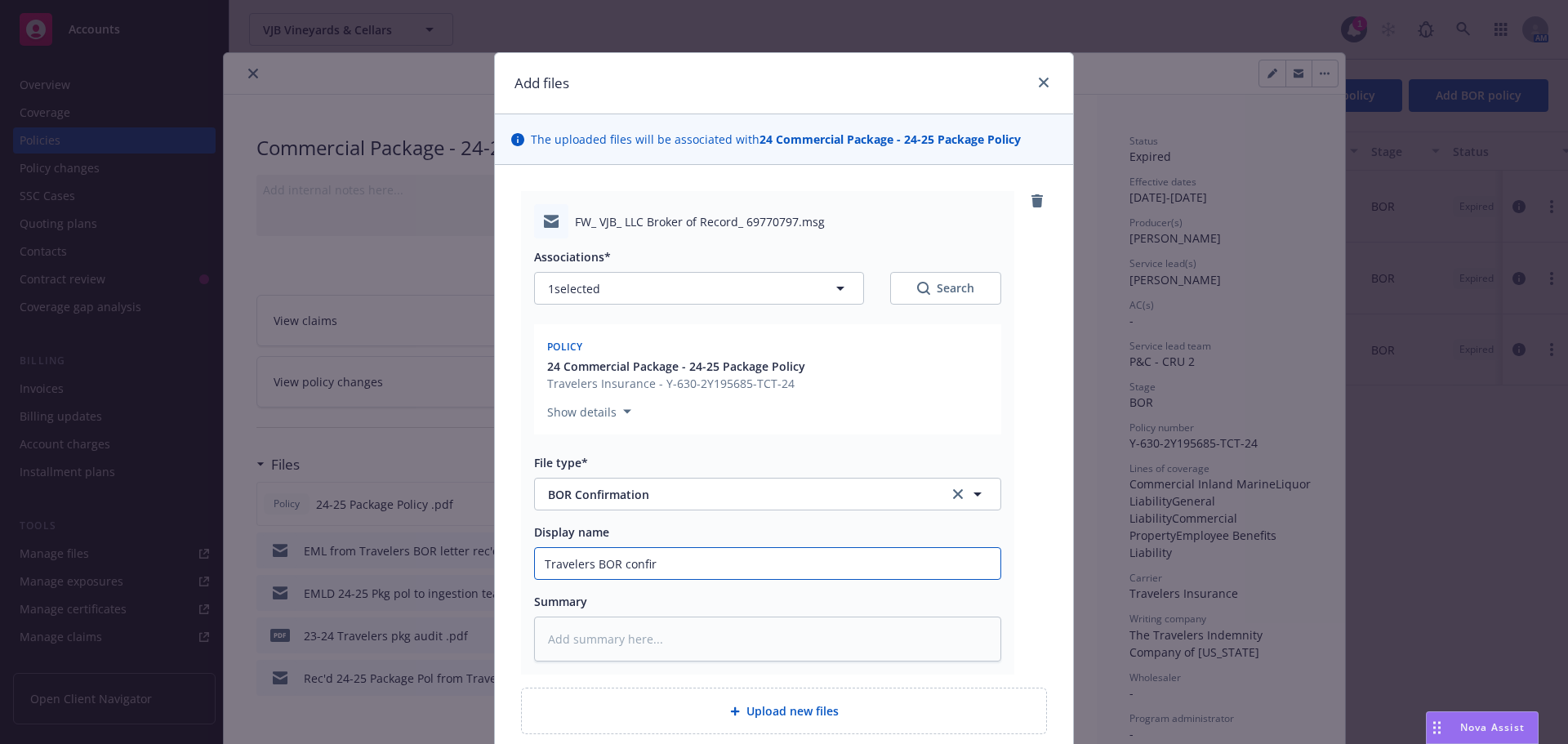
type input "Travelers BOR confirm"
type textarea "x"
type input "Travelers BOR confirma"
type textarea "x"
type input "Travelers BOR confirmat"
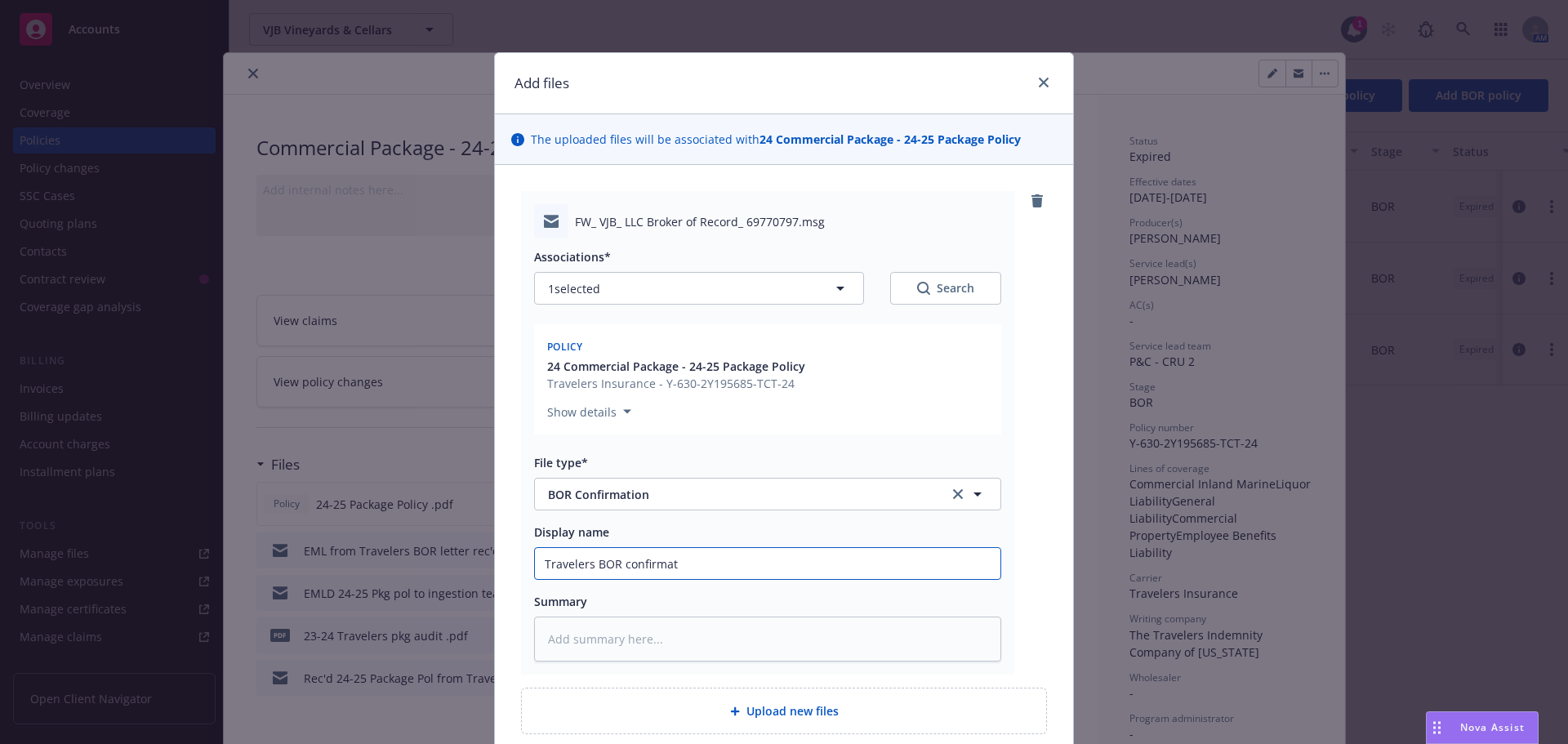
type textarea "x"
type input "Travelers BOR confirmati"
type textarea "x"
type input "Travelers BOR confirmatio"
type textarea "x"
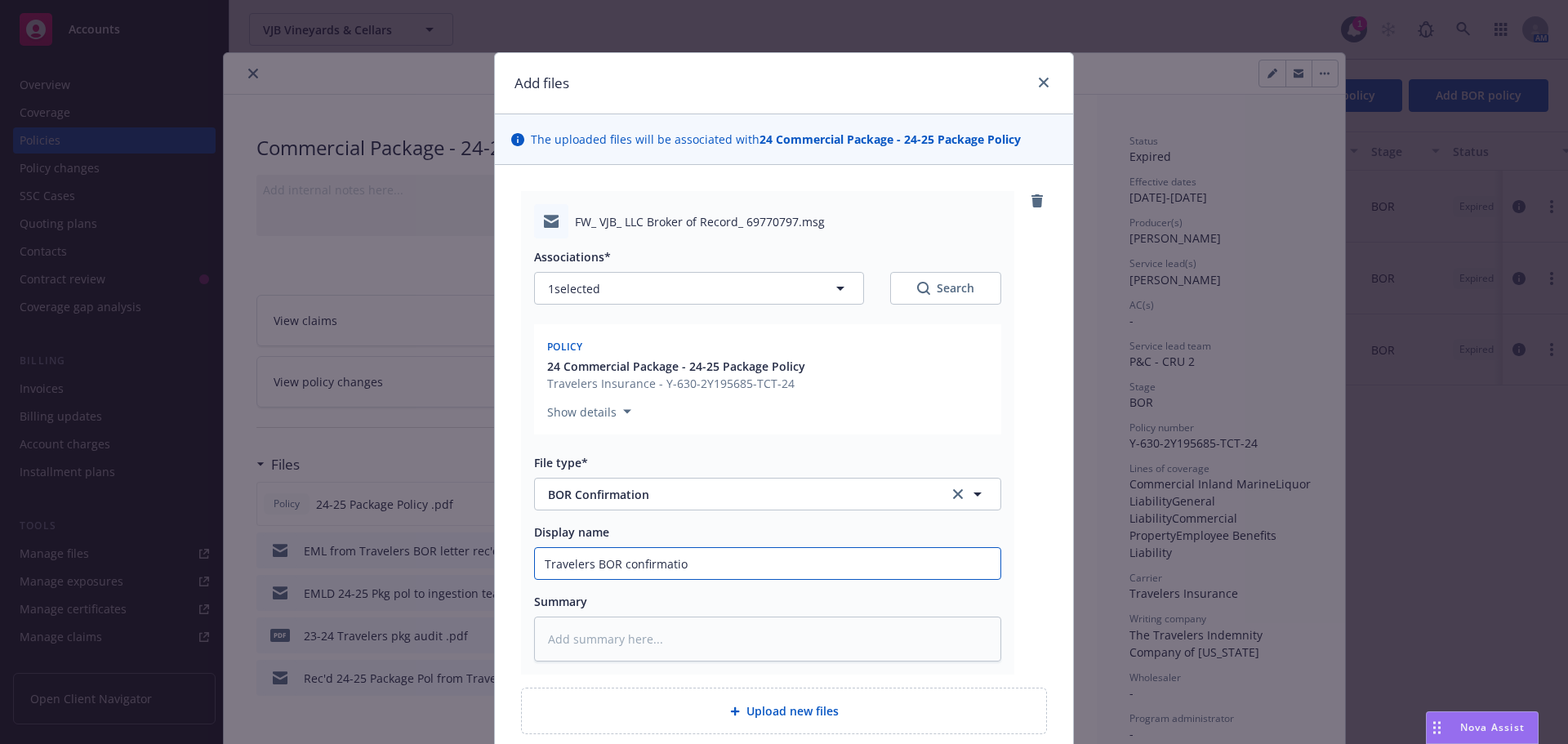
type input "Travelers BOR confirmation"
type textarea "x"
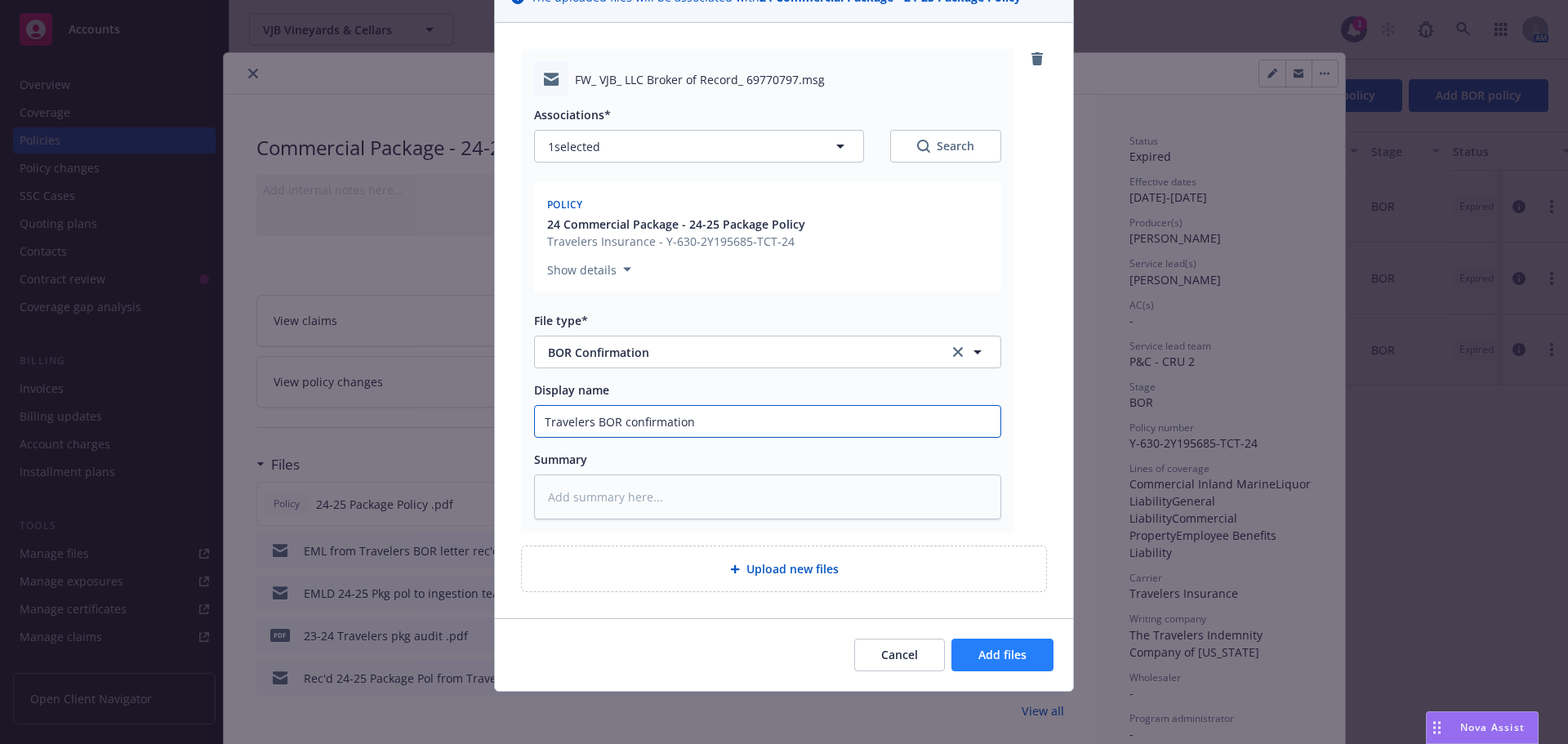
type input "Travelers BOR confirmation"
click at [1005, 664] on button "Add files" at bounding box center [1003, 655] width 102 height 33
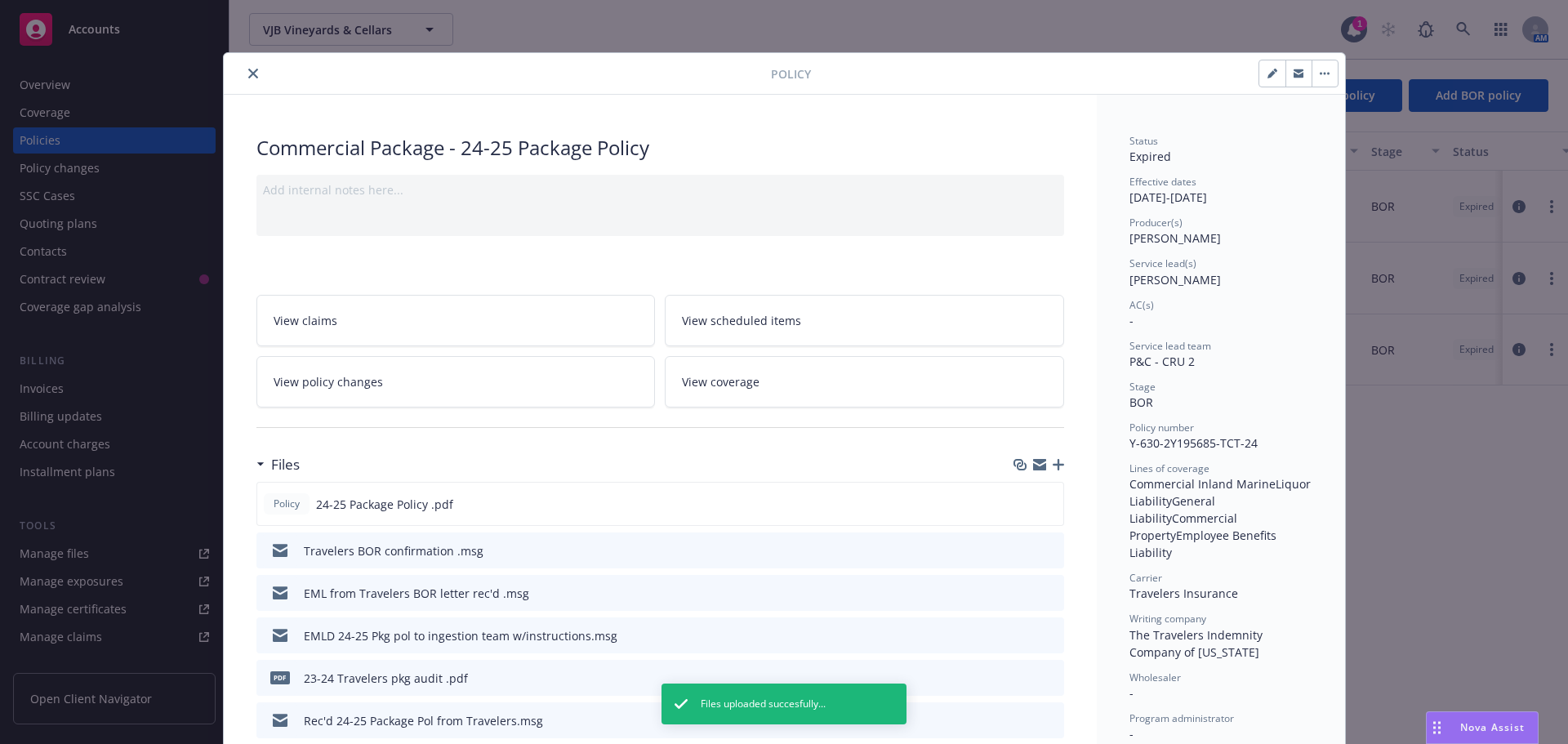
click at [1053, 464] on icon "button" at bounding box center [1059, 465] width 12 height 12
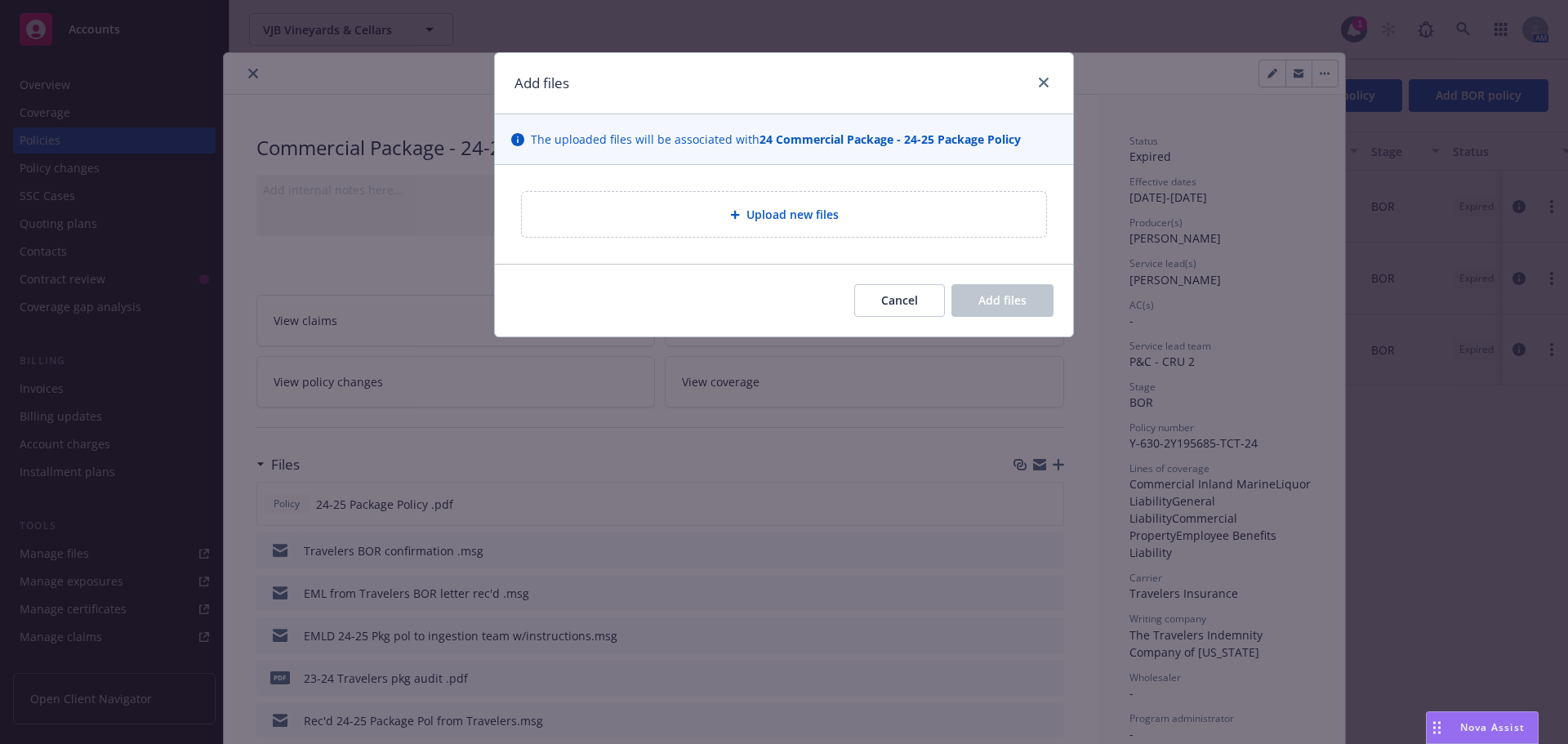
type textarea "x"
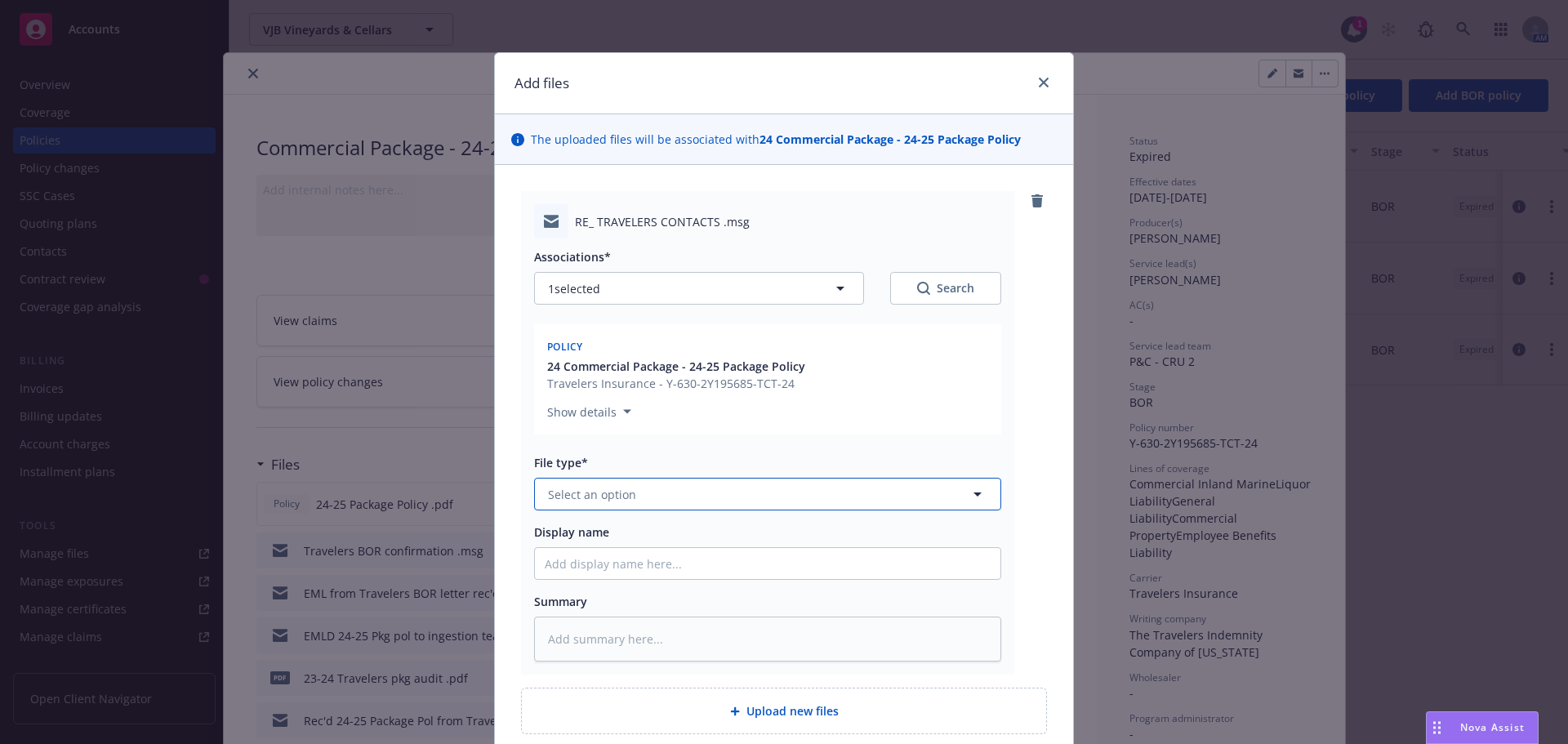
click at [663, 491] on button "Select an option" at bounding box center [767, 494] width 467 height 33
type input "emai"
click at [602, 535] on div "Email" at bounding box center [767, 540] width 446 height 24
click at [577, 558] on input "Display name" at bounding box center [767, 564] width 465 height 31
type textarea "x"
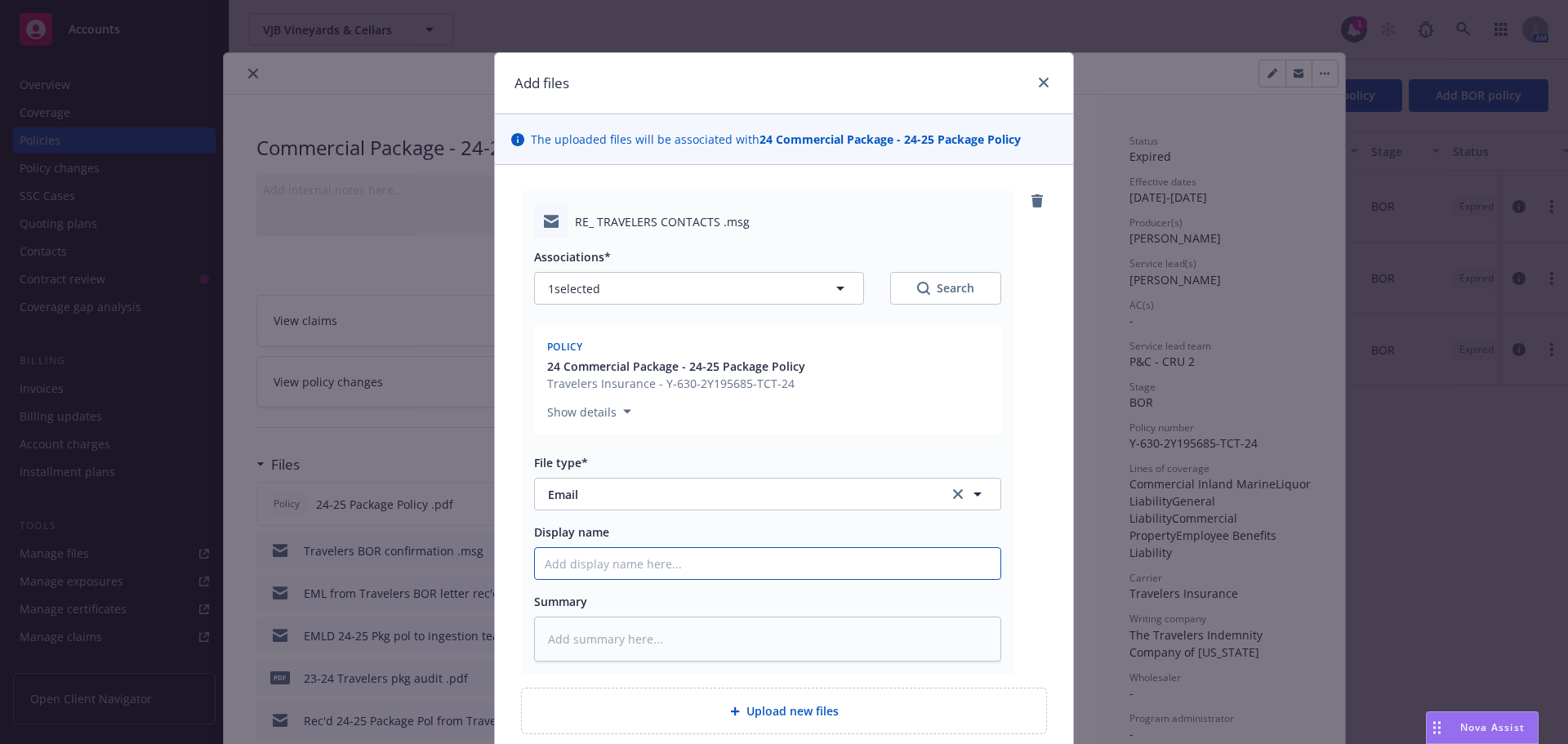
type input "E"
type textarea "x"
type input "EM"
type textarea "x"
type input "EML"
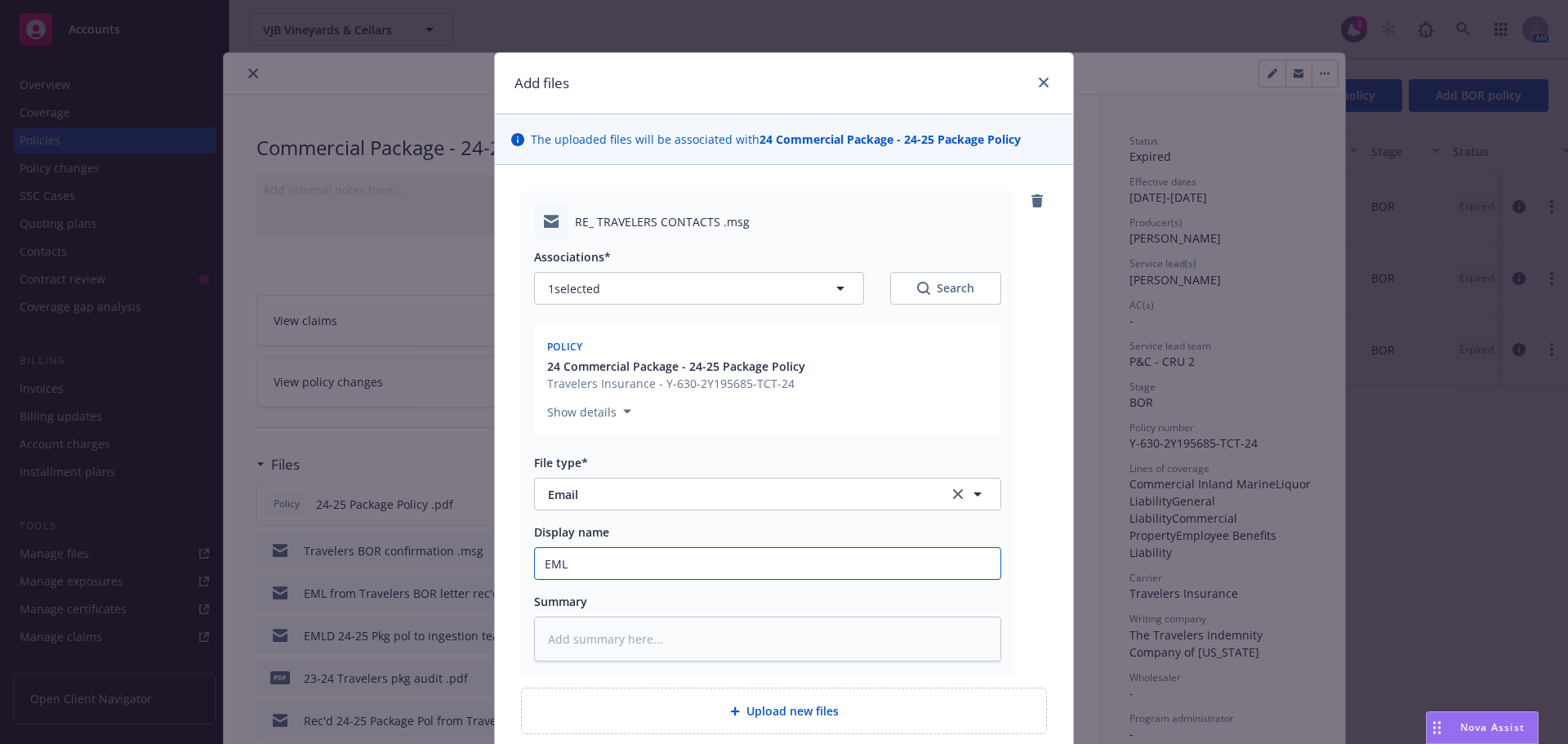
type textarea "x"
type input "EML f"
type textarea "x"
type input "EML fr"
type textarea "x"
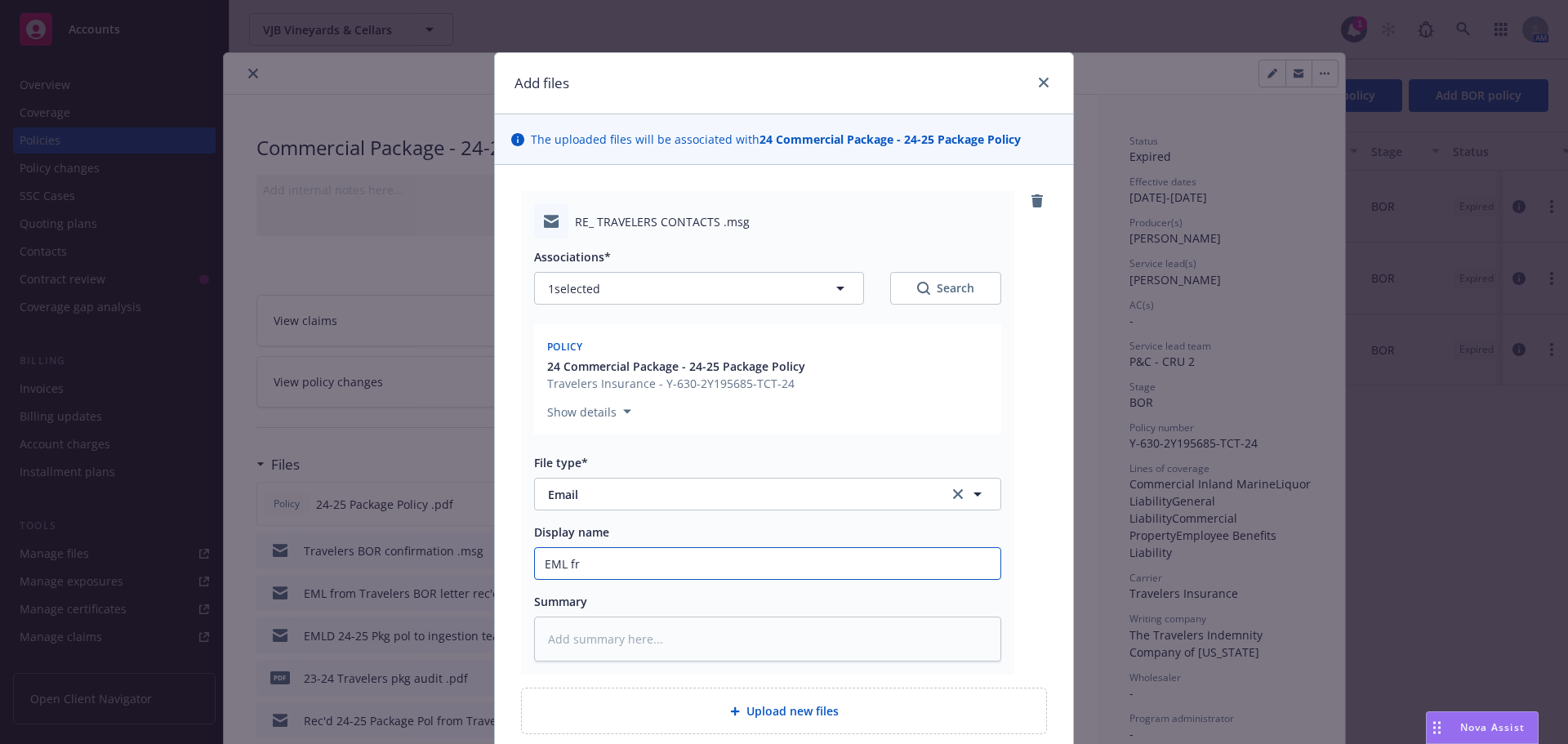
type input "EML fro"
type textarea "x"
type input "EML from"
type textarea "x"
type input "EML from"
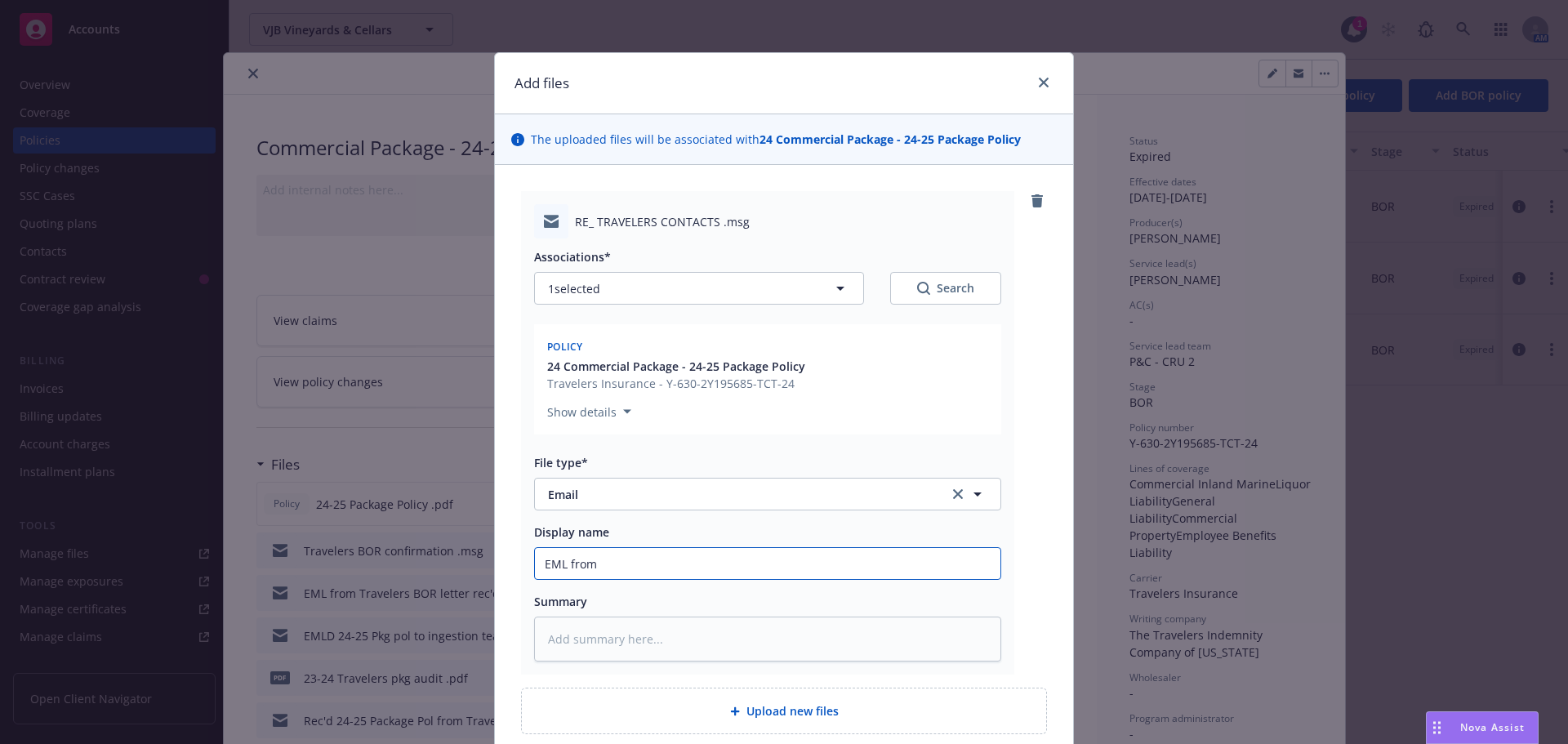
type textarea "x"
type input "EML from T"
type textarea "x"
type input "EML from Tr"
type textarea "x"
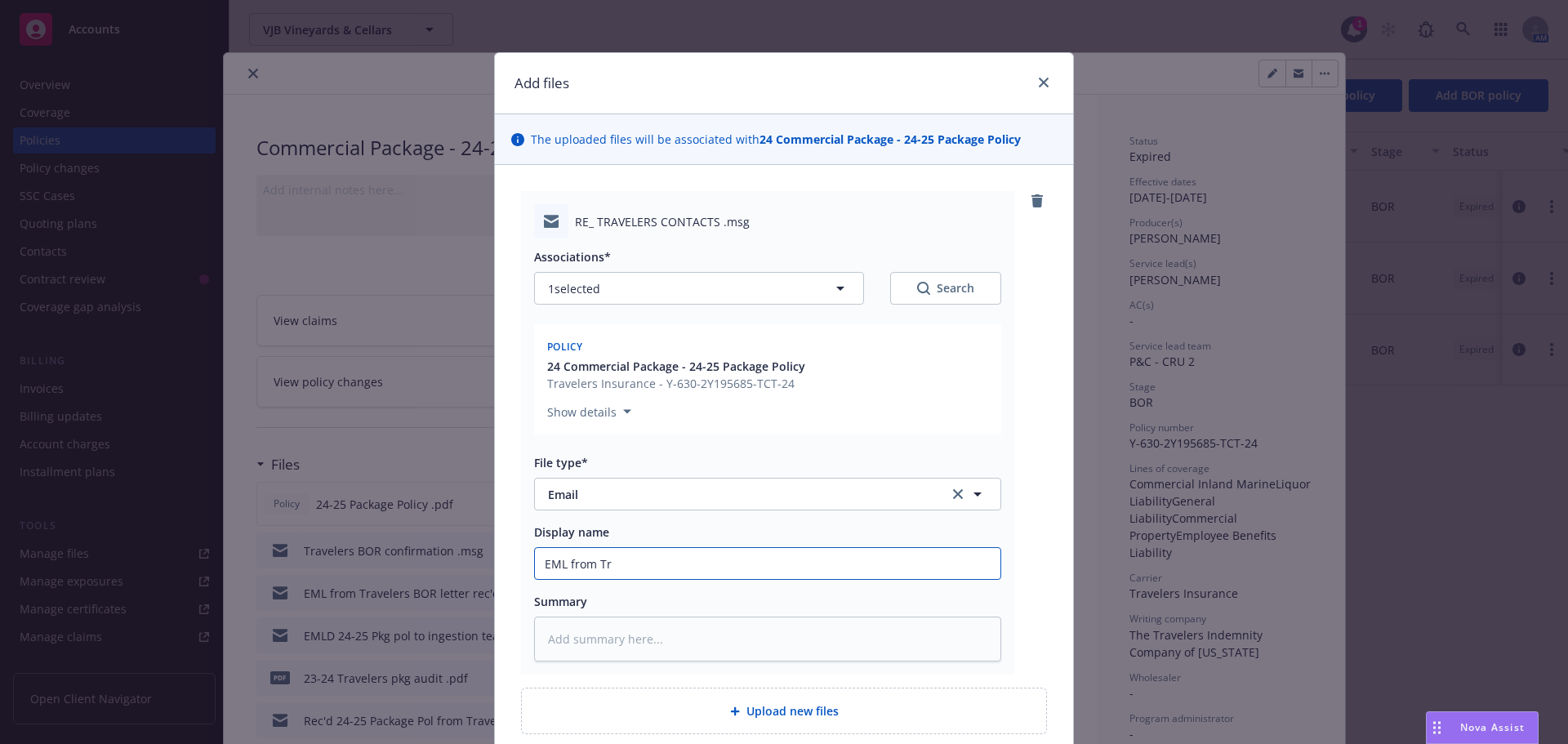
type input "EML from Tra"
type textarea "x"
type input "EML from Trav"
type textarea "x"
type input "EML from Trave"
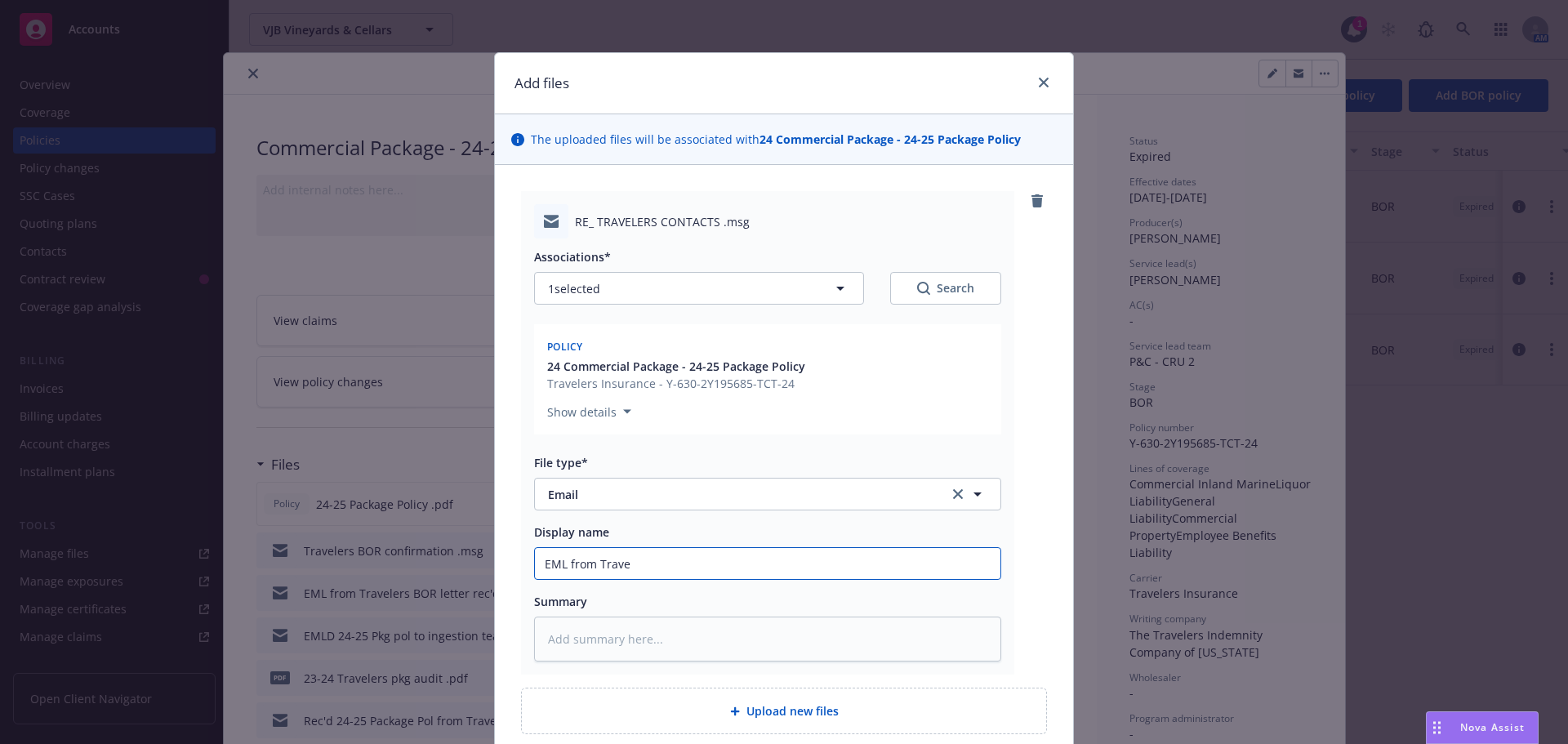
type textarea "x"
type input "EML from Travel"
type textarea "x"
type input "EML from Travele"
type textarea "x"
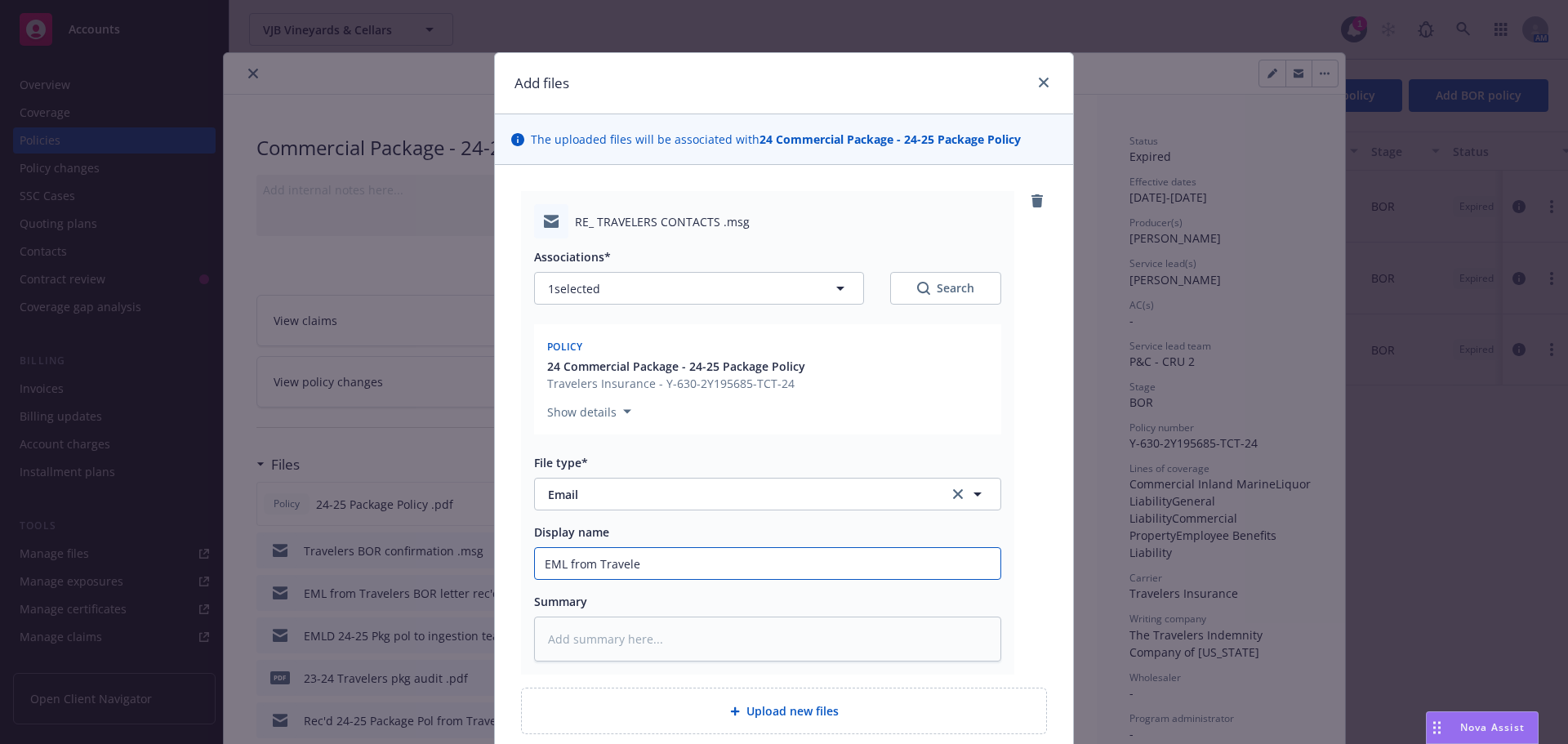
type input "EML from Traveler"
type textarea "x"
type input "EML from Travelers"
type textarea "x"
type input "EML from Travelers"
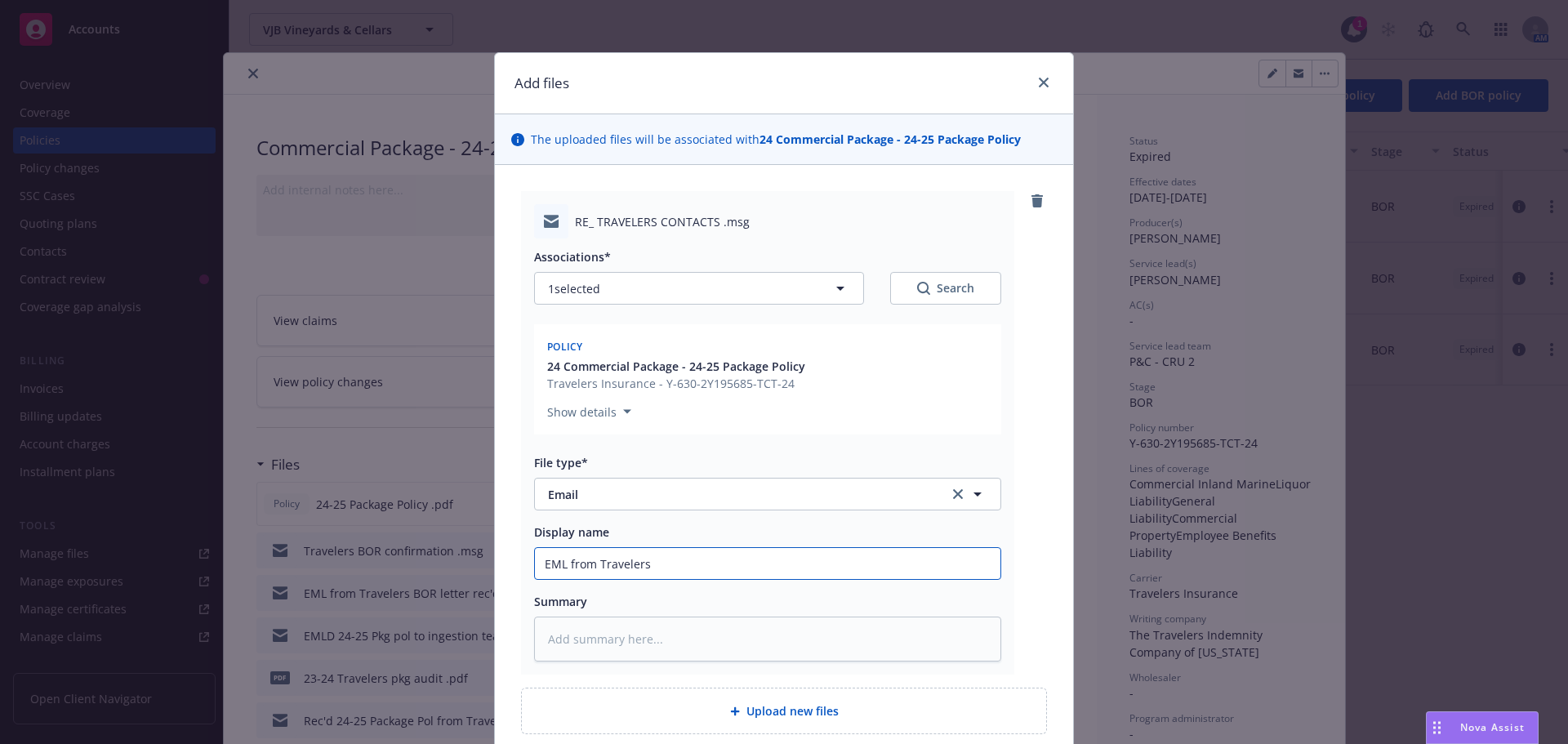
type textarea "x"
type input "EML from Travelers w"
type textarea "x"
type input "EML from Travelers w/"
type textarea "x"
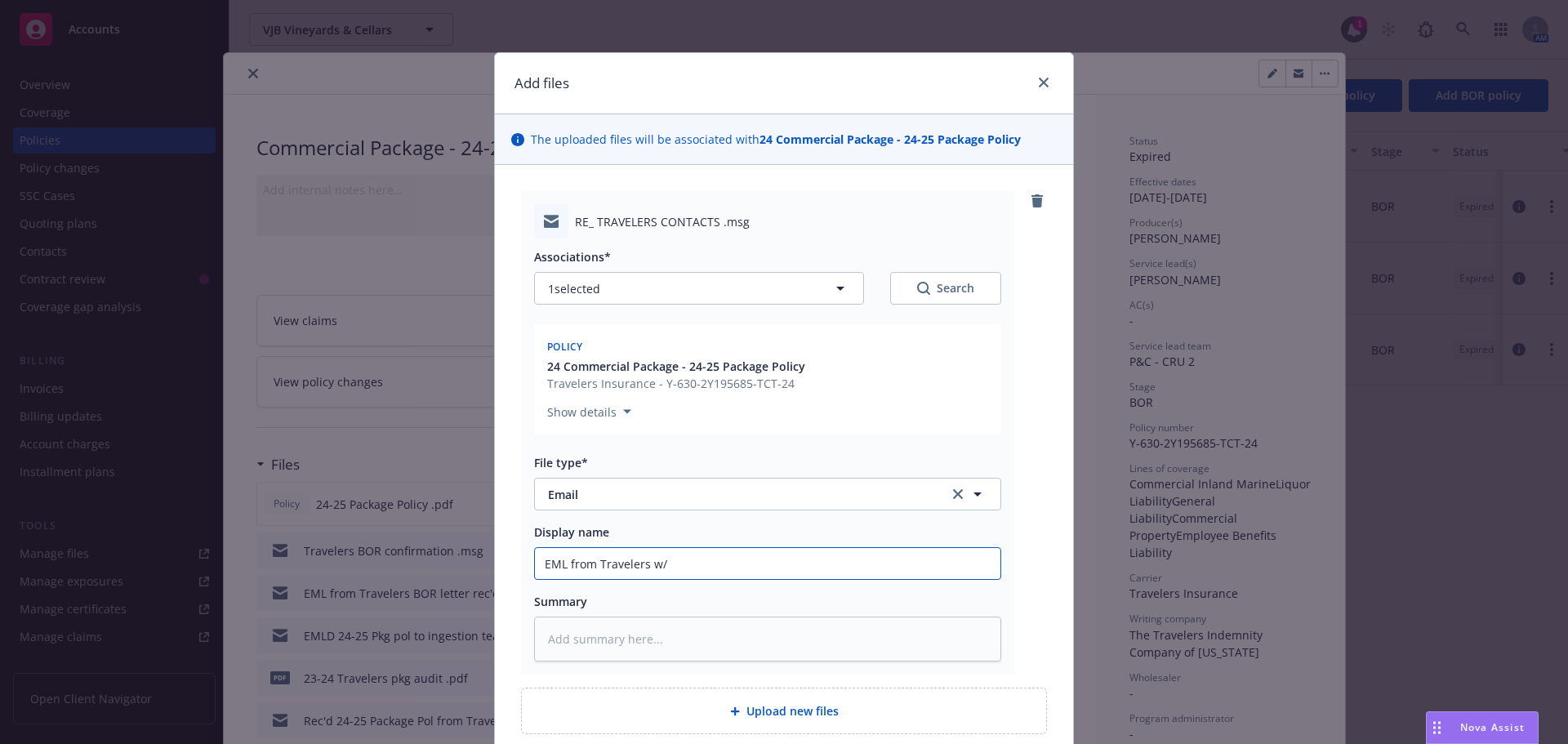
type input "EML from Travelers w/r"
type textarea "x"
type input "EML from Travelers w/re"
type textarea "x"
type input "EML from Travelers w/req"
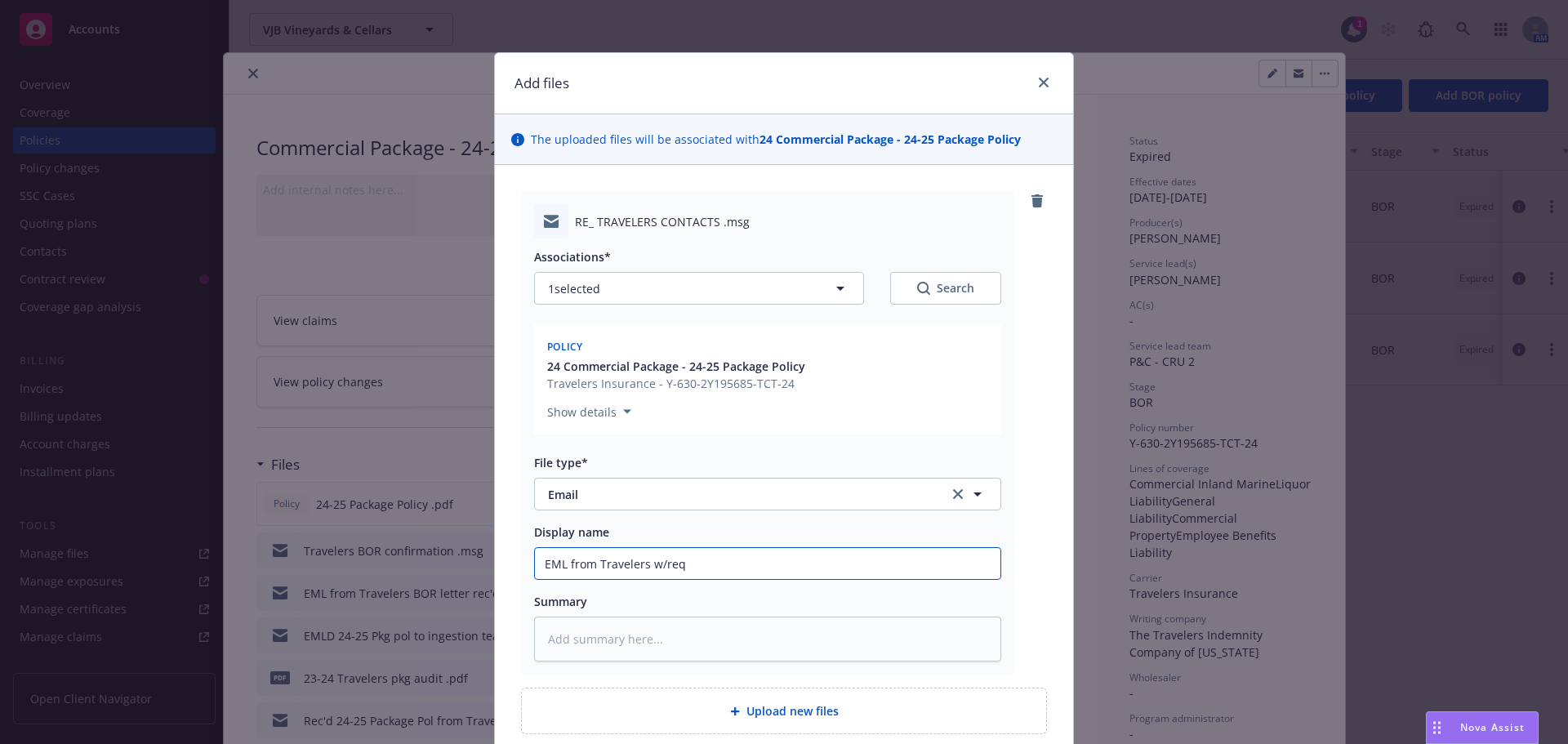
type textarea "x"
type input "EML from Travelers w/reqt"
type textarea "x"
type input "EML from Travelers w/reqt"
type textarea "x"
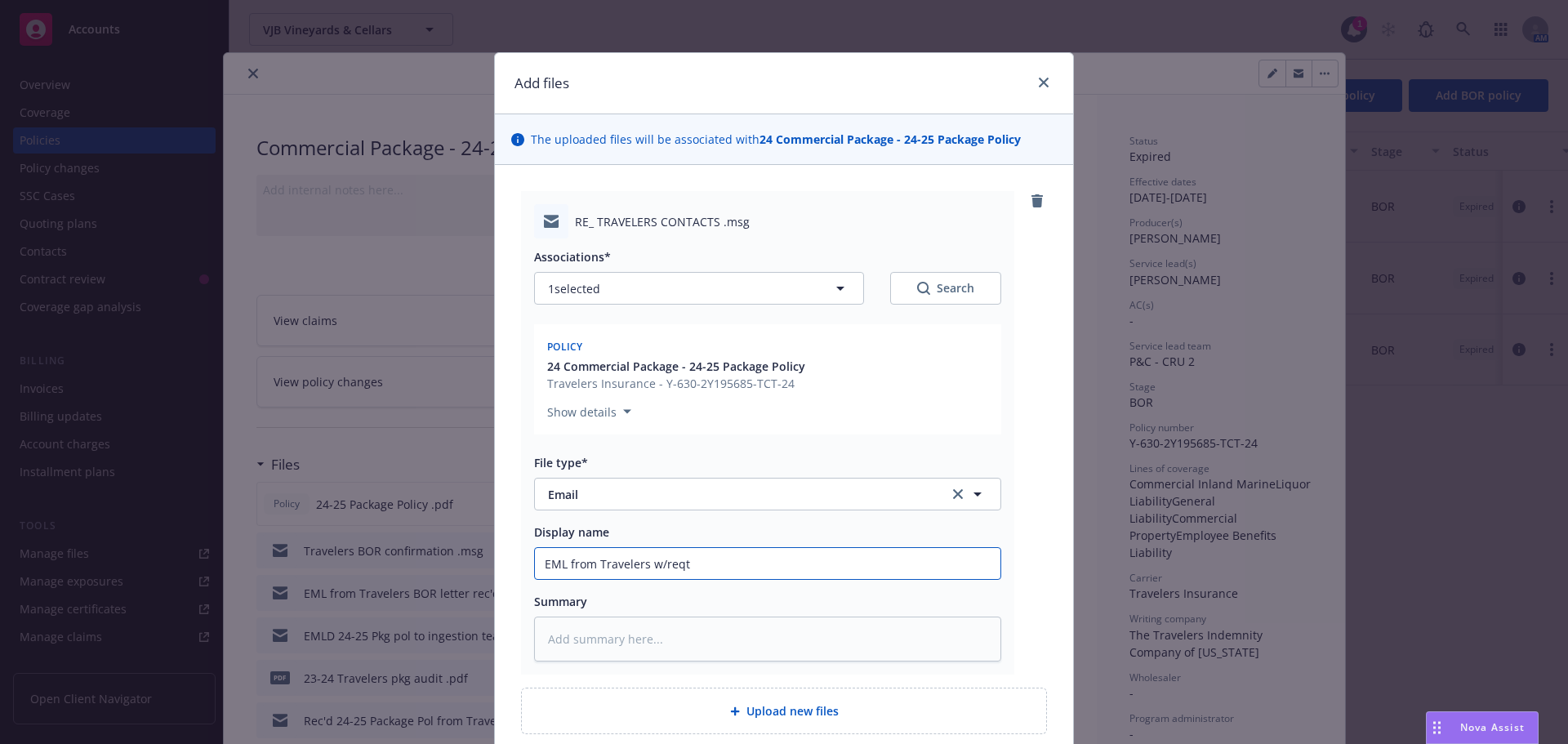
type input "EML from Travelers w/reqt"
type textarea "x"
type input "EML from Travelers w/req"
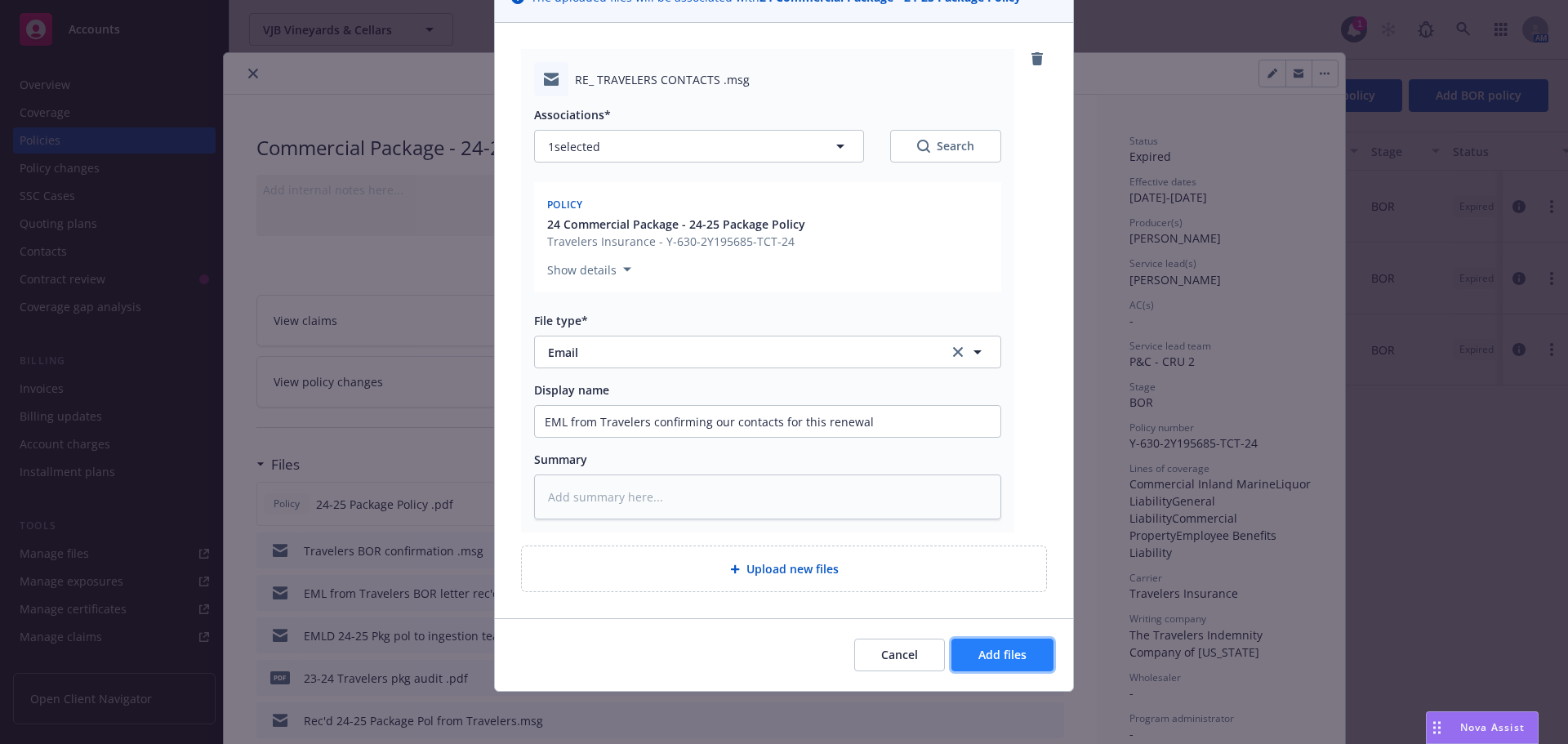
click at [1026, 648] on button "Add files" at bounding box center [1003, 655] width 102 height 33
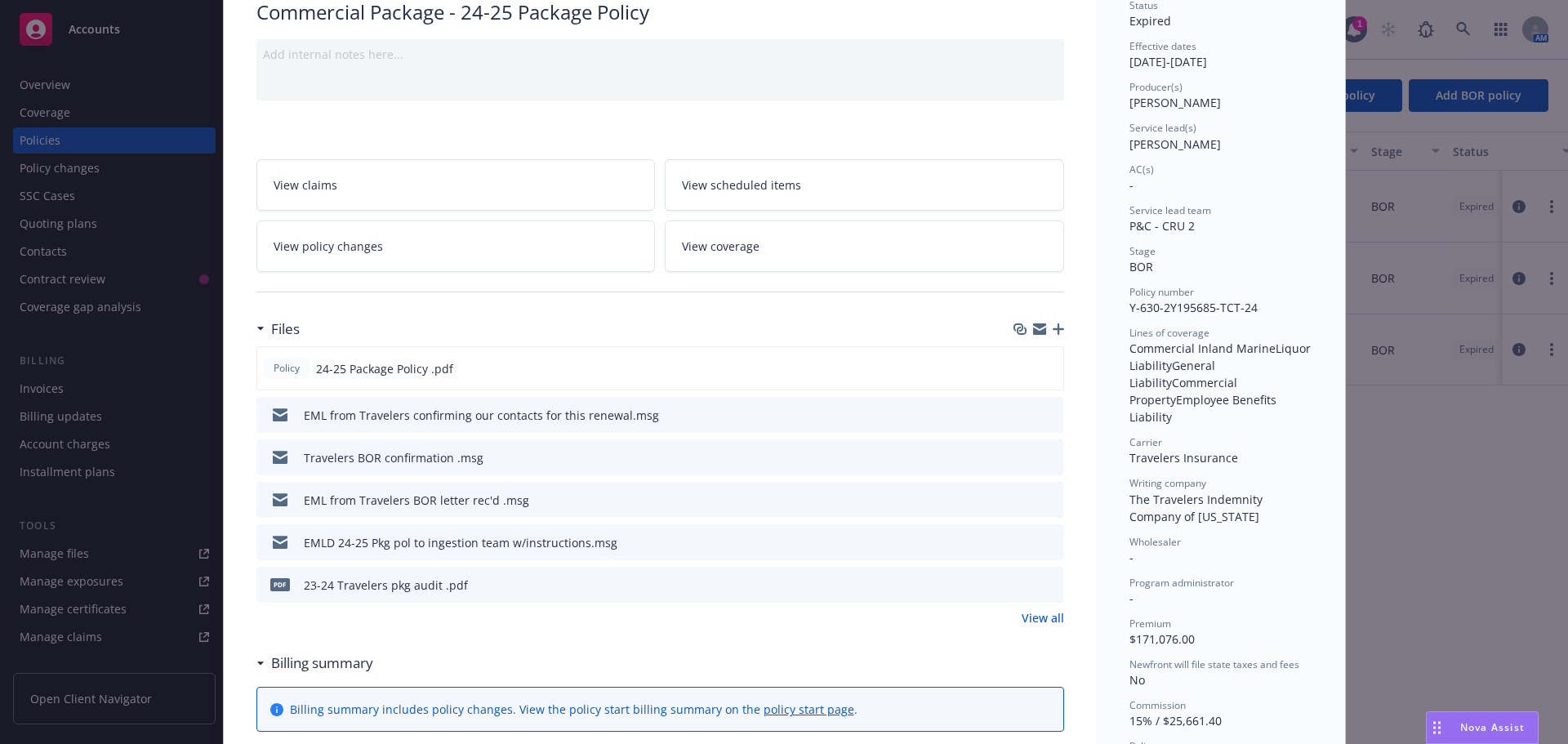
scroll to position [163, 0]
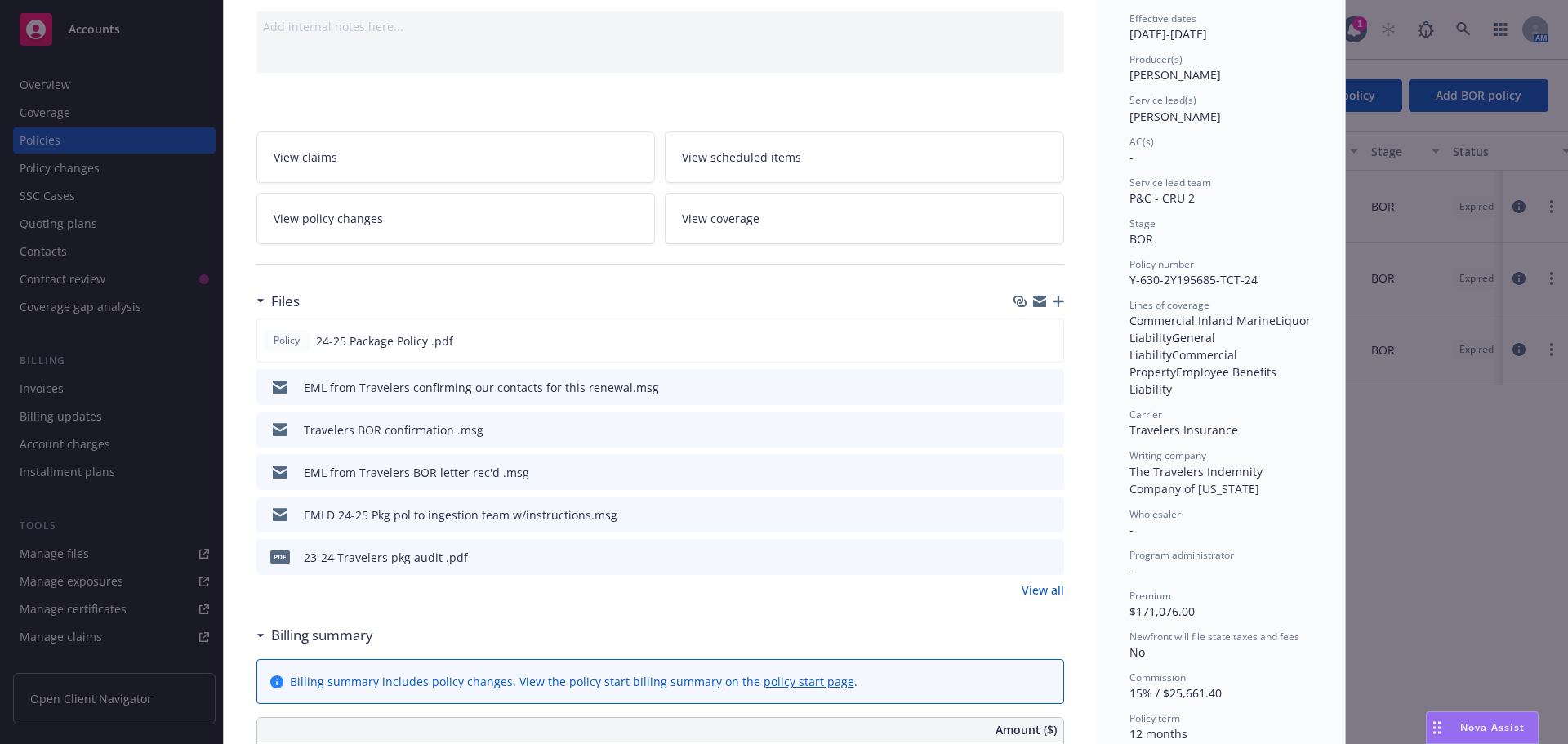
click at [1053, 301] on icon "button" at bounding box center [1059, 301] width 12 height 12
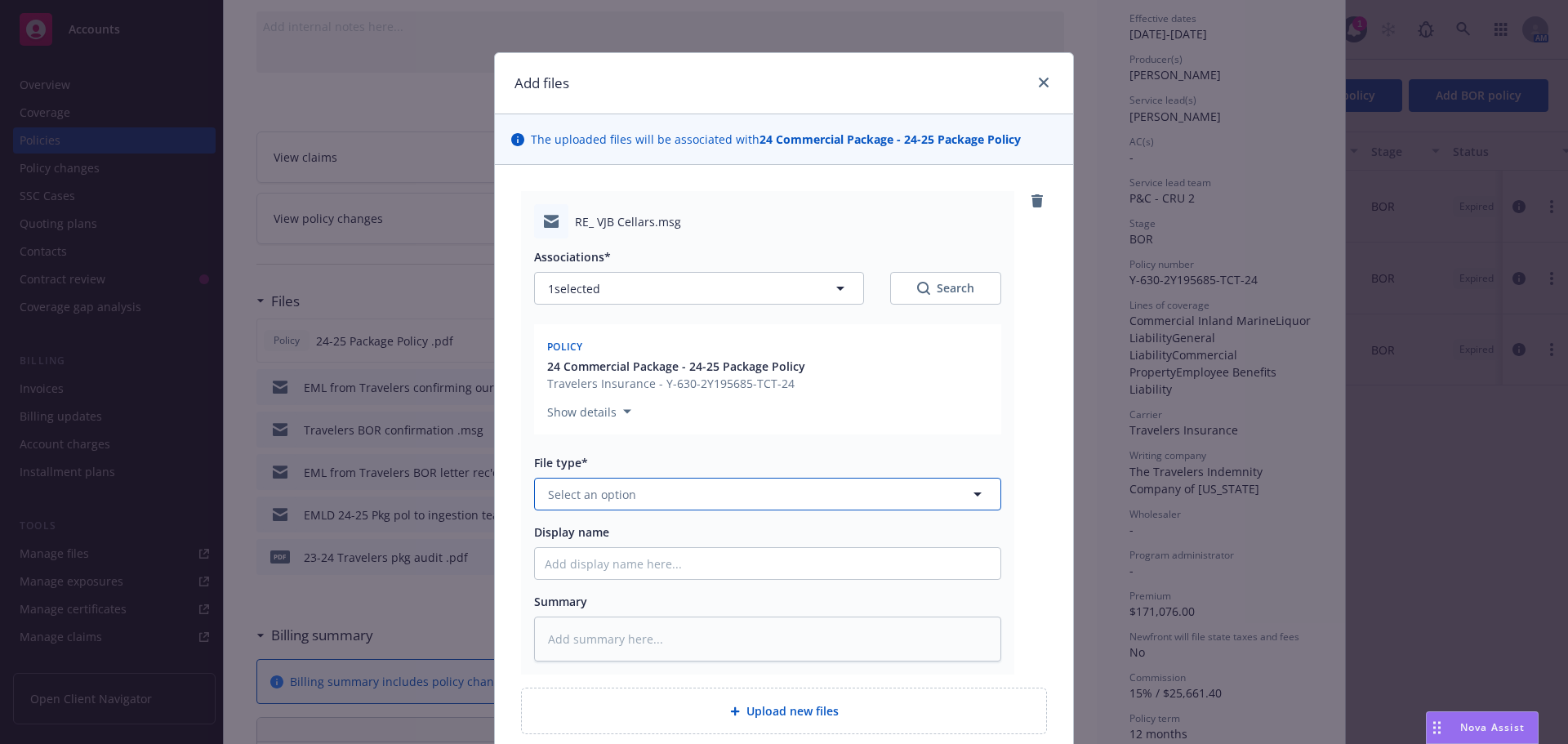
click at [580, 508] on button "Select an option" at bounding box center [767, 494] width 467 height 33
click at [579, 536] on div "Email" at bounding box center [767, 540] width 446 height 24
click at [575, 559] on input "Display name" at bounding box center [767, 564] width 465 height 31
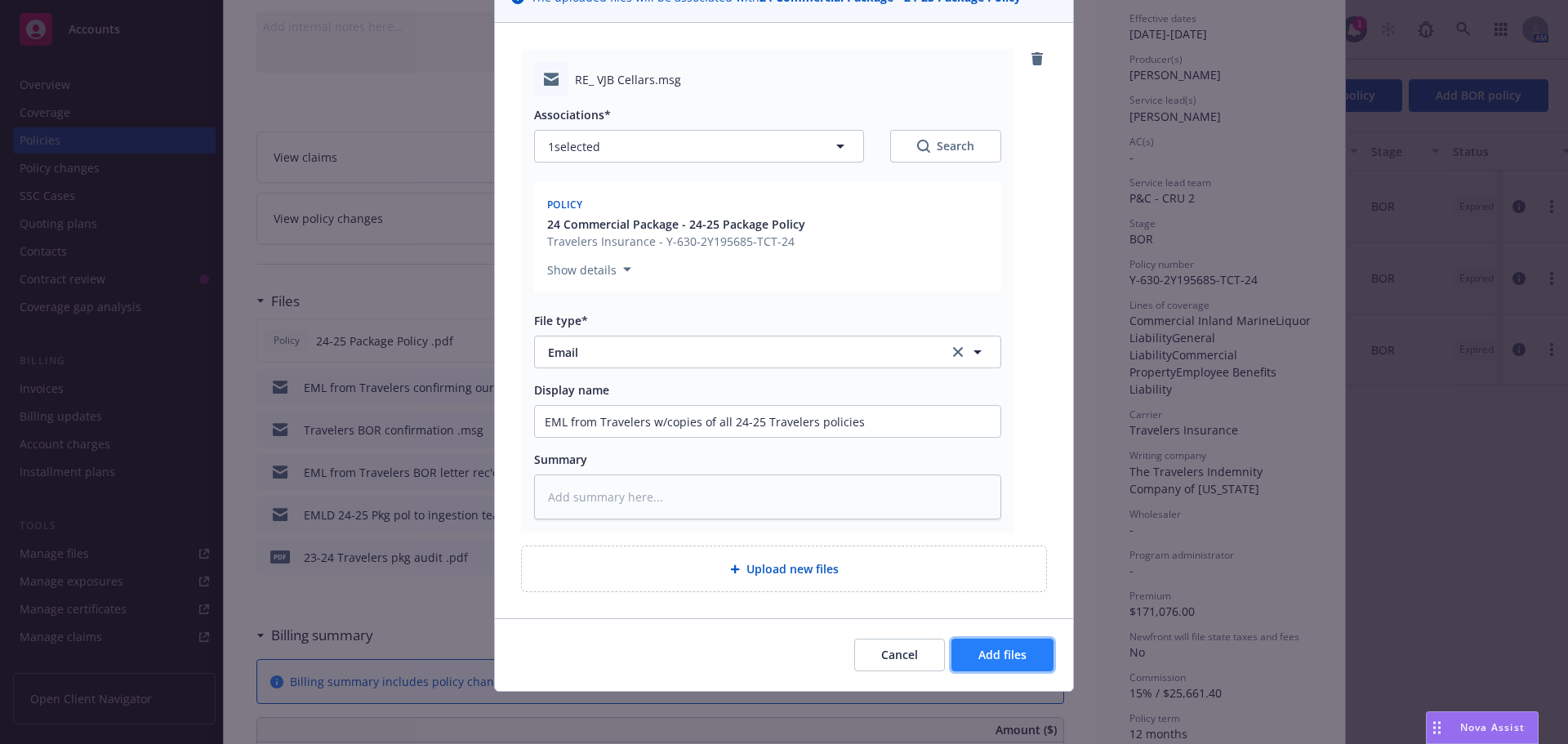
click at [978, 662] on span "Add files" at bounding box center [1002, 655] width 48 height 15
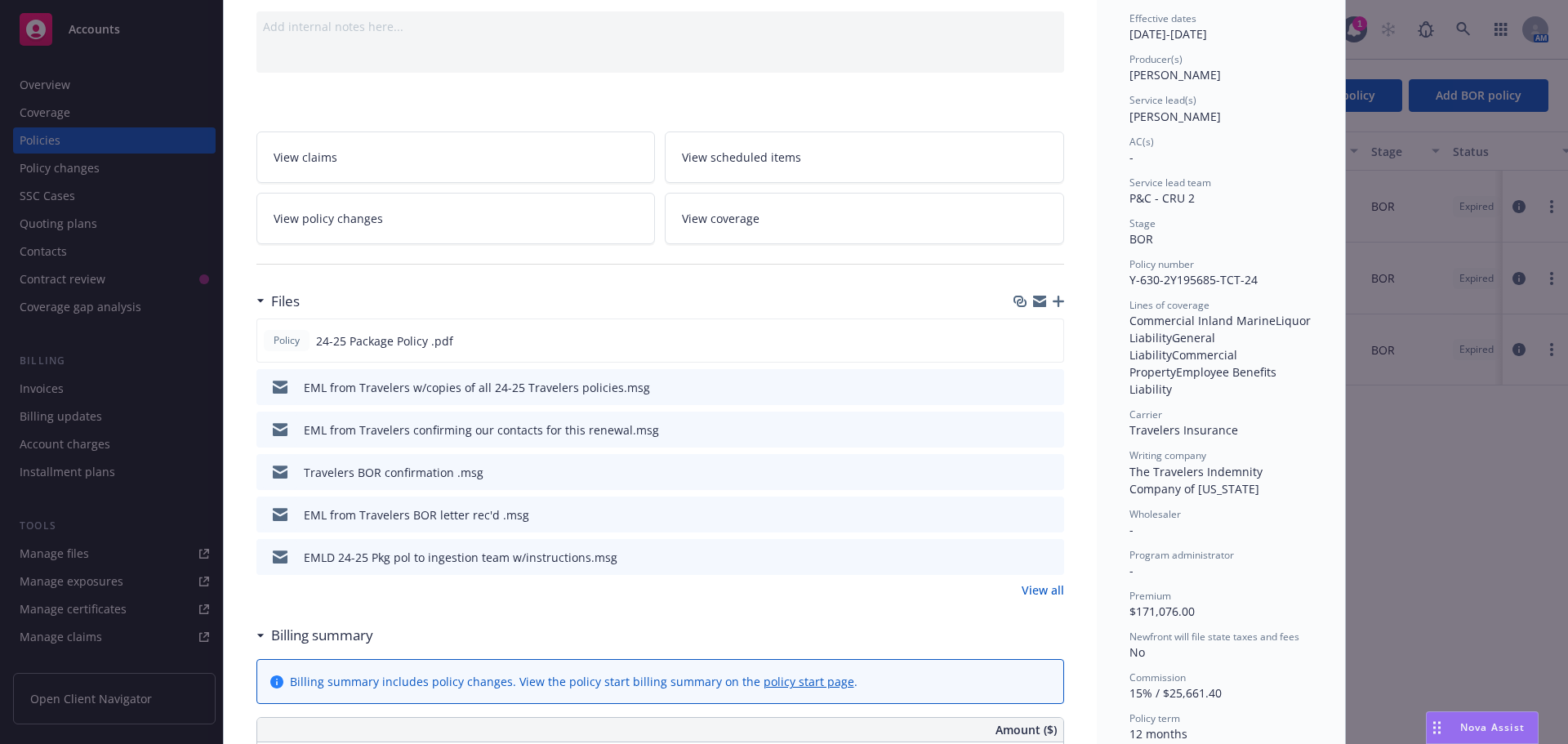
click at [1053, 297] on icon "button" at bounding box center [1059, 301] width 12 height 12
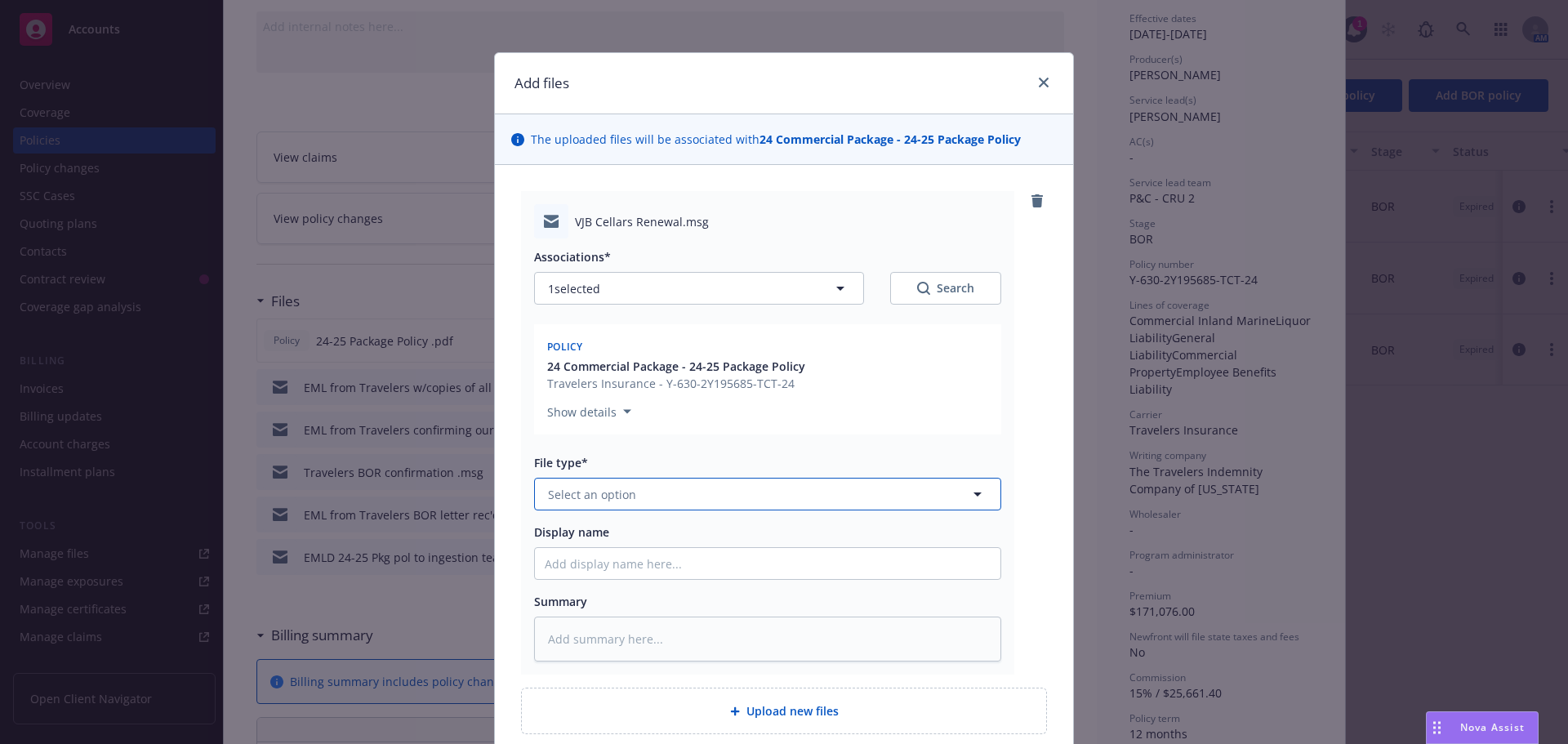
click at [609, 488] on span "Select an option" at bounding box center [592, 494] width 88 height 17
click at [607, 499] on input "email" at bounding box center [764, 494] width 407 height 17
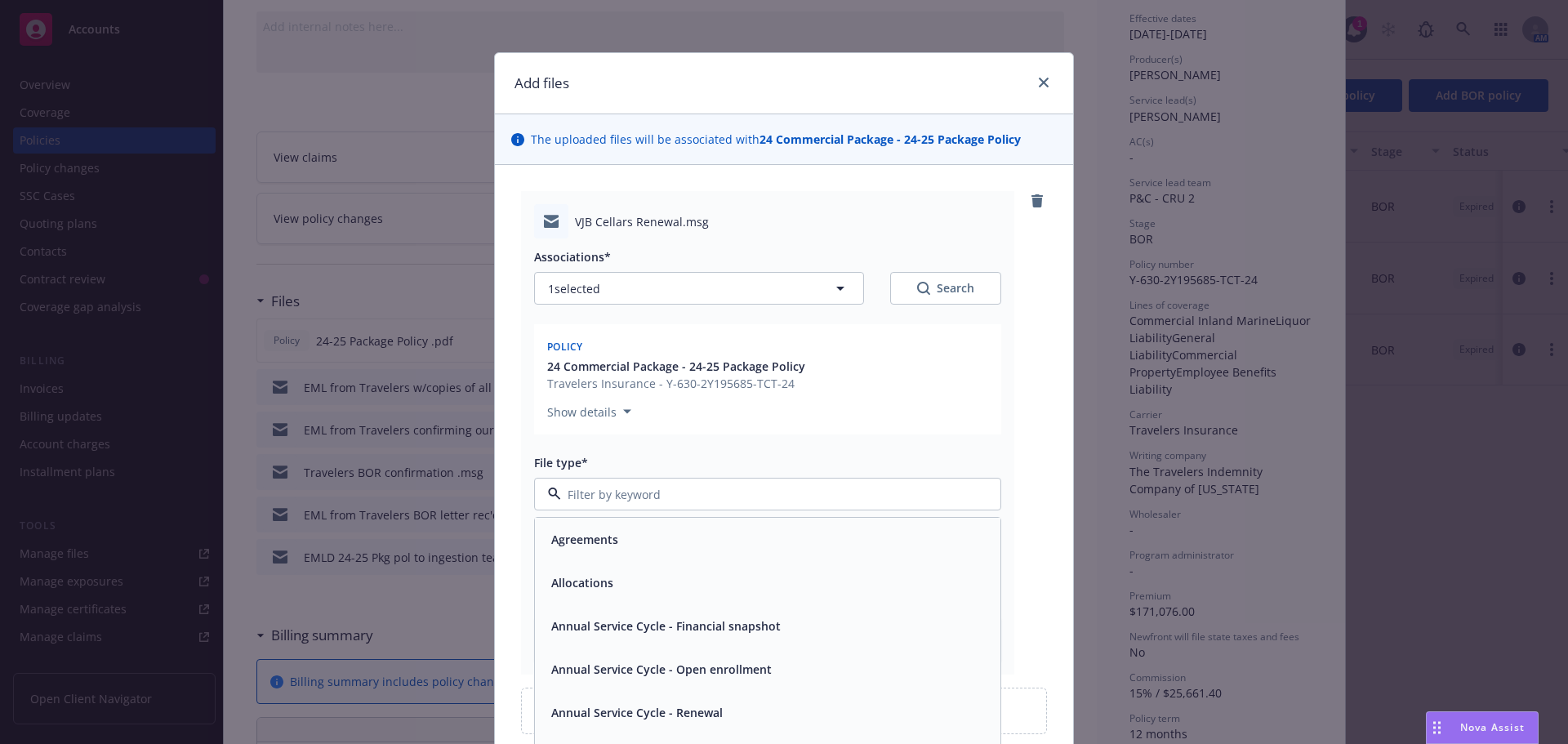
click at [607, 483] on div at bounding box center [767, 494] width 467 height 33
click at [605, 498] on input at bounding box center [764, 494] width 407 height 17
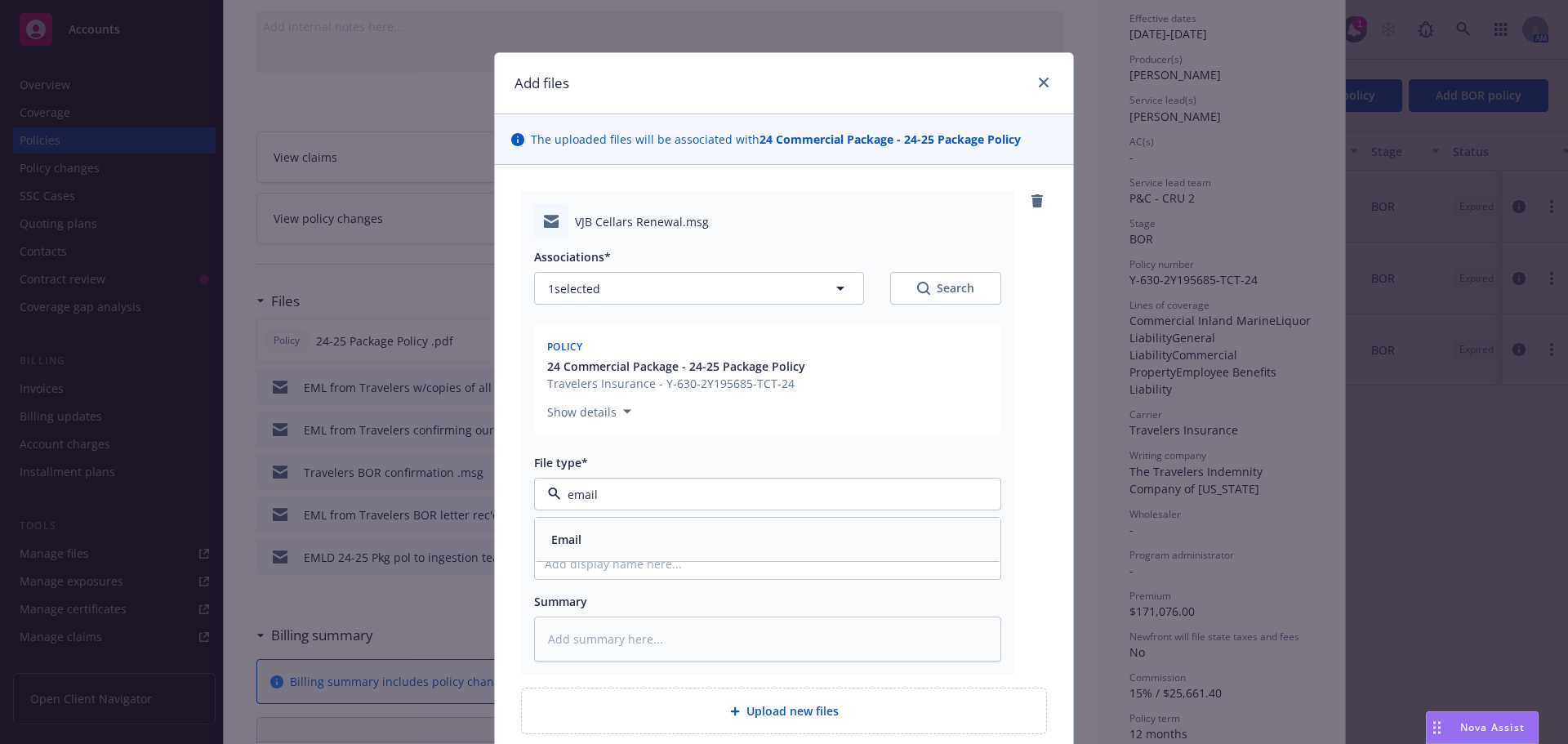
click at [580, 535] on div "Email" at bounding box center [767, 540] width 446 height 24
click at [575, 559] on input "Display name" at bounding box center [767, 564] width 465 height 31
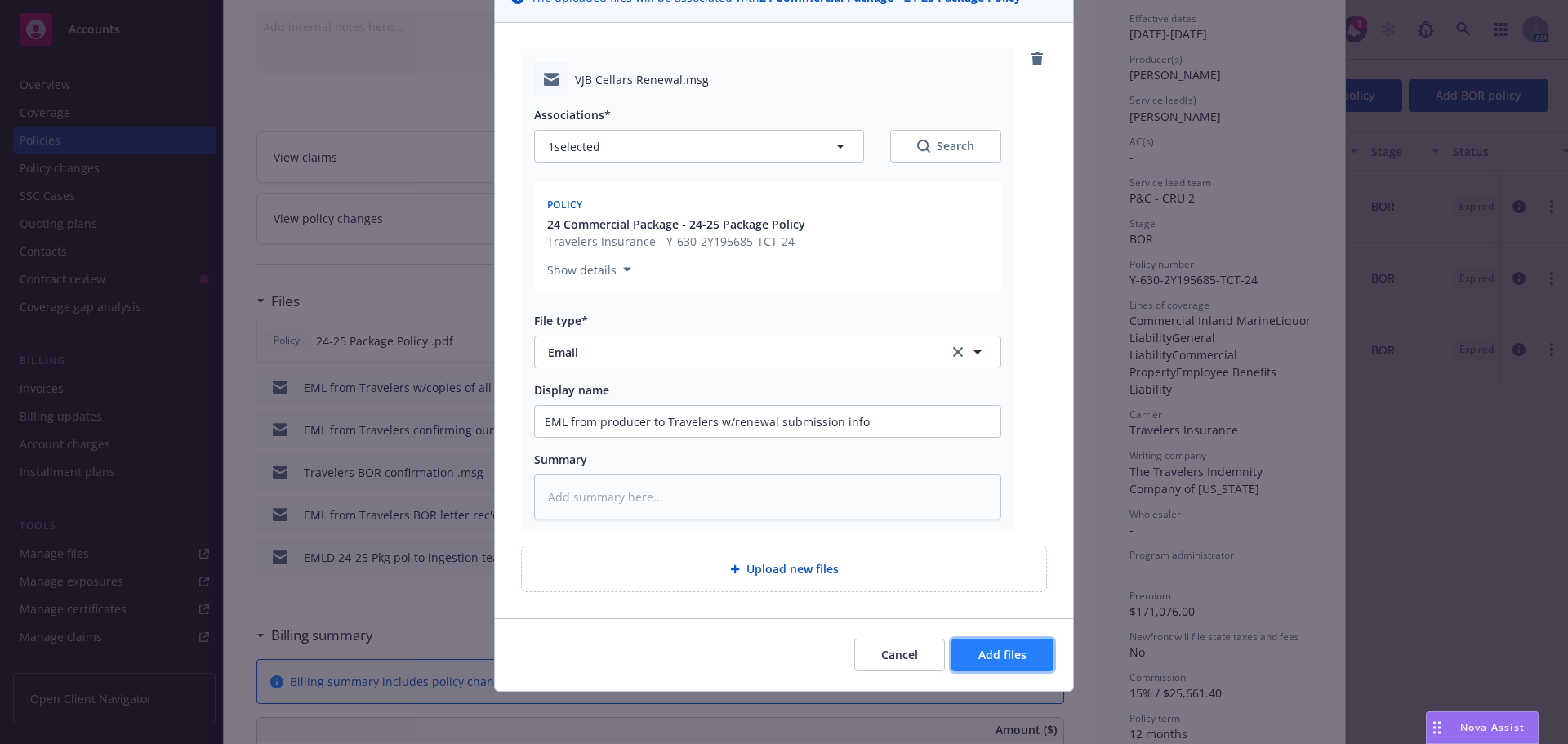
click at [957, 650] on button "Add files" at bounding box center [1003, 655] width 102 height 33
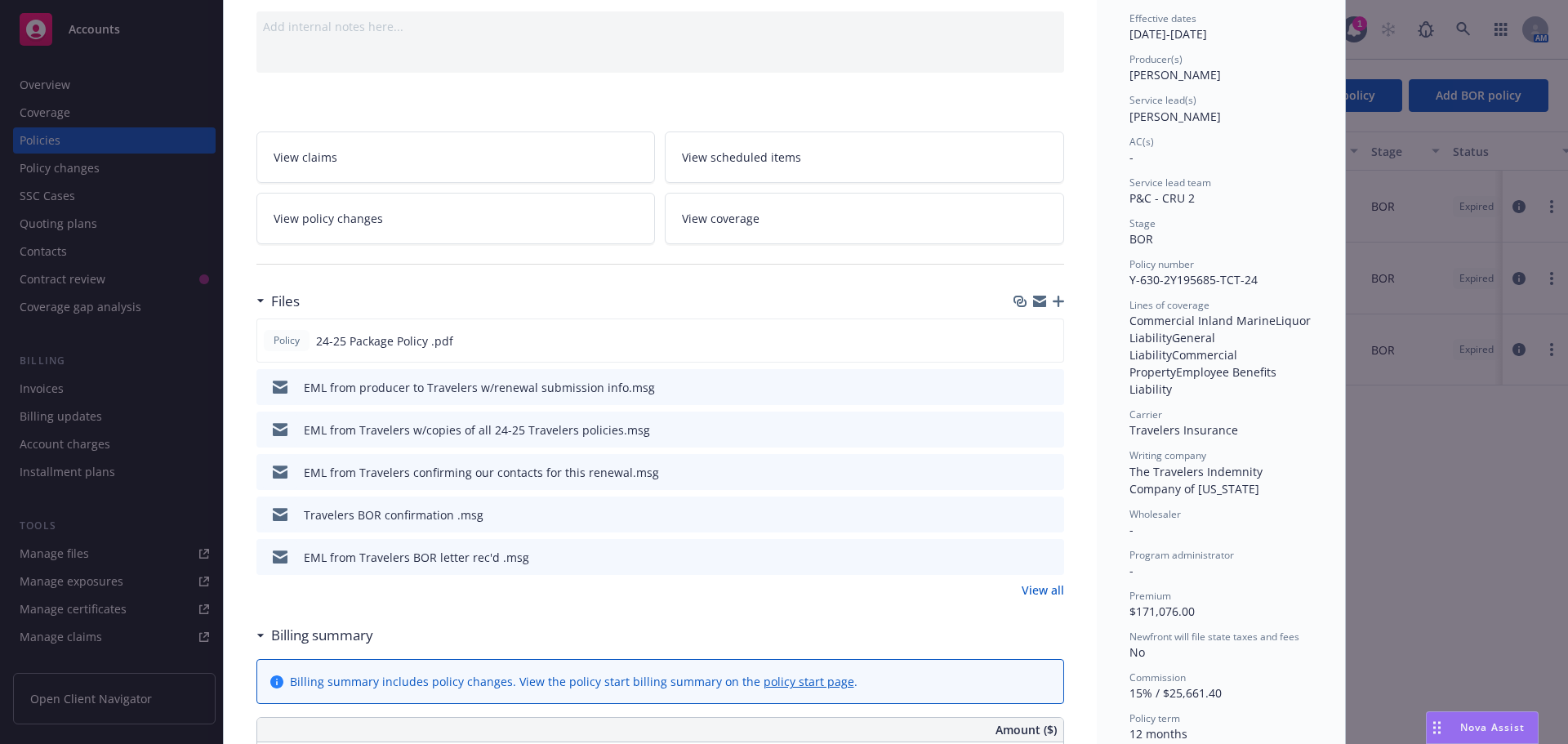
click at [1055, 300] on icon "button" at bounding box center [1059, 301] width 12 height 12
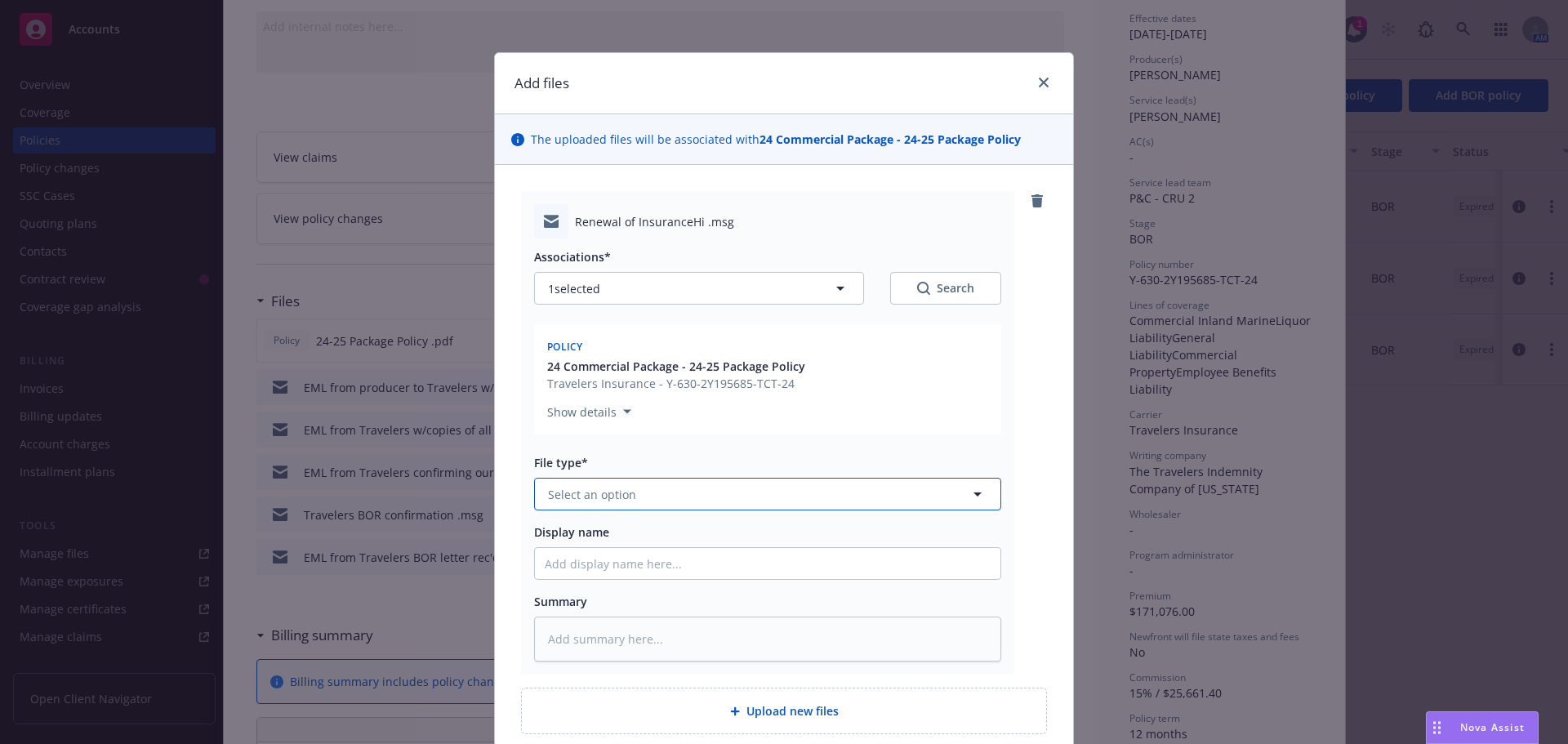
click at [694, 504] on button "Select an option" at bounding box center [767, 494] width 467 height 33
click at [674, 551] on div "Email" at bounding box center [767, 540] width 446 height 24
click at [647, 565] on input "Display name" at bounding box center [767, 564] width 465 height 31
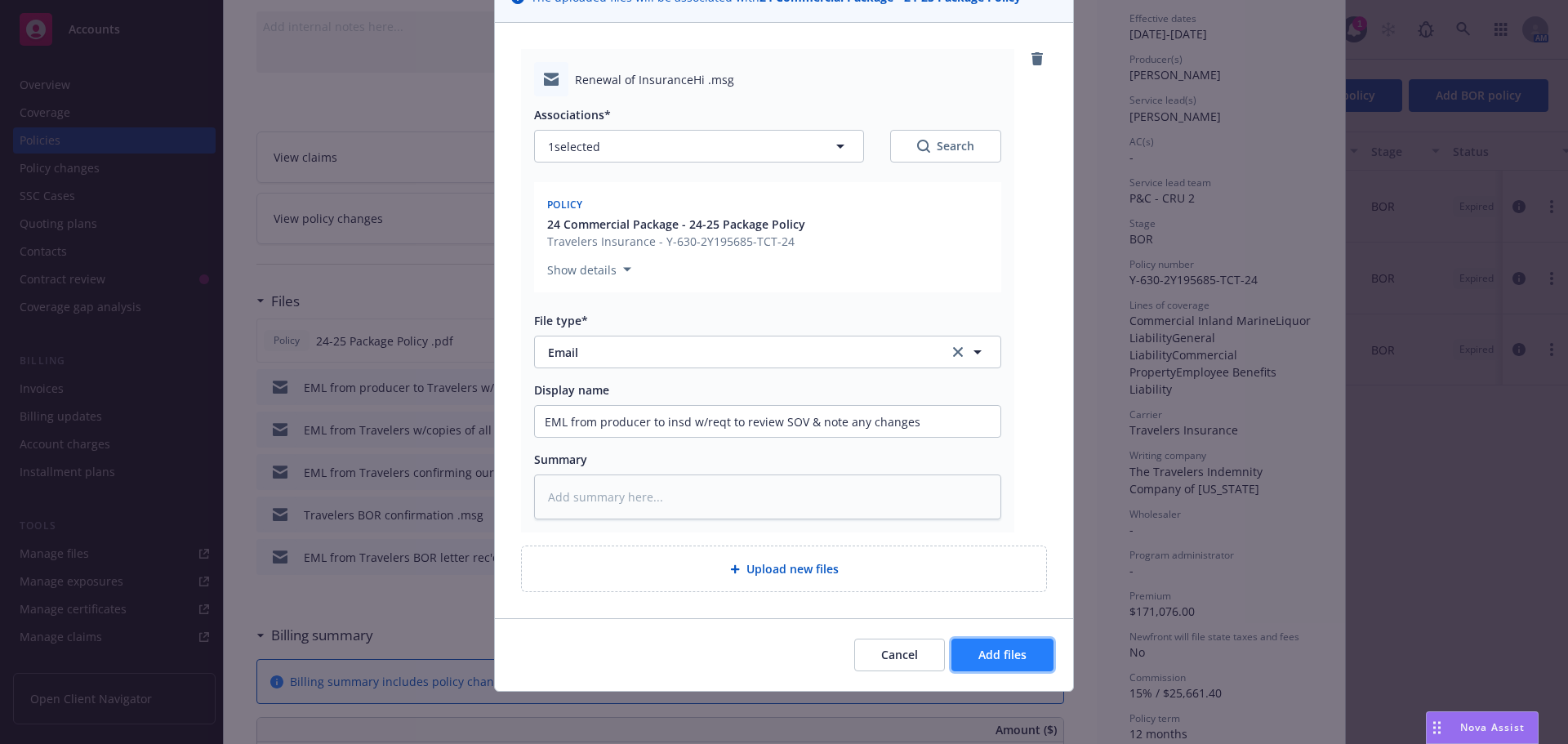
click at [978, 649] on span "Add files" at bounding box center [1002, 655] width 48 height 15
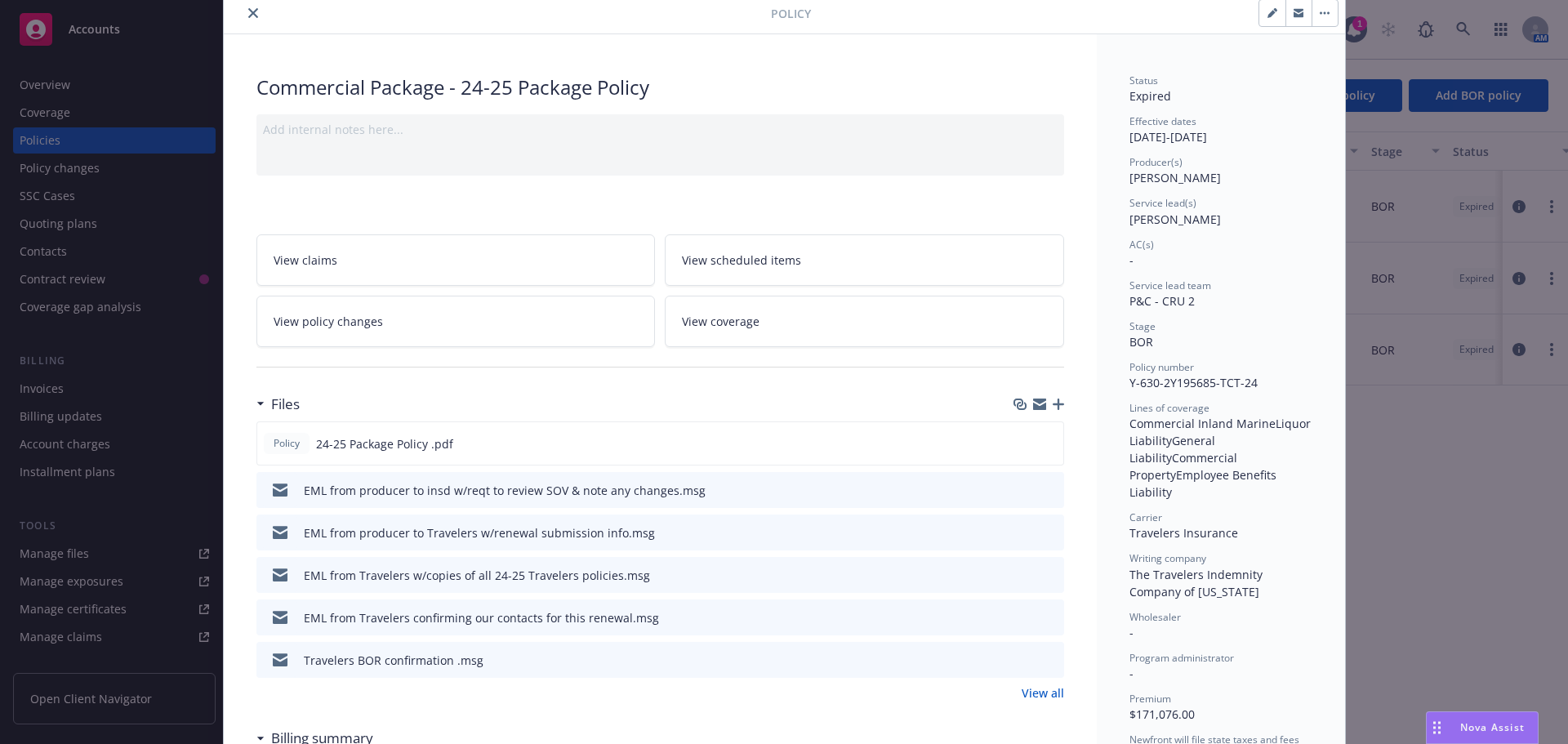
scroll to position [0, 0]
